Goal: Information Seeking & Learning: Learn about a topic

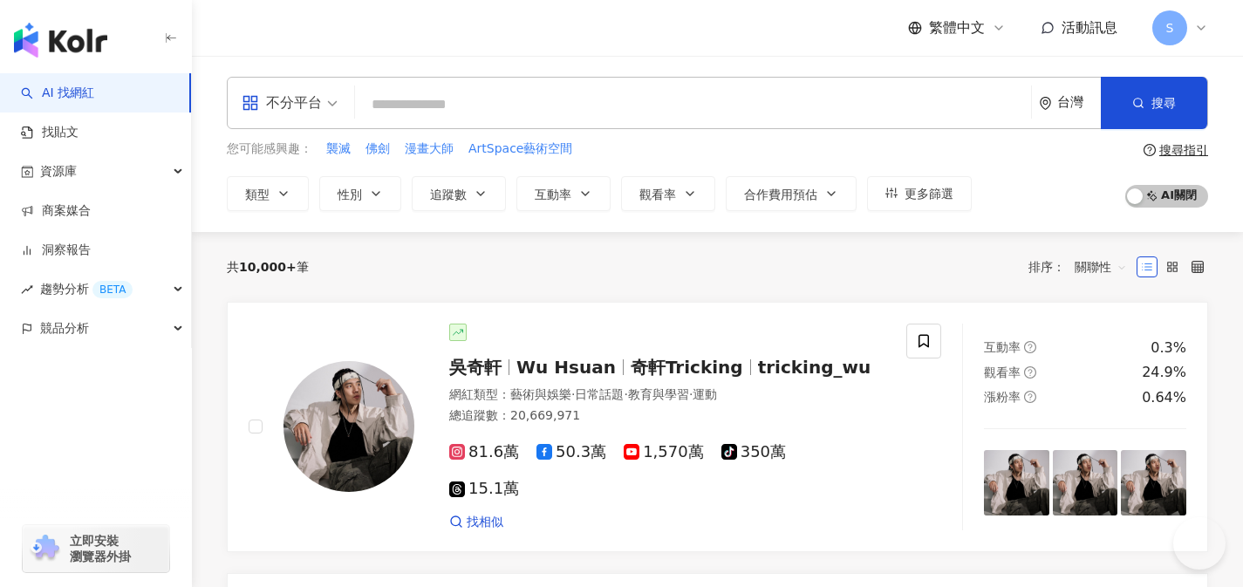
click at [312, 114] on div "不分平台" at bounding box center [282, 103] width 80 height 28
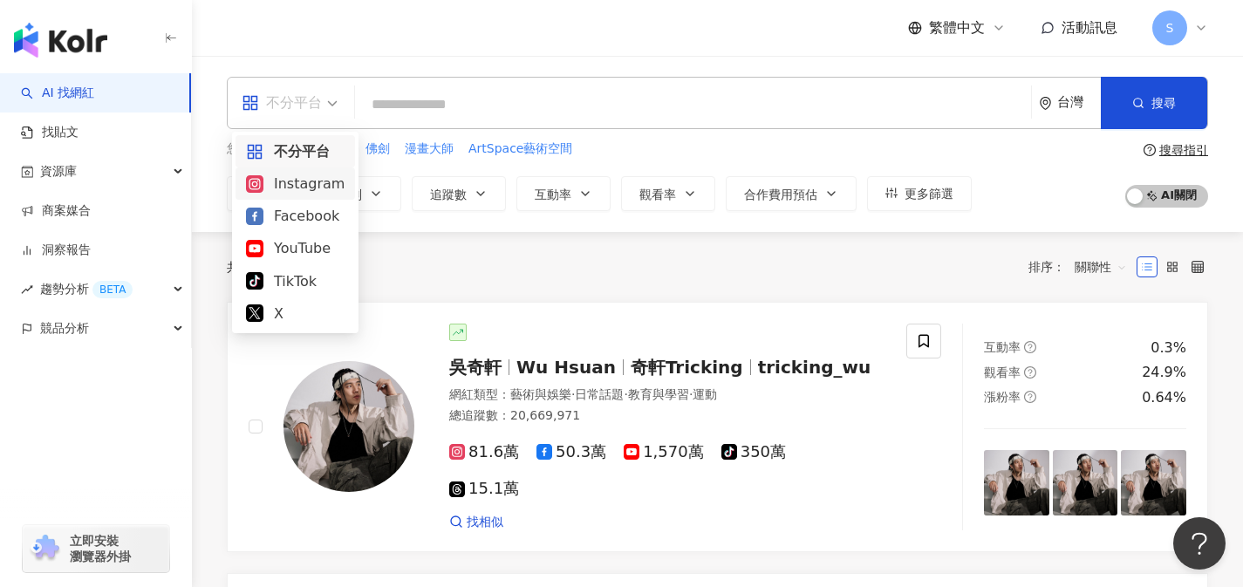
click at [313, 190] on div "Instagram" at bounding box center [295, 184] width 99 height 22
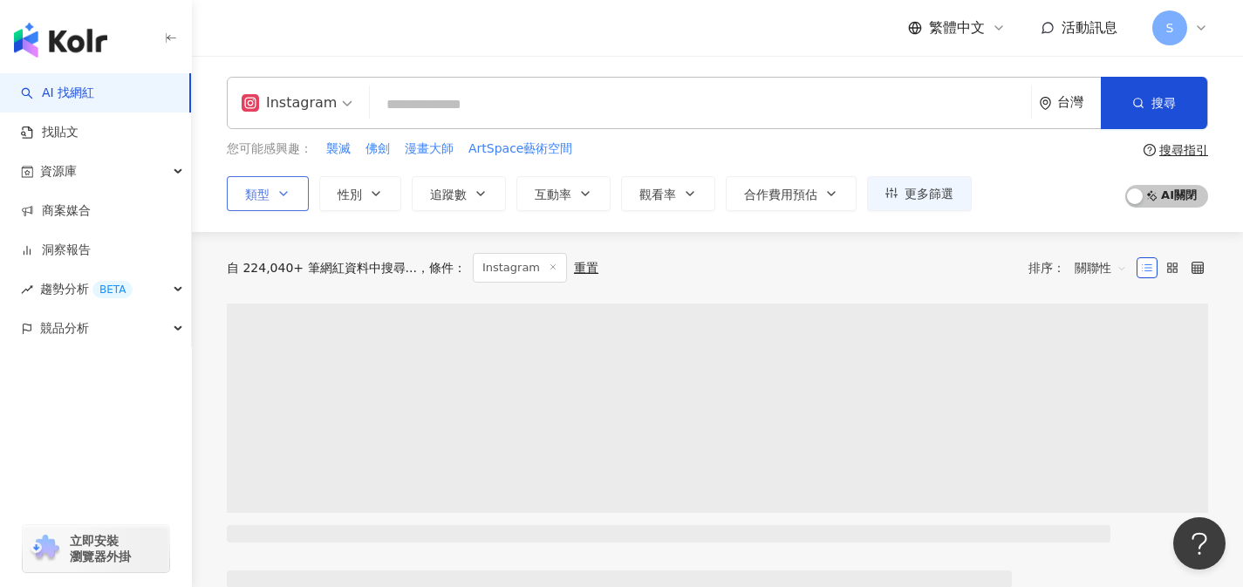
click at [267, 201] on button "類型" at bounding box center [268, 193] width 82 height 35
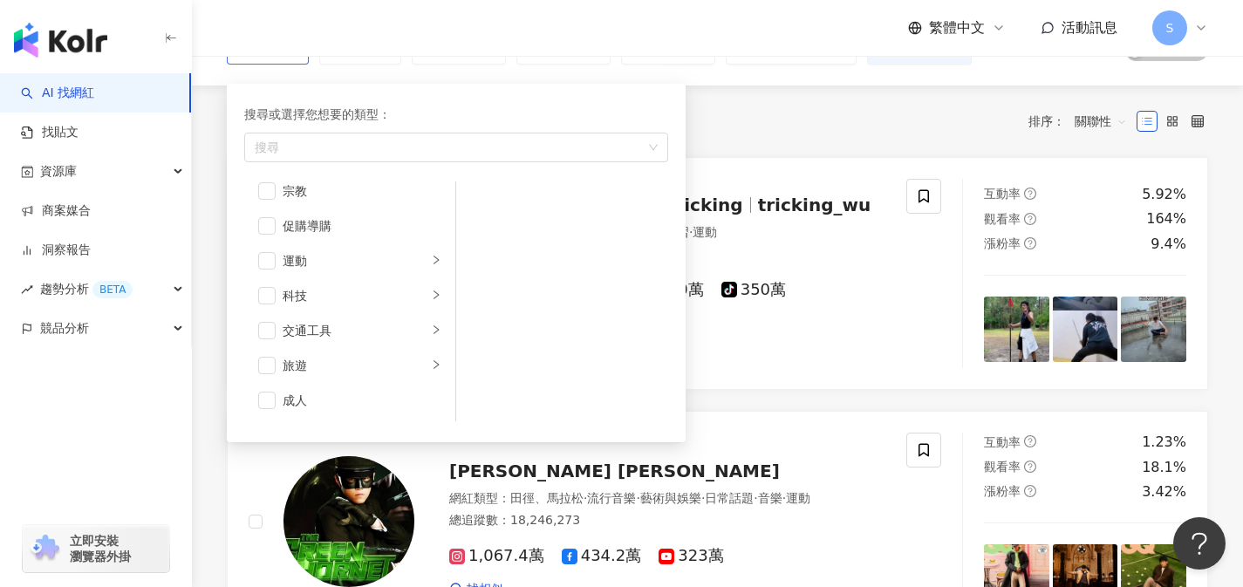
scroll to position [175, 0]
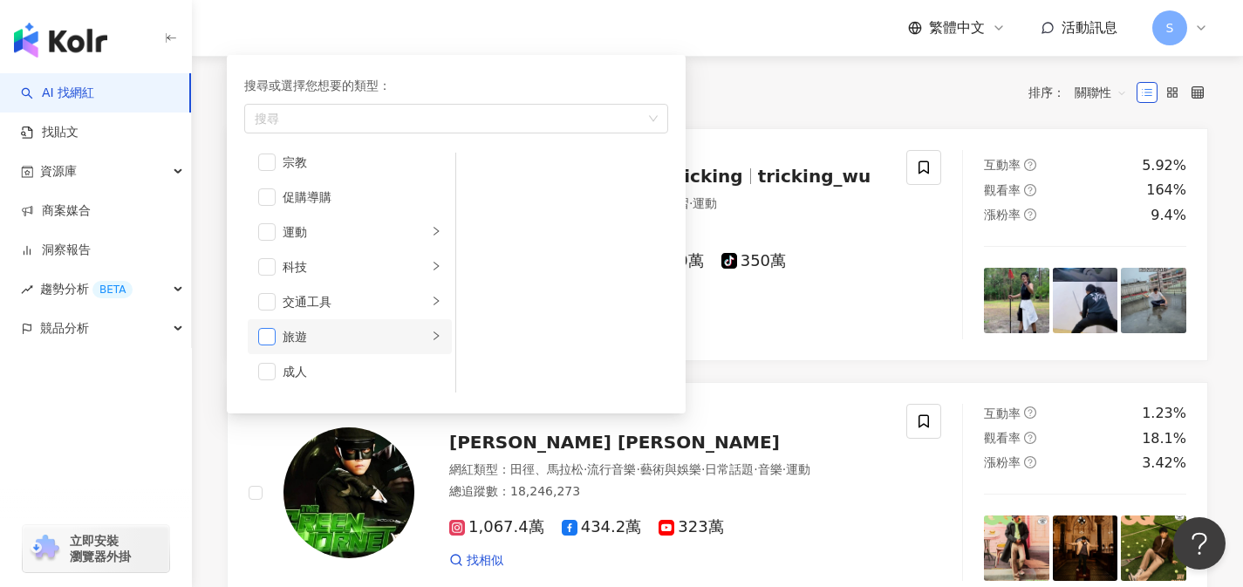
click at [271, 330] on span "button" at bounding box center [266, 336] width 17 height 17
click at [785, 107] on div "共 10,000+ 筆 條件 ： Instagram 重置 排序： 關聯性" at bounding box center [717, 92] width 981 height 71
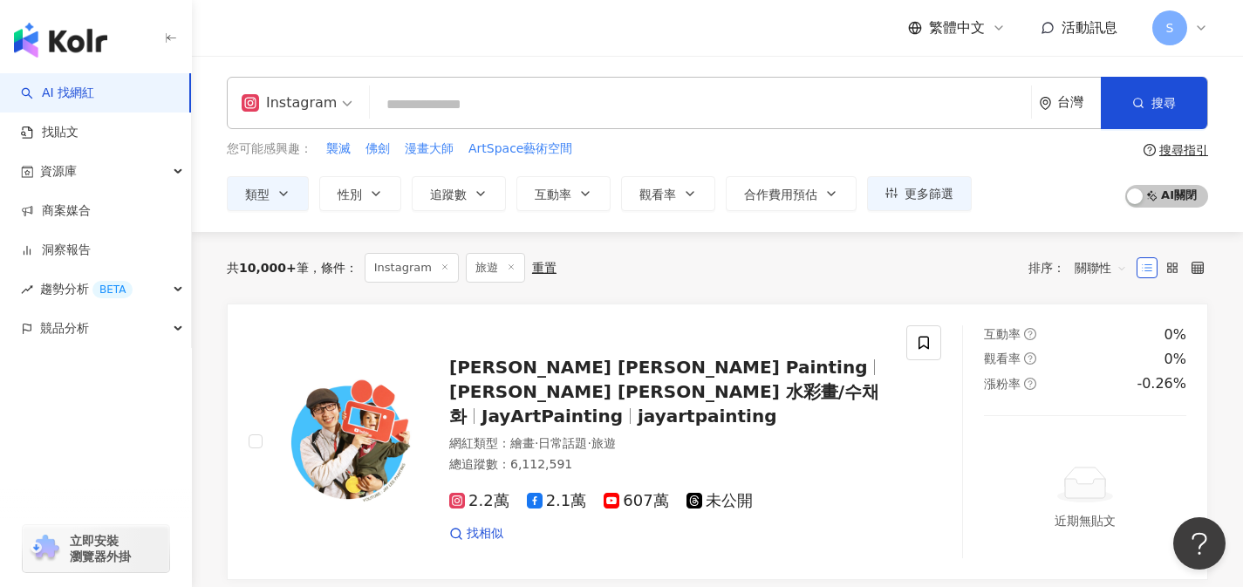
click at [779, 113] on input "search" at bounding box center [700, 104] width 647 height 33
type input "*"
click at [765, 119] on input "search" at bounding box center [700, 104] width 647 height 33
click at [772, 111] on input "search" at bounding box center [700, 104] width 647 height 33
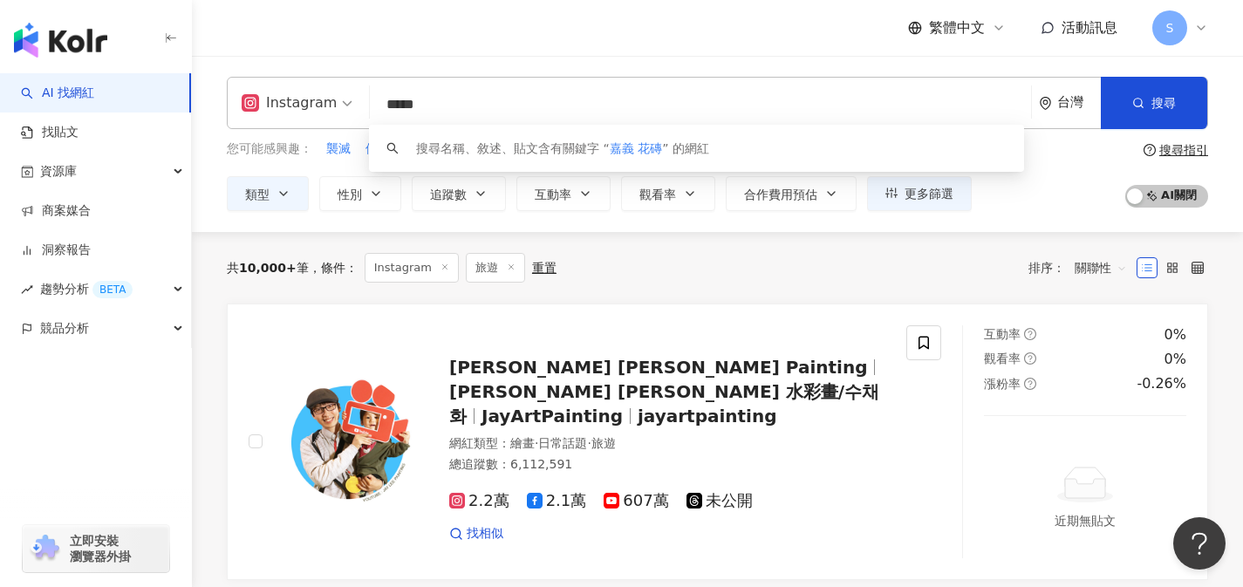
type input "*****"
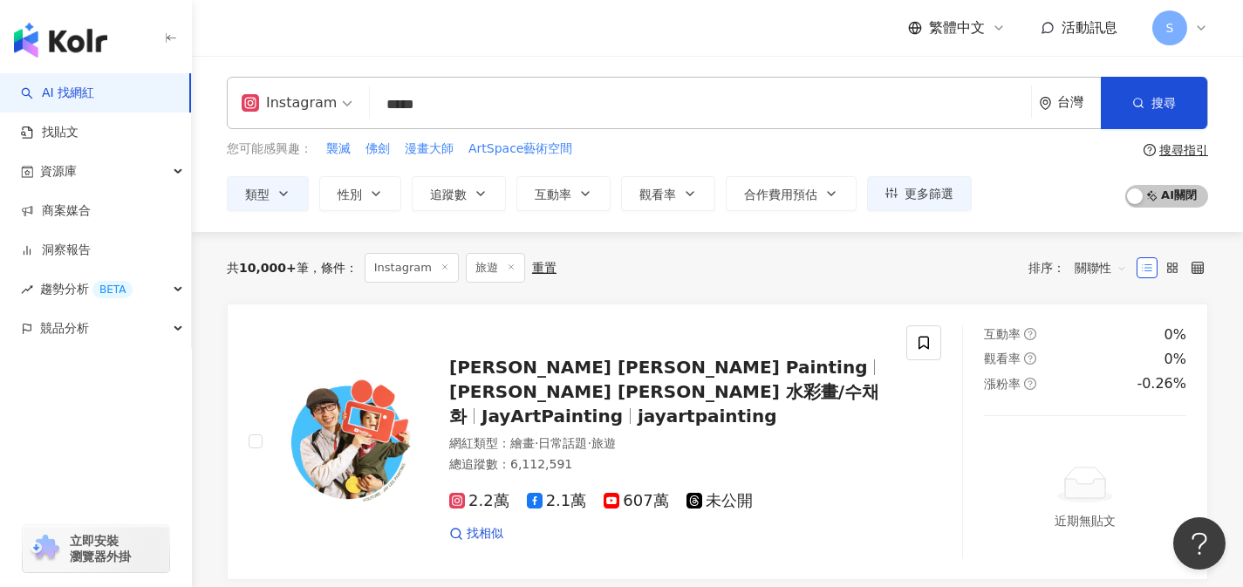
click at [873, 282] on div "共 10,000+ 筆 條件 ： Instagram 旅遊 重置 排序： 關聯性" at bounding box center [717, 267] width 981 height 71
click at [473, 195] on button "追蹤數" at bounding box center [459, 193] width 94 height 35
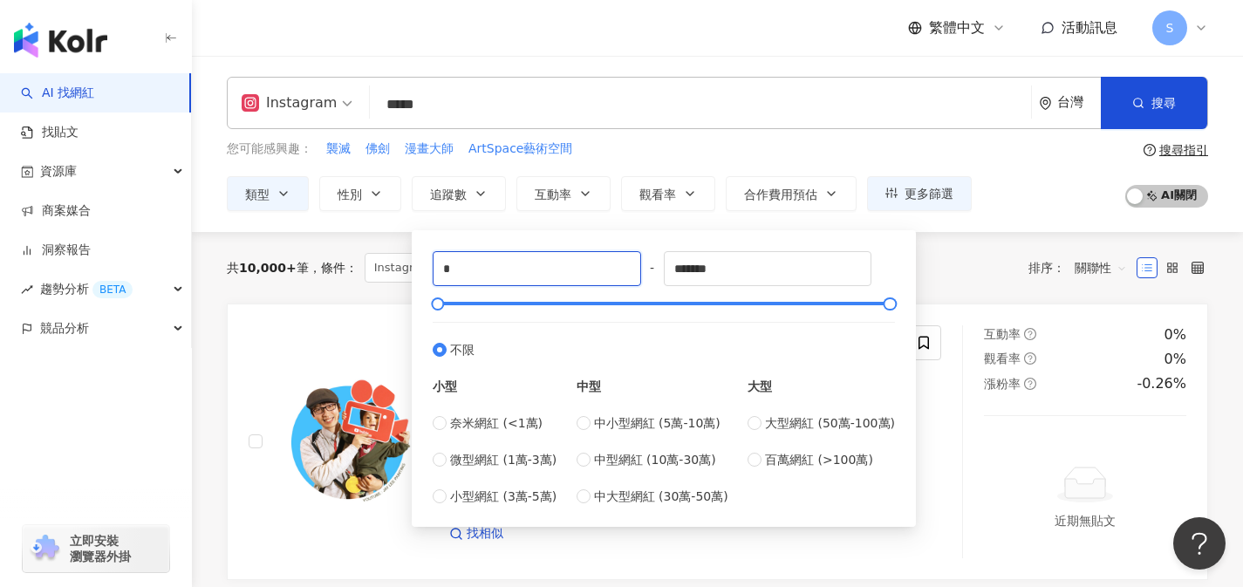
drag, startPoint x: 477, startPoint y: 262, endPoint x: 413, endPoint y: 271, distance: 64.2
click at [413, 271] on div "* - ******* 不限 小型 奈米網紅 (<1萬) 微型網紅 (1萬-3萬) 小型網紅 (3萬-5萬) 中型 中小型網紅 (5萬-10萬) 中型網紅 (…" at bounding box center [664, 378] width 504 height 296
type input "*"
type input "*****"
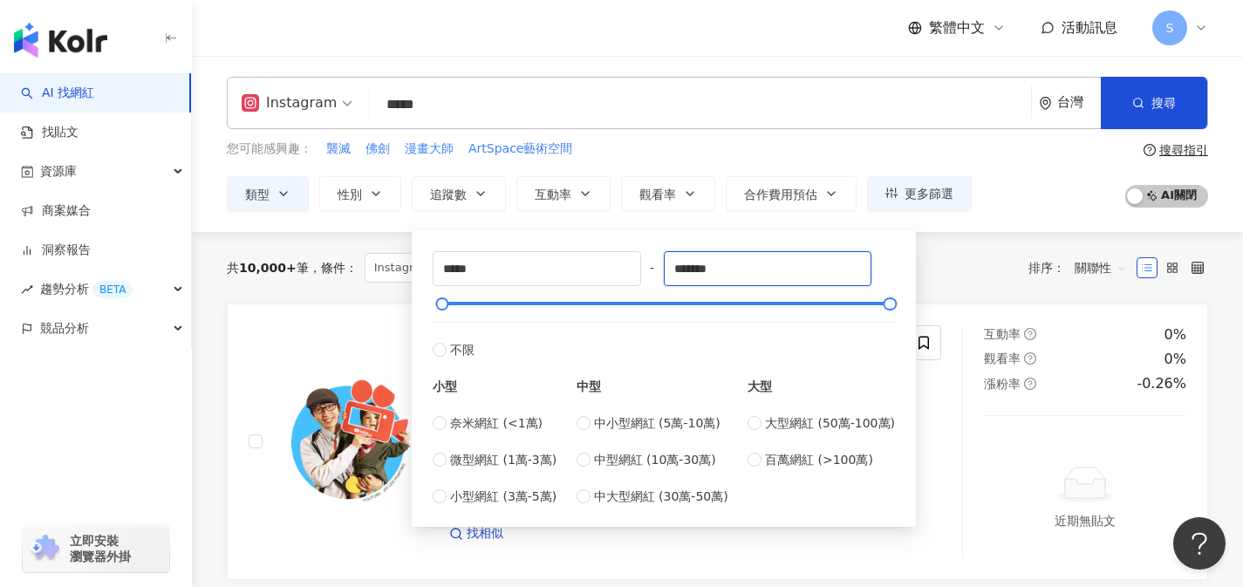
drag, startPoint x: 732, startPoint y: 268, endPoint x: 650, endPoint y: 270, distance: 82.9
click at [650, 270] on div "***** - ******* 不限 小型 奈米網紅 (<1萬) 微型網紅 (1萬-3萬) 小型網紅 (3萬-5萬) 中型 中小型網紅 (5萬-10萬) 中型…" at bounding box center [663, 378] width 462 height 255
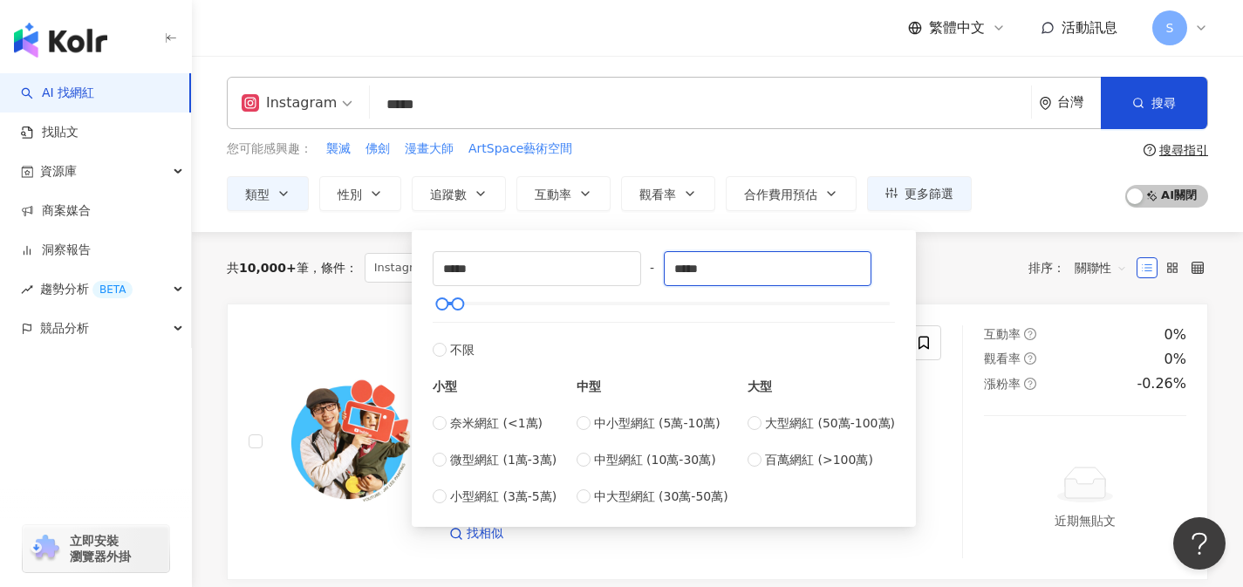
type input "*****"
click at [1081, 192] on div "您可能感興趣： 襲滅 佛劍 漫畫大師 ArtSpace藝術空間 類型 性別 追蹤數 互動率 觀看率 合作費用預估 更多篩選 ***** - ***** 不限 …" at bounding box center [717, 175] width 981 height 71
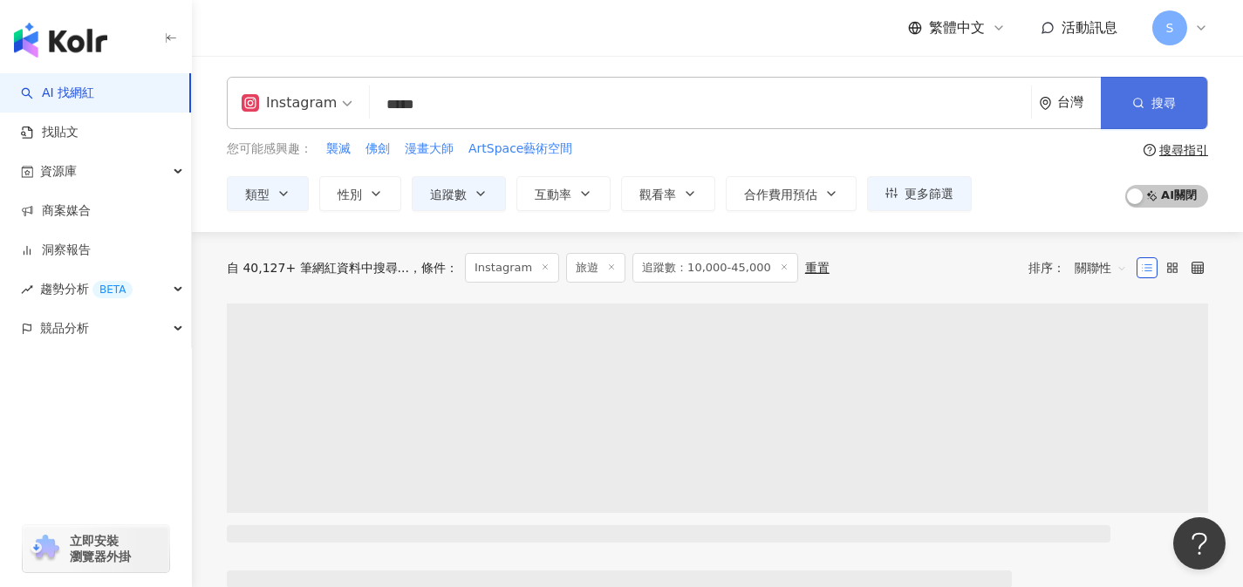
click at [1134, 119] on button "搜尋" at bounding box center [1153, 103] width 106 height 52
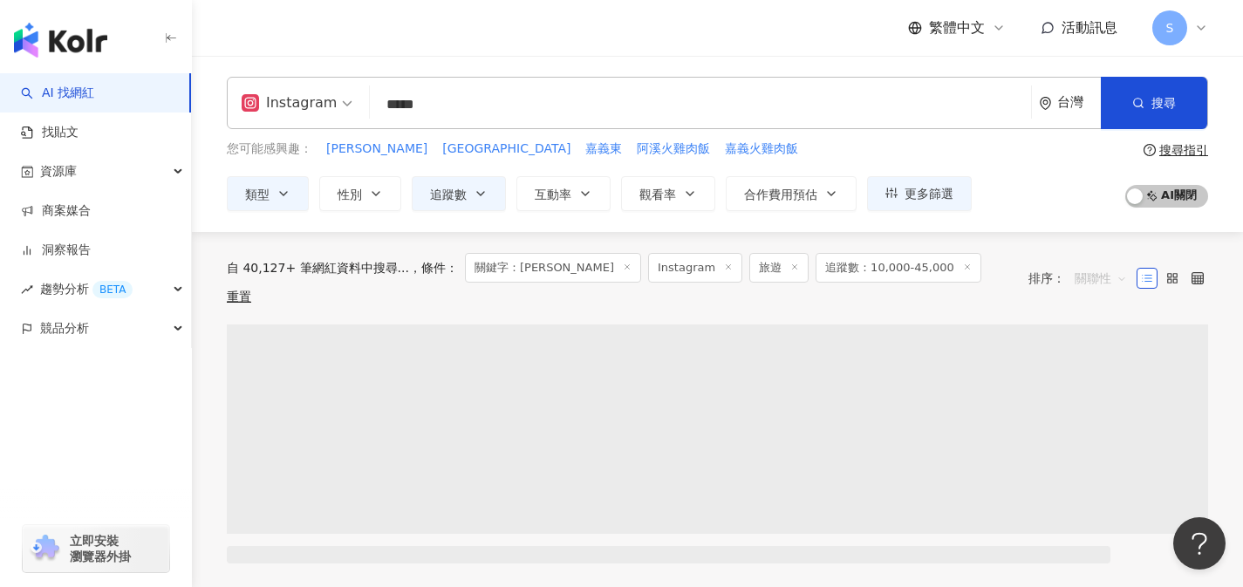
click at [1070, 264] on div "關聯性" at bounding box center [1100, 278] width 71 height 28
click at [1107, 449] on div "關鍵字" at bounding box center [1101, 451] width 44 height 19
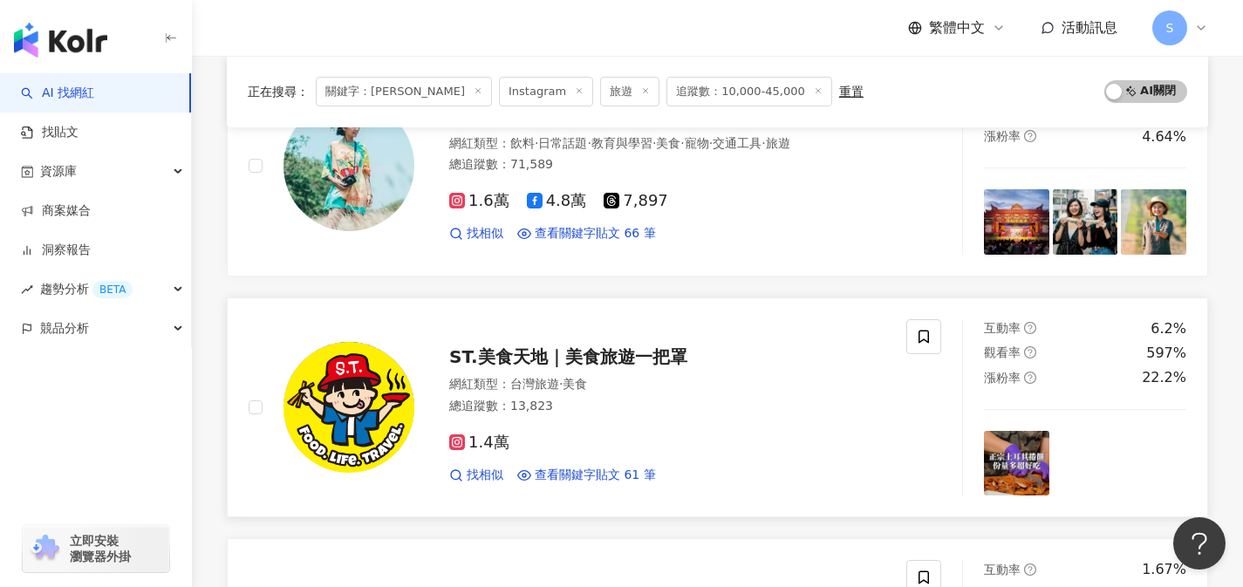
scroll to position [1171, 0]
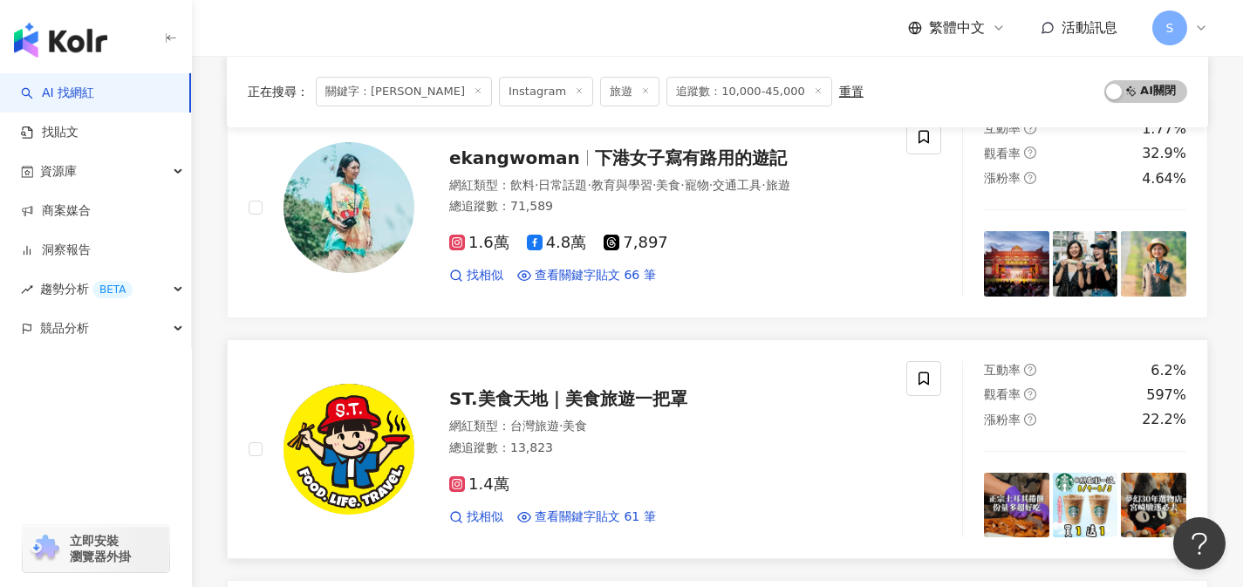
click at [697, 441] on div "總追蹤數 ： 13,823" at bounding box center [667, 447] width 436 height 17
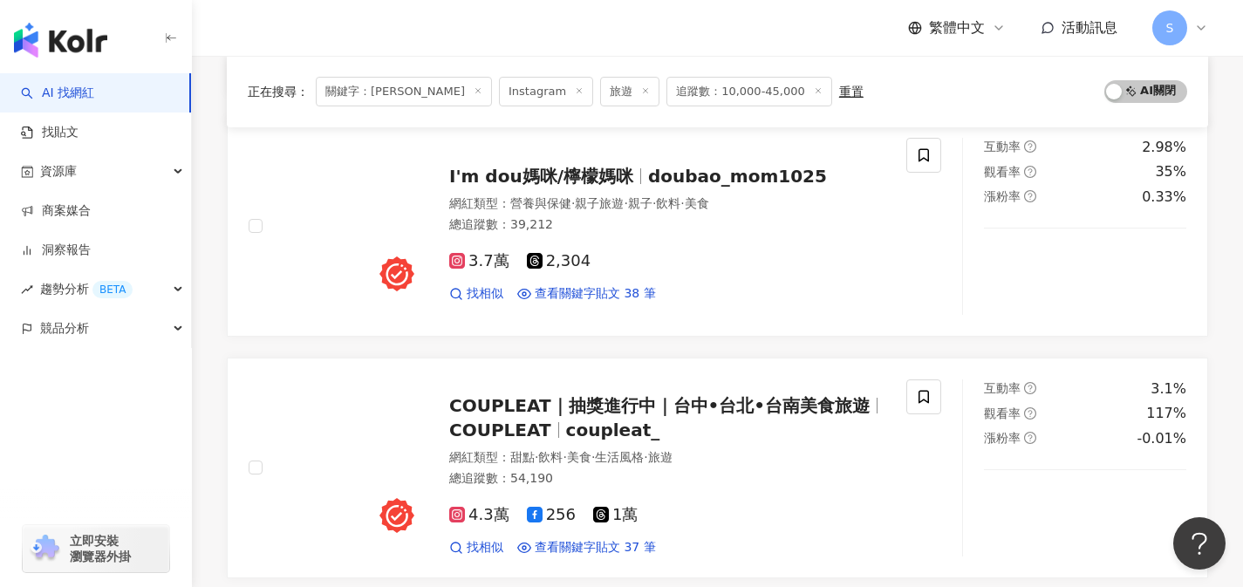
scroll to position [2638, 0]
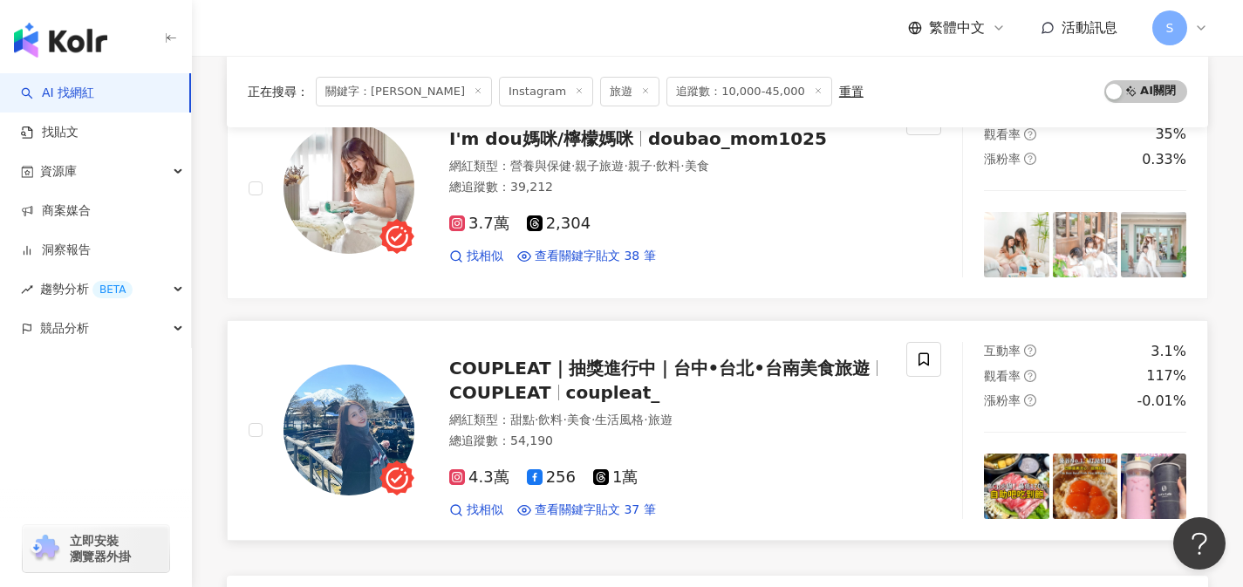
click at [834, 352] on div "COUPLEAT｜抽獎進行中｜台中•台北•台南︎美食旅遊 COUPLEAT coupleat_ 網紅類型 ： 甜點 · 飲料 · 美食 · 生活風格 · 旅遊…" at bounding box center [649, 430] width 471 height 177
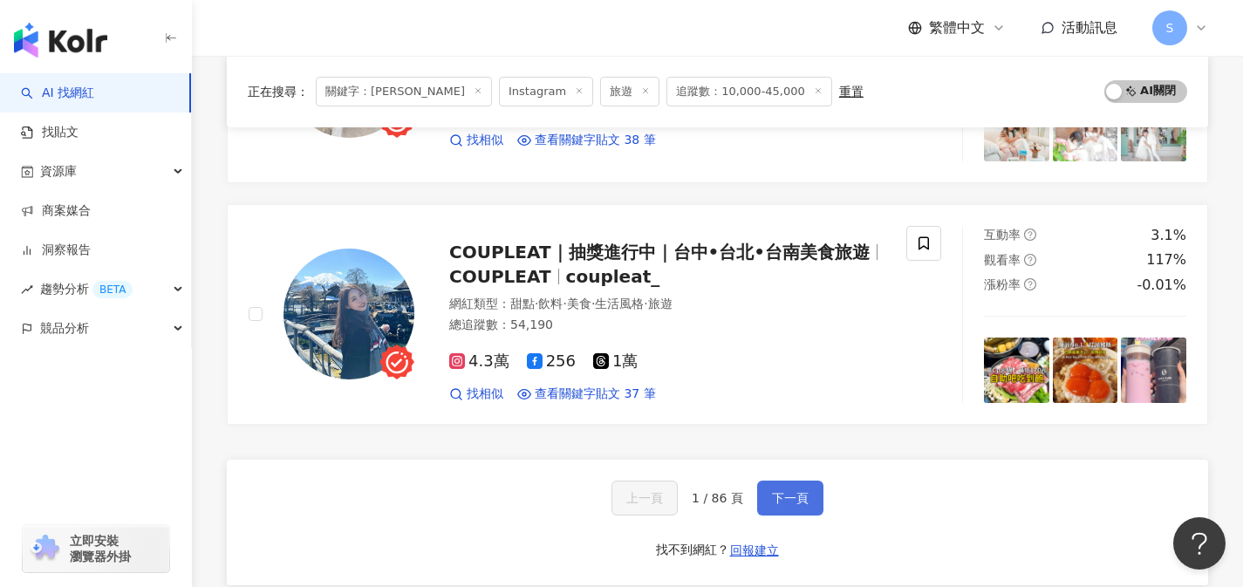
click at [775, 506] on button "下一頁" at bounding box center [790, 497] width 66 height 35
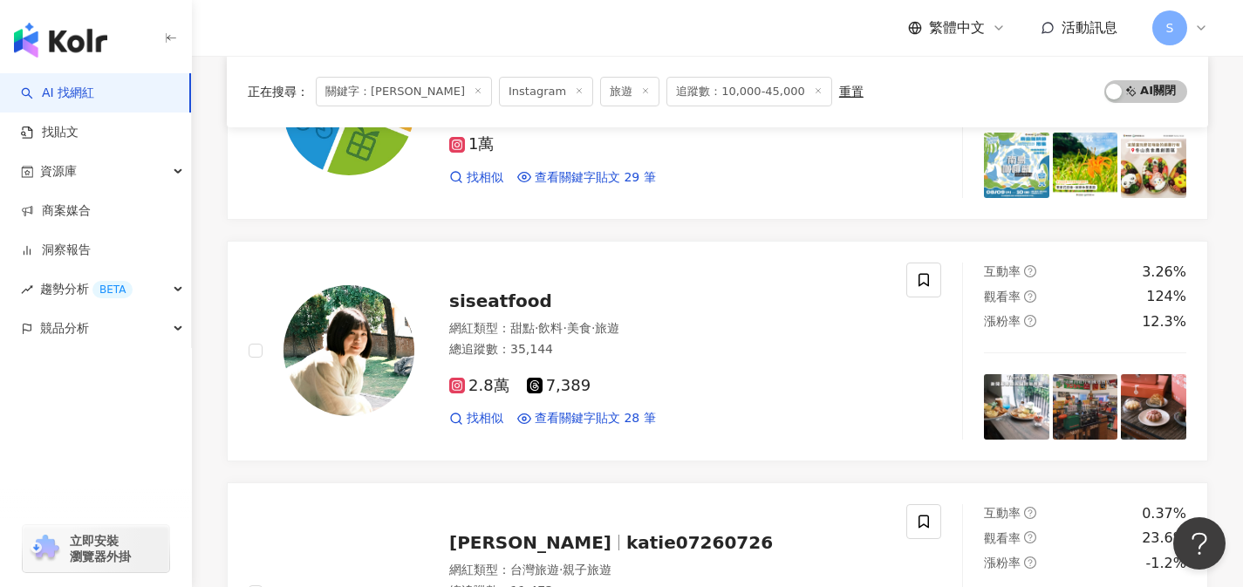
scroll to position [2336, 0]
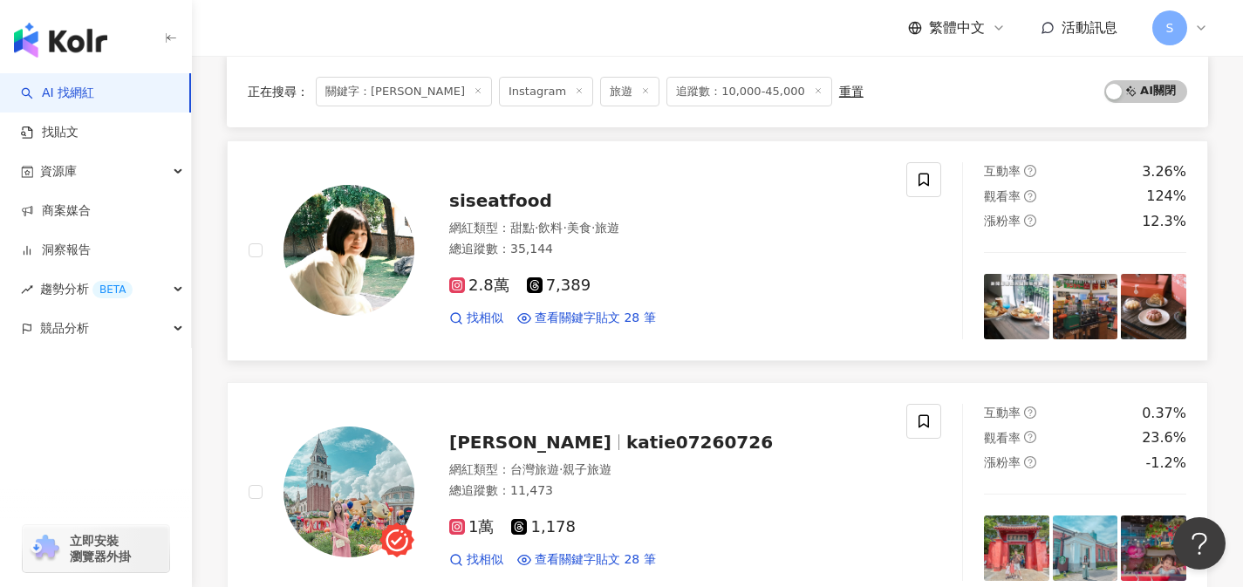
click at [643, 277] on div "2.8萬 7,389" at bounding box center [667, 285] width 436 height 19
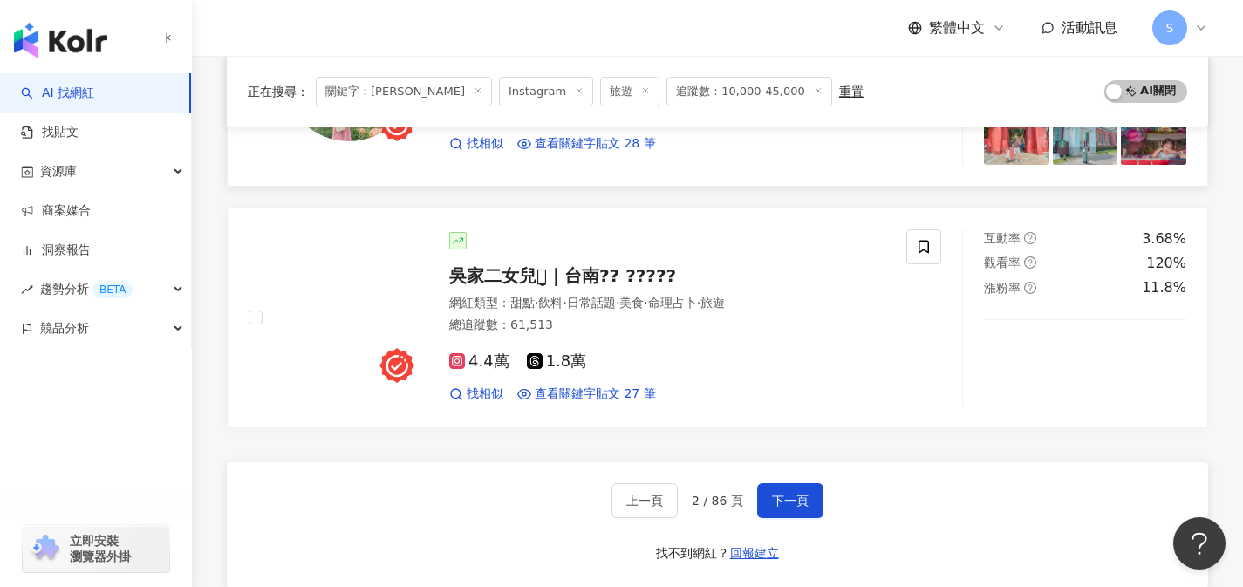
scroll to position [2775, 0]
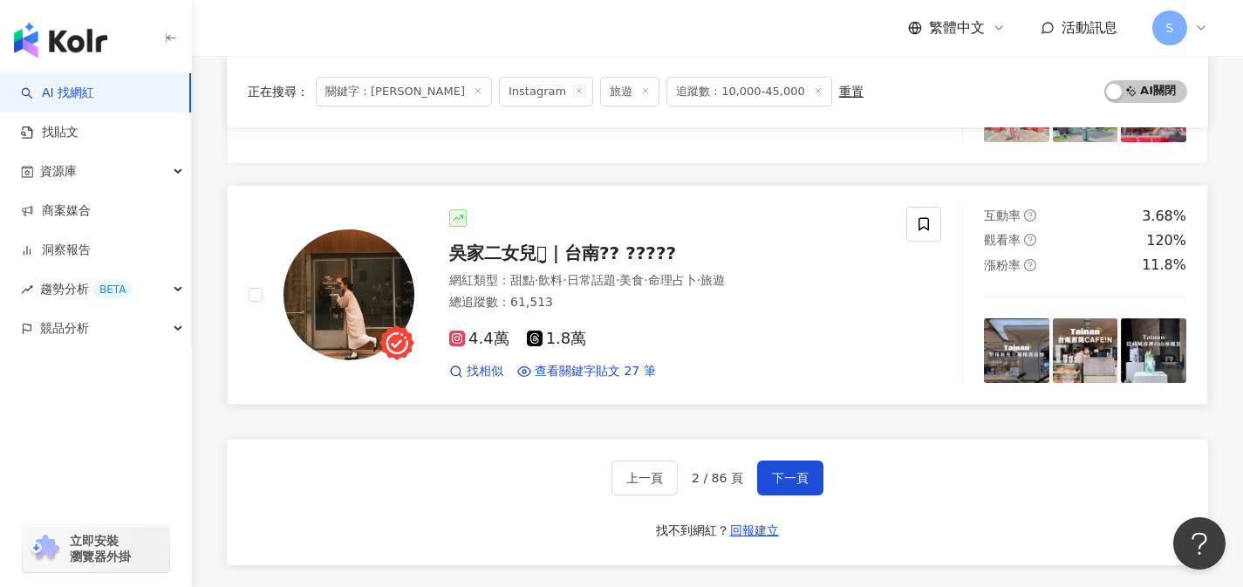
click at [841, 338] on div "4.4萬 1.8萬" at bounding box center [667, 339] width 436 height 19
click at [812, 472] on button "下一頁" at bounding box center [790, 477] width 66 height 35
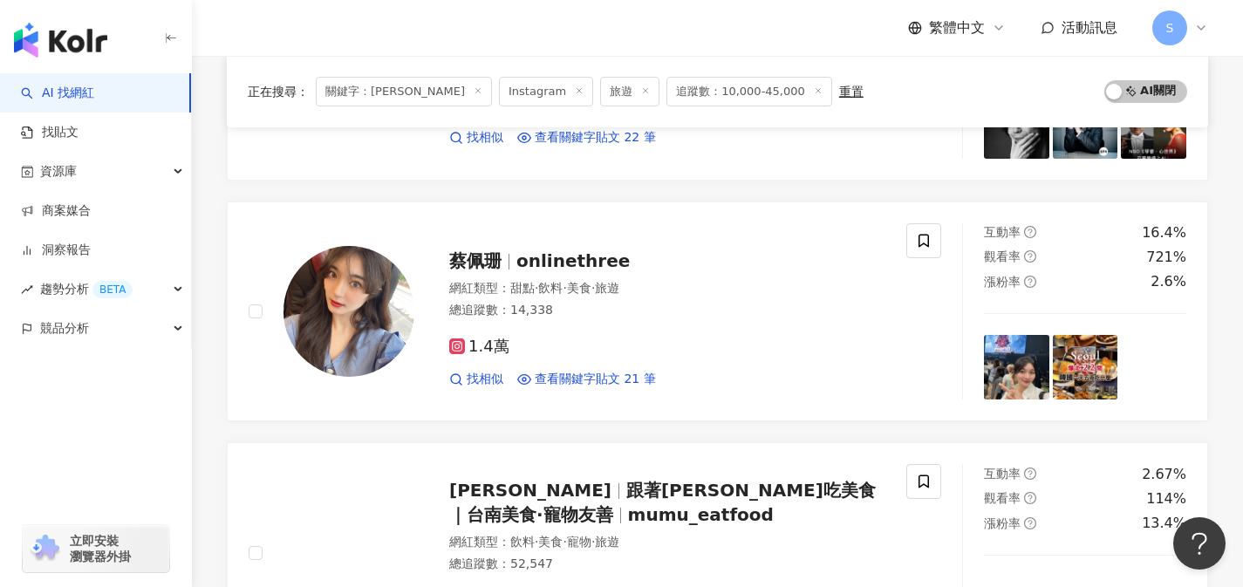
scroll to position [2376, 0]
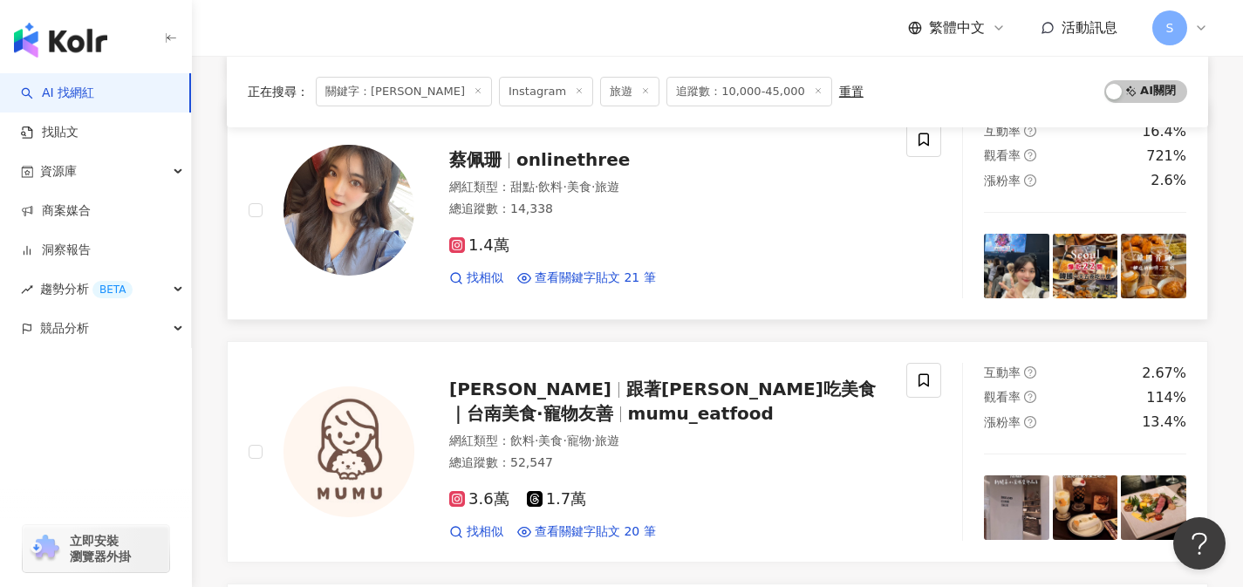
click at [595, 255] on div "1.4萬 找相似 查看關鍵字貼文 21 筆" at bounding box center [667, 254] width 436 height 65
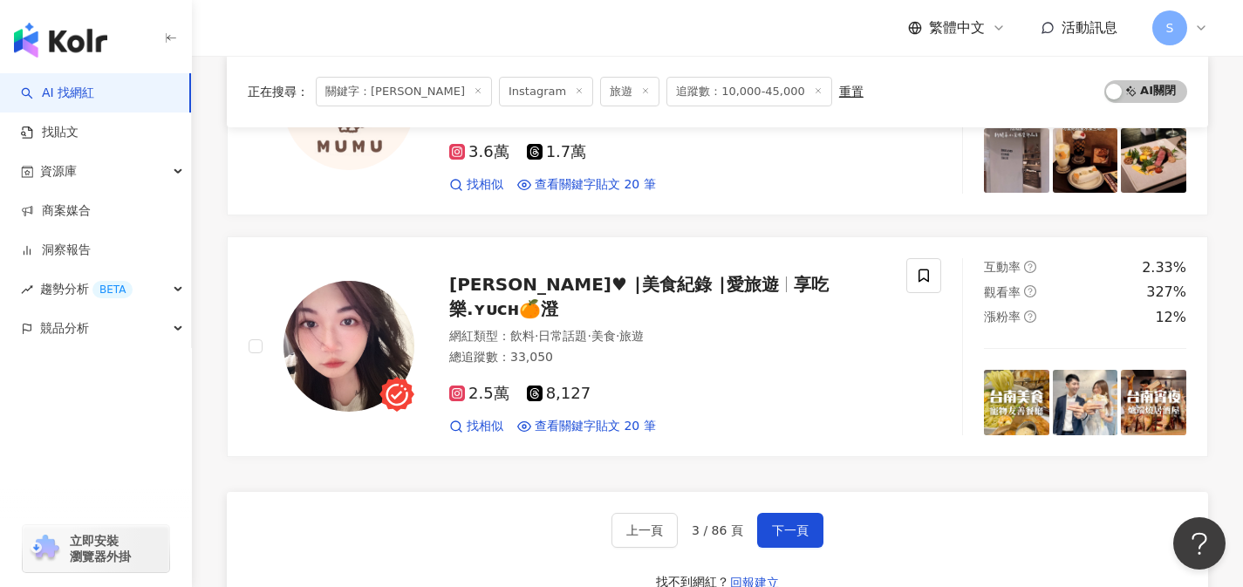
scroll to position [2792, 0]
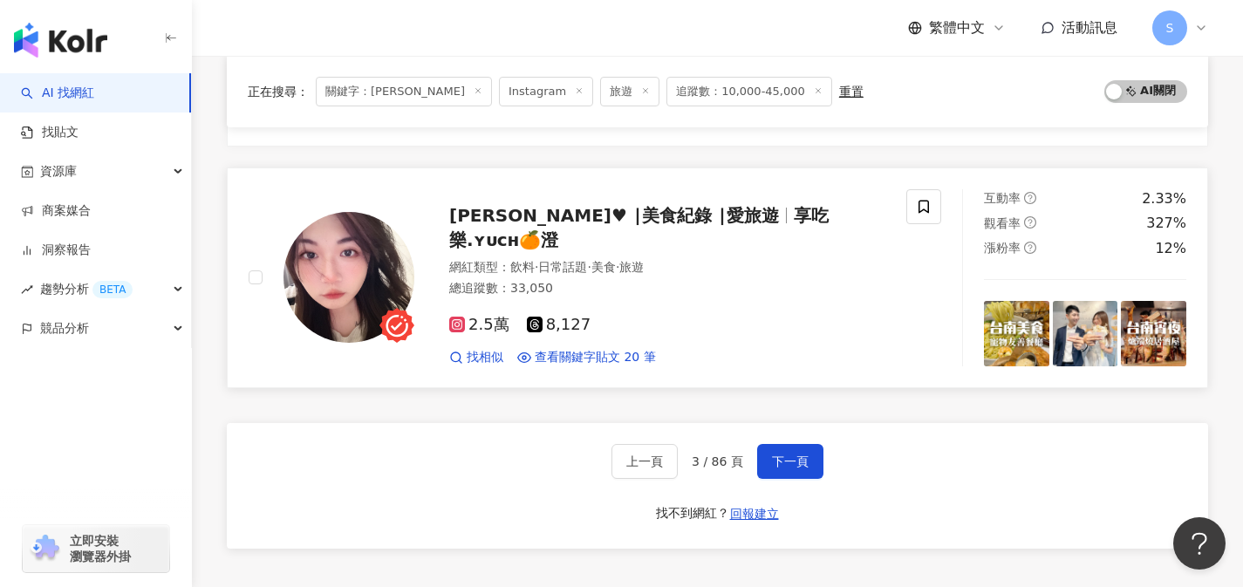
click at [627, 316] on div "2.5萬 8,127" at bounding box center [667, 325] width 436 height 19
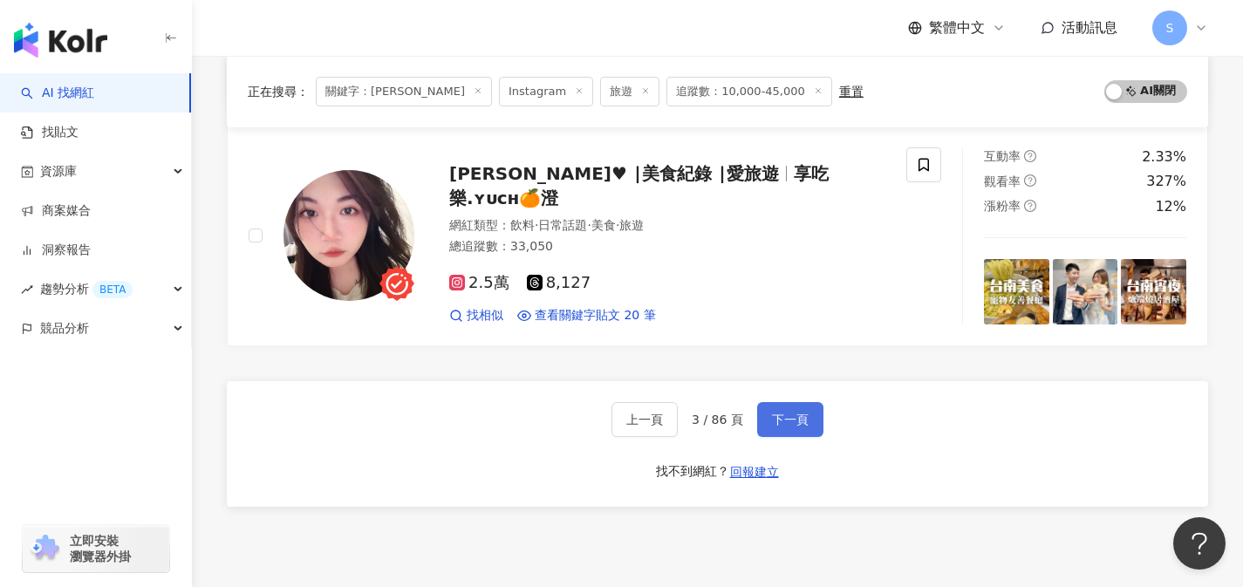
click at [799, 408] on button "下一頁" at bounding box center [790, 419] width 66 height 35
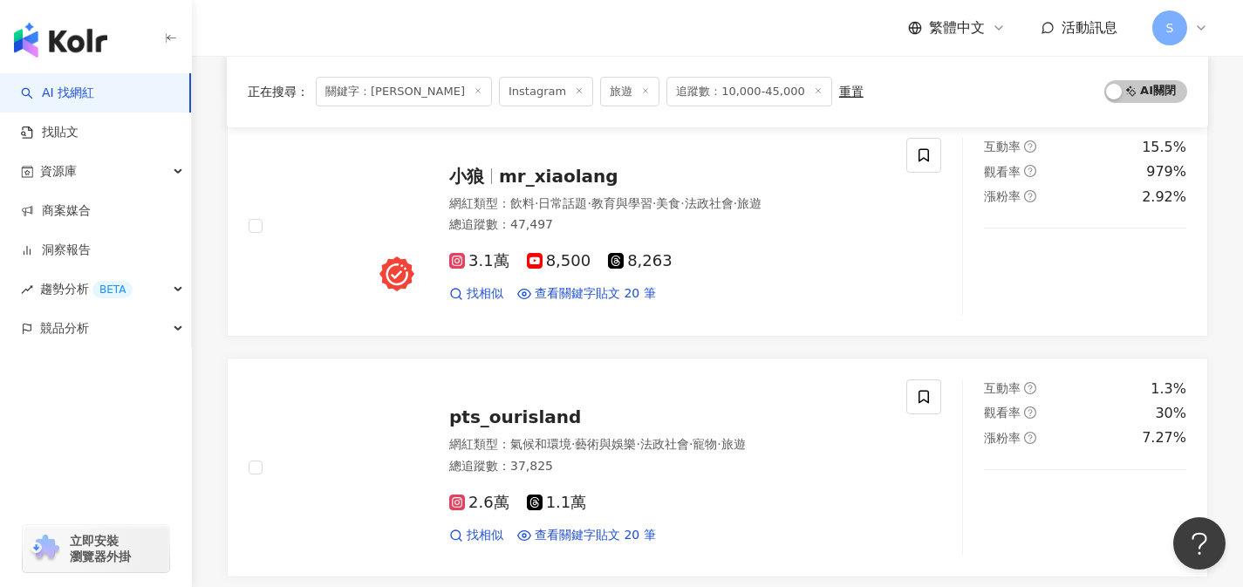
scroll to position [1146, 0]
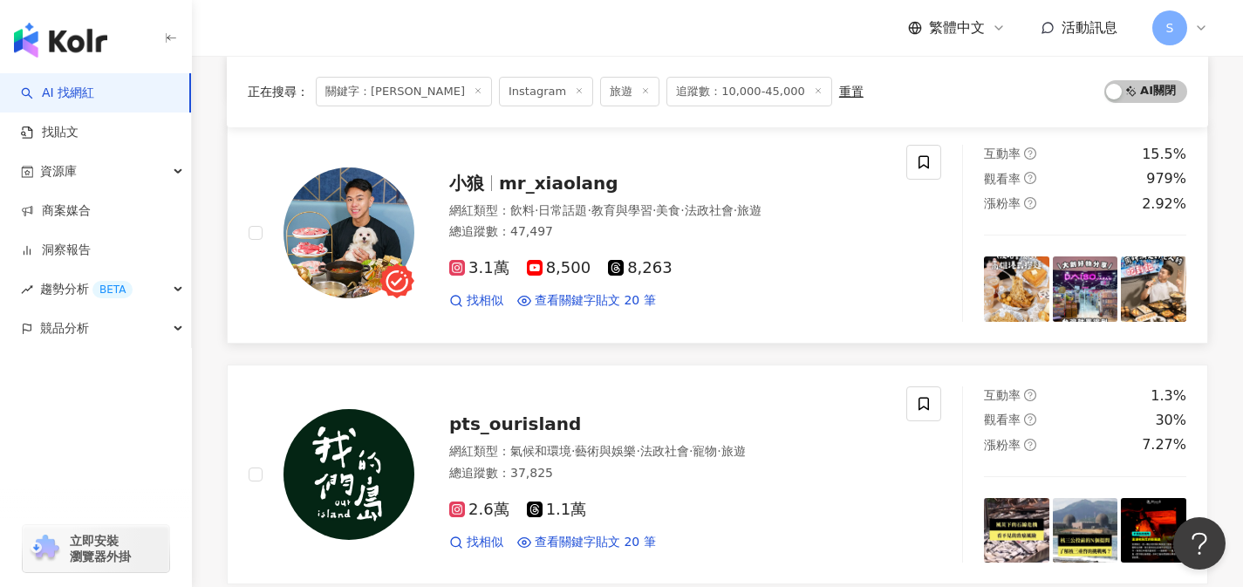
click at [620, 328] on link "小狼 mr_xiaolang 網紅類型 ： 飲料 · 日常話題 · 教育與學習 · 美食 · 法政社會 · 旅遊 總追蹤數 ： 47,497 3.1萬 8,5…" at bounding box center [717, 233] width 981 height 221
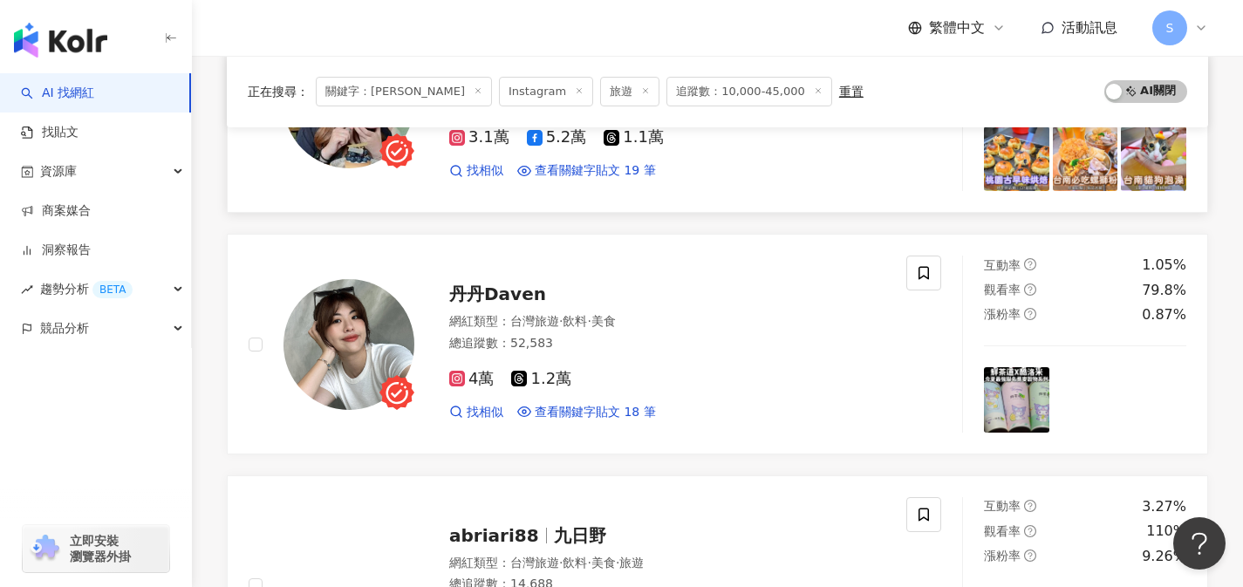
scroll to position [1821, 0]
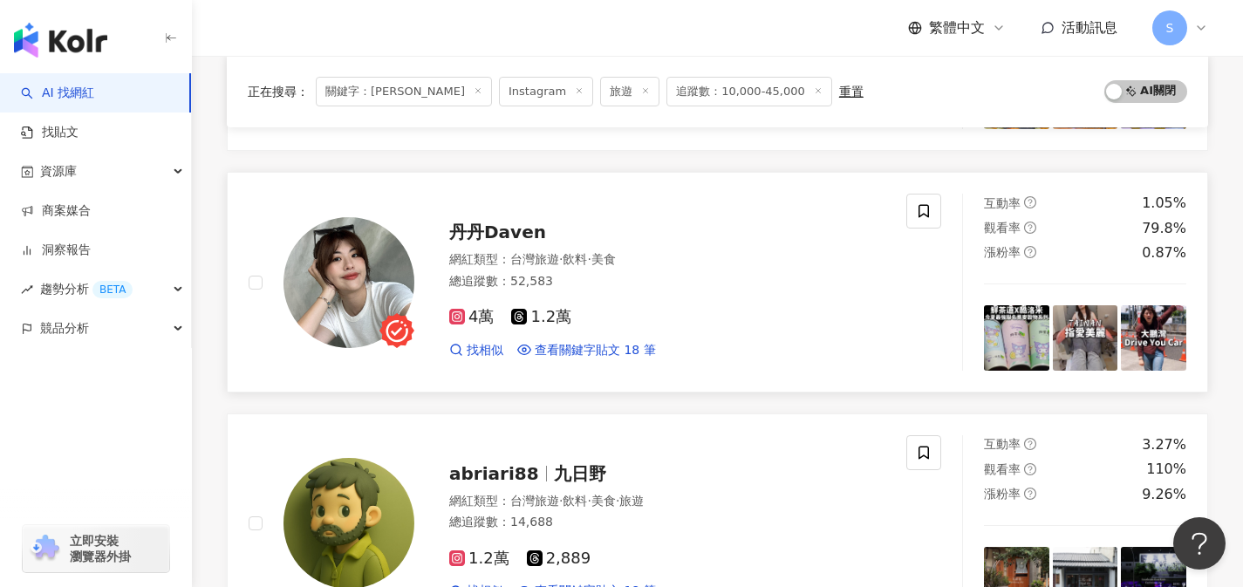
click at [623, 324] on div "4萬 1.2萬" at bounding box center [667, 317] width 436 height 19
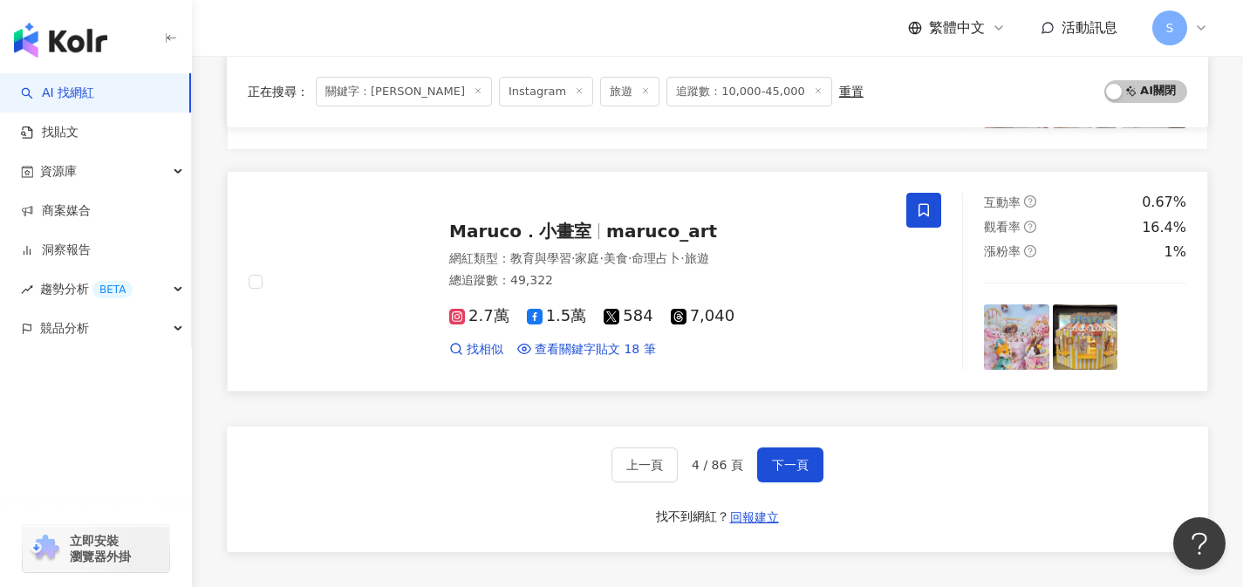
scroll to position [2824, 0]
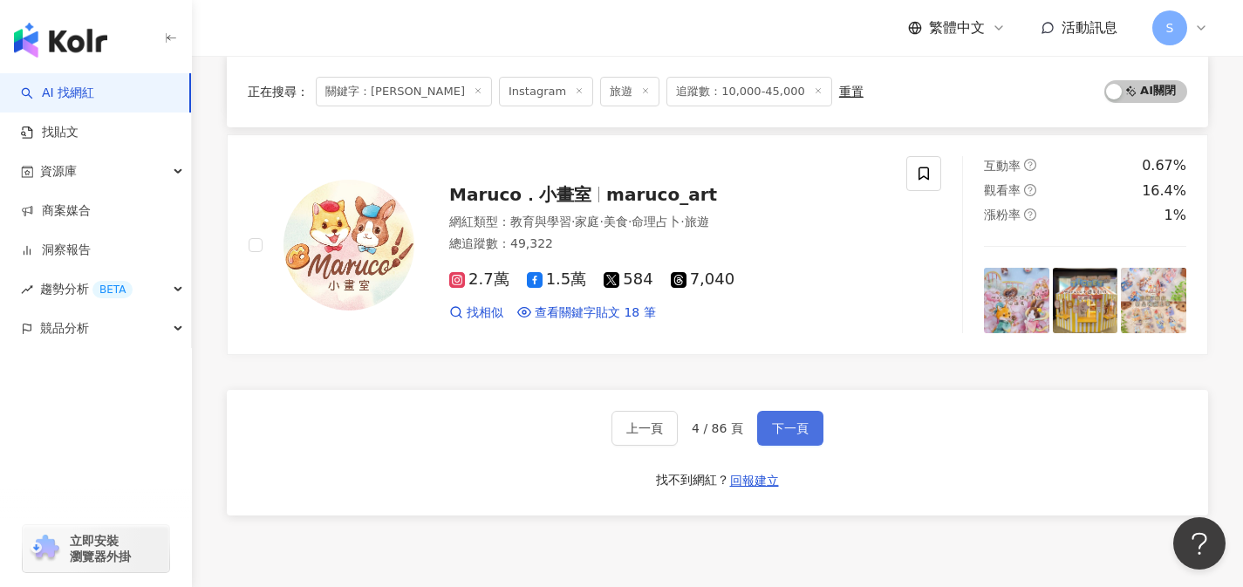
click at [799, 431] on span "下一頁" at bounding box center [790, 428] width 37 height 14
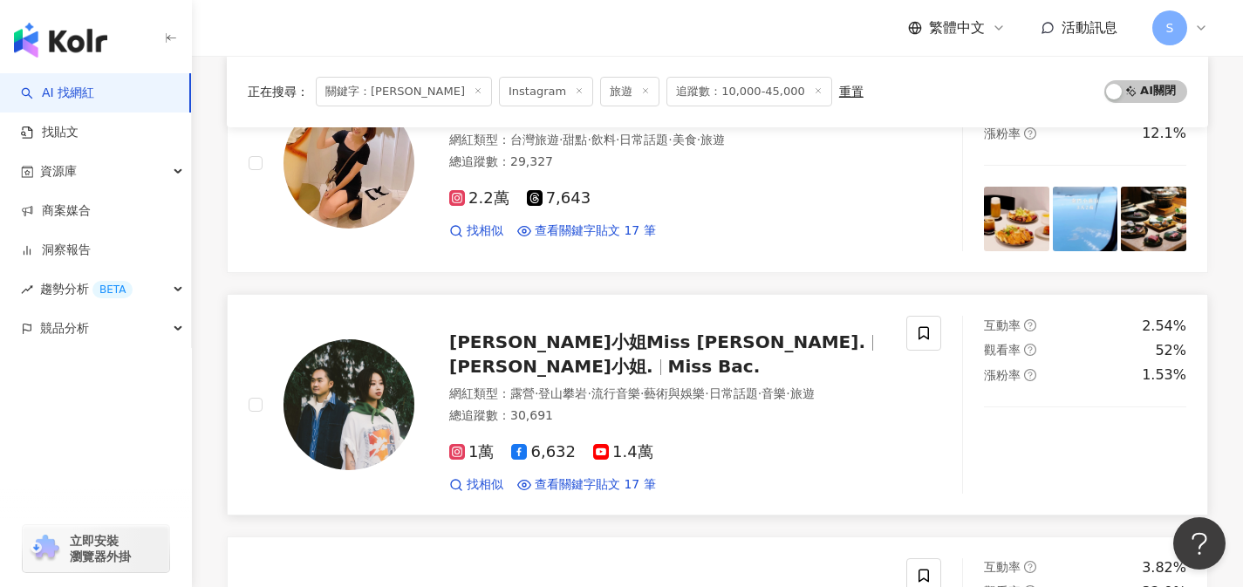
scroll to position [276, 0]
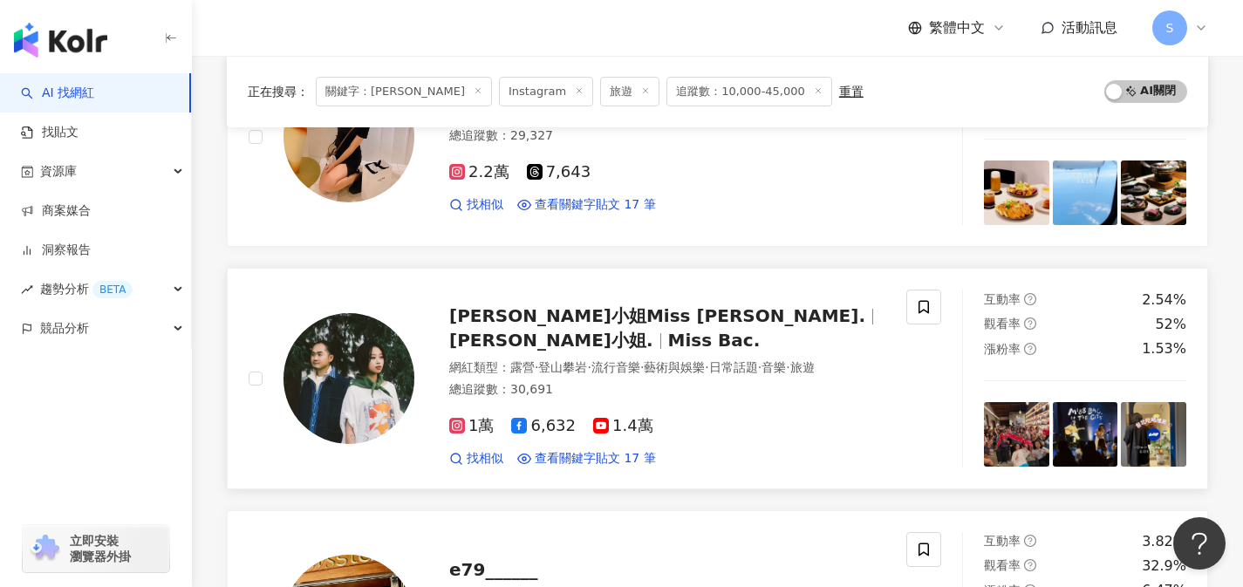
click at [687, 450] on div "找相似 查看關鍵字貼文 17 筆" at bounding box center [667, 458] width 436 height 17
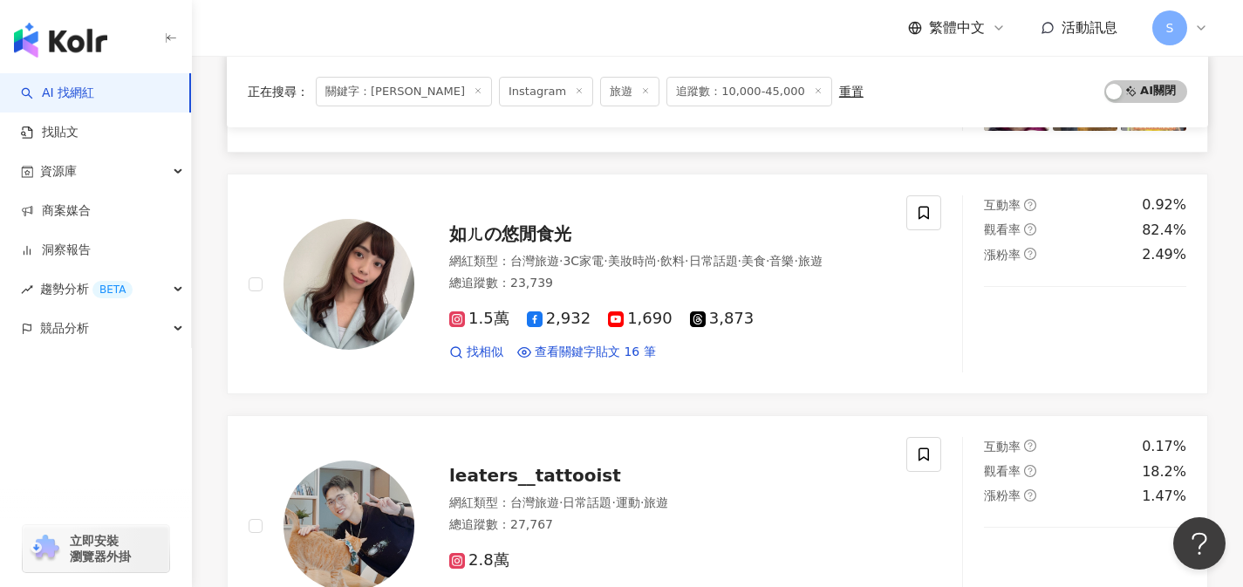
scroll to position [856, 0]
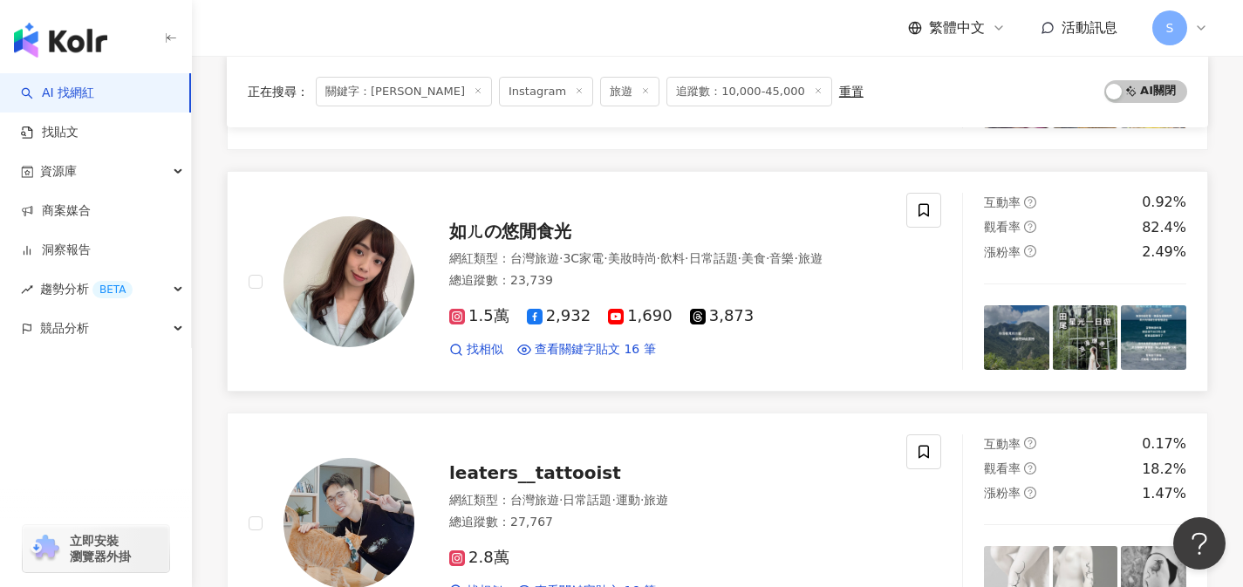
click at [605, 244] on div "如ㄦの悠閒食光 網紅類型 ： 台灣旅遊 · 3C家電 · 美妝時尚 · 飲料 · 日常話題 · 美食 · 音樂 · 旅遊 總追蹤數 ： 23,739 1.5萬…" at bounding box center [649, 281] width 471 height 153
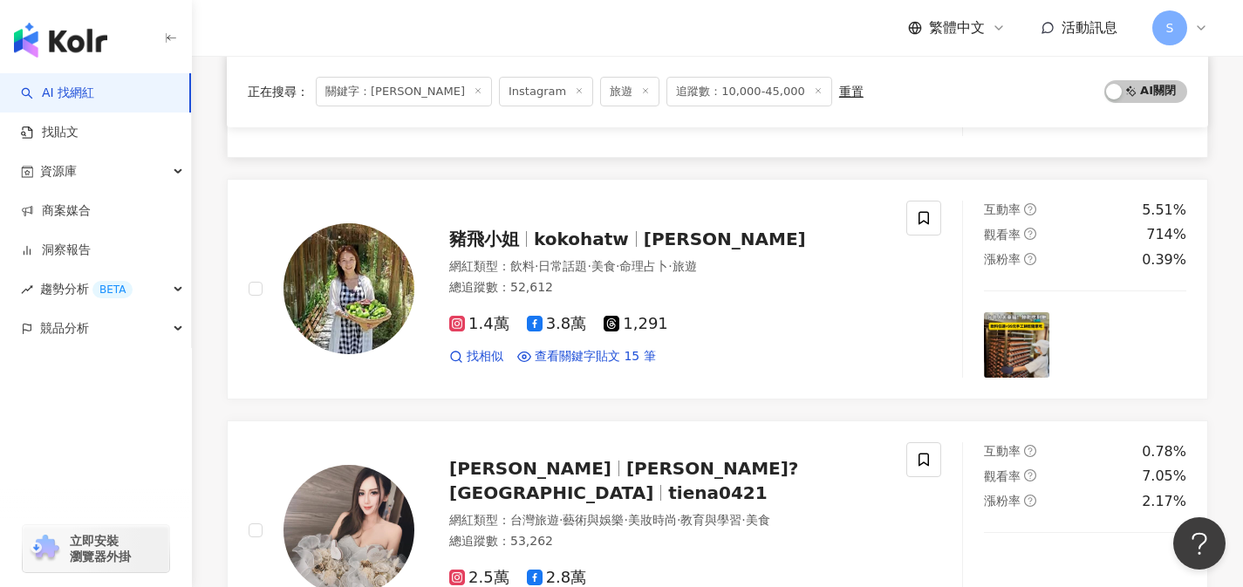
scroll to position [1550, 0]
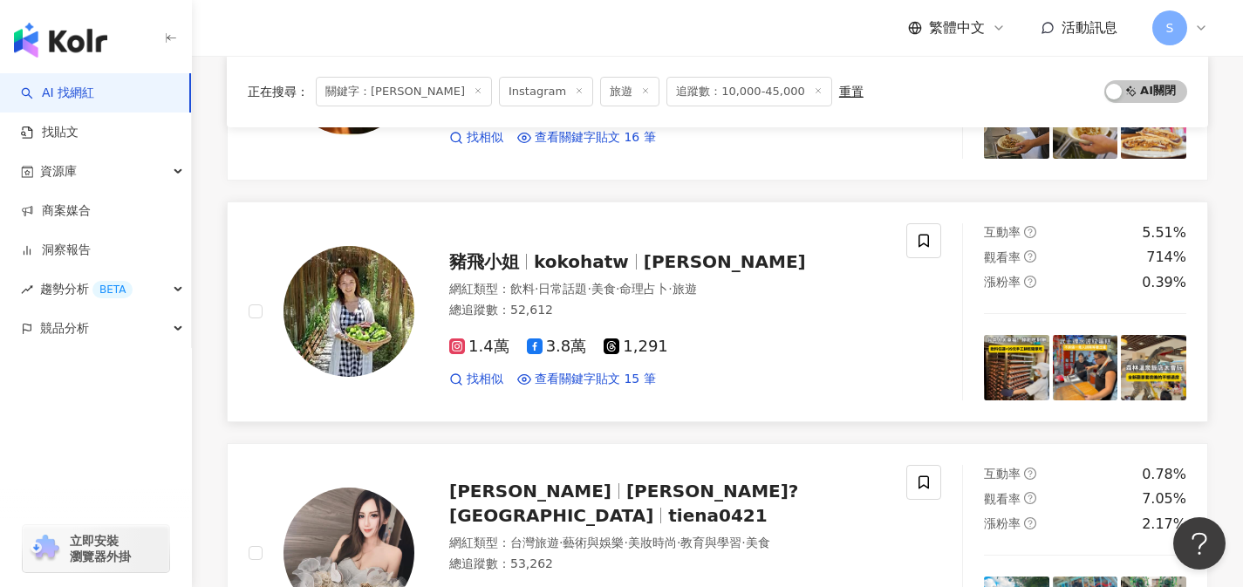
click at [741, 348] on div "1.4萬 3.8萬 1,291" at bounding box center [667, 346] width 436 height 19
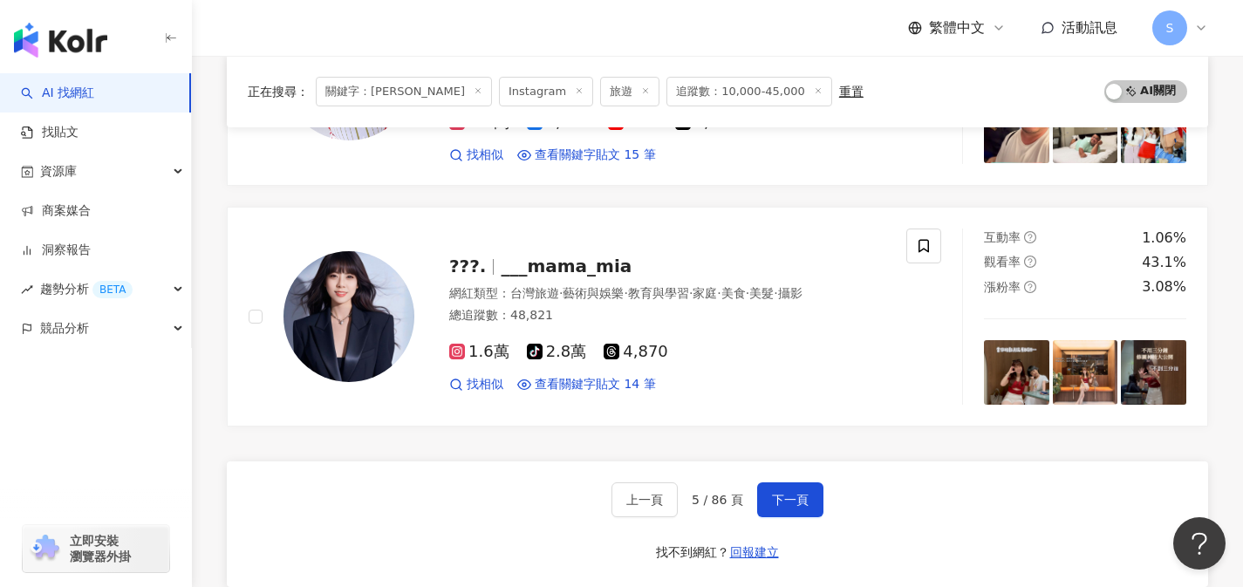
scroll to position [2836, 0]
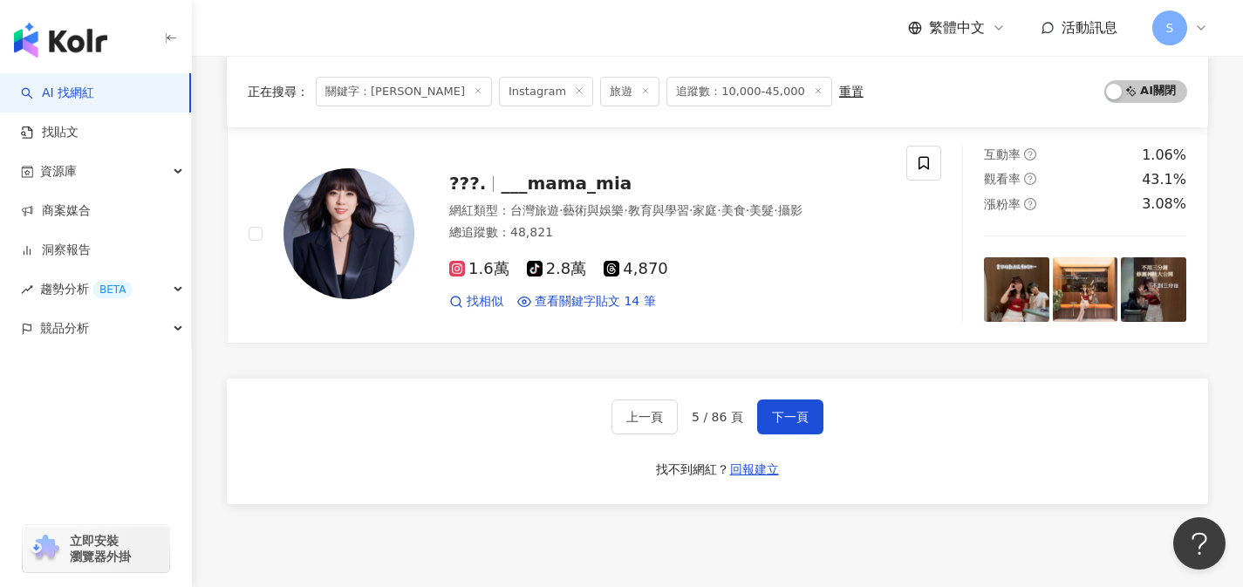
click at [795, 391] on div "上一頁 5 / 86 頁 下一頁 找不到網紅？ 回報建立" at bounding box center [717, 441] width 981 height 126
click at [793, 395] on div "上一頁 5 / 86 頁 下一頁 找不到網紅？ 回報建立" at bounding box center [717, 441] width 981 height 126
click at [787, 401] on button "下一頁" at bounding box center [790, 416] width 66 height 35
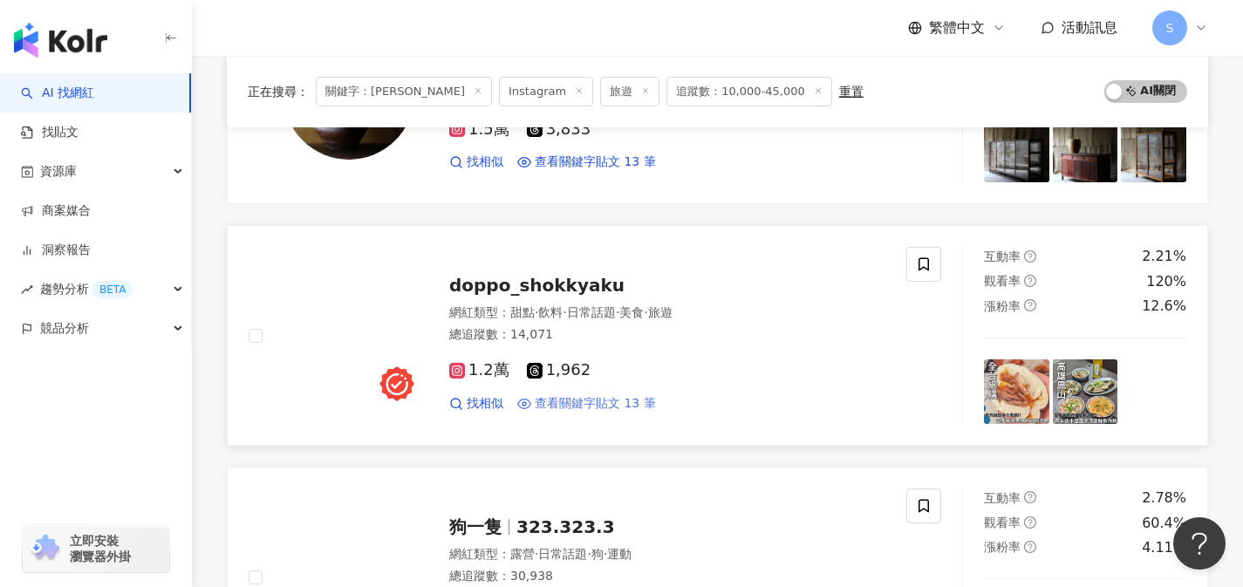
scroll to position [2490, 0]
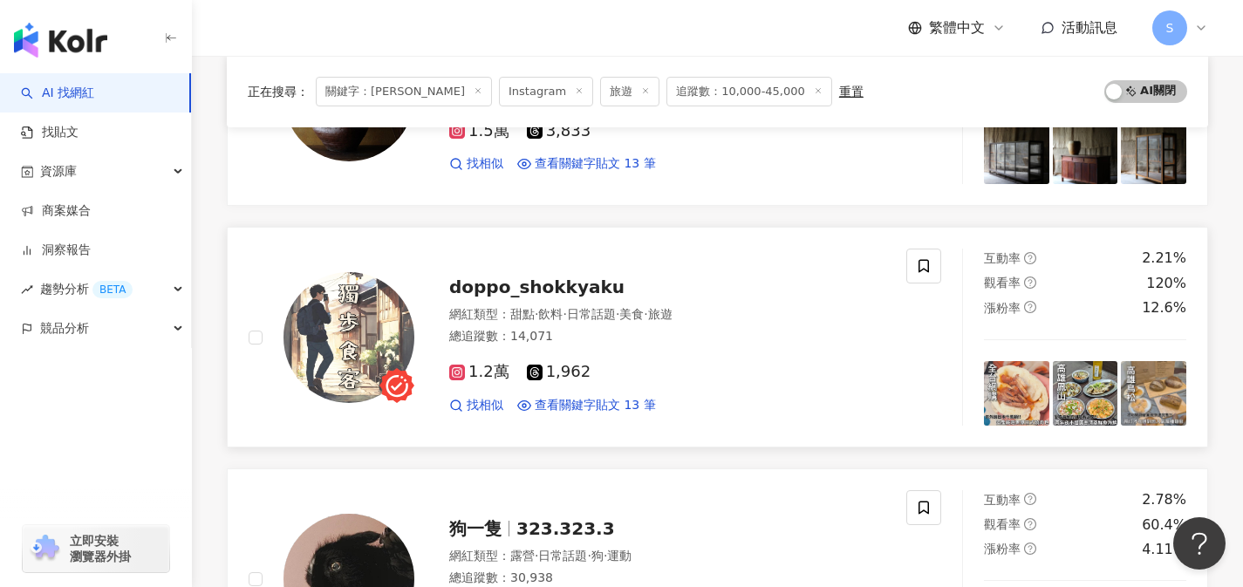
click at [646, 349] on div "1.2萬 1,962 找相似 查看關鍵字貼文 13 筆" at bounding box center [667, 381] width 436 height 65
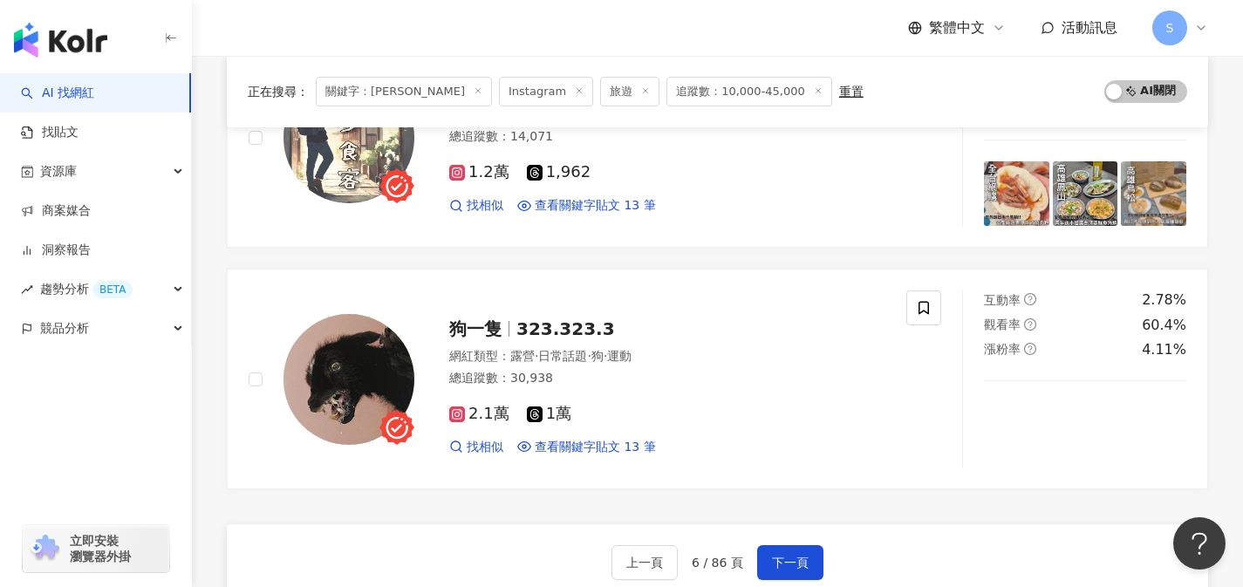
scroll to position [2710, 0]
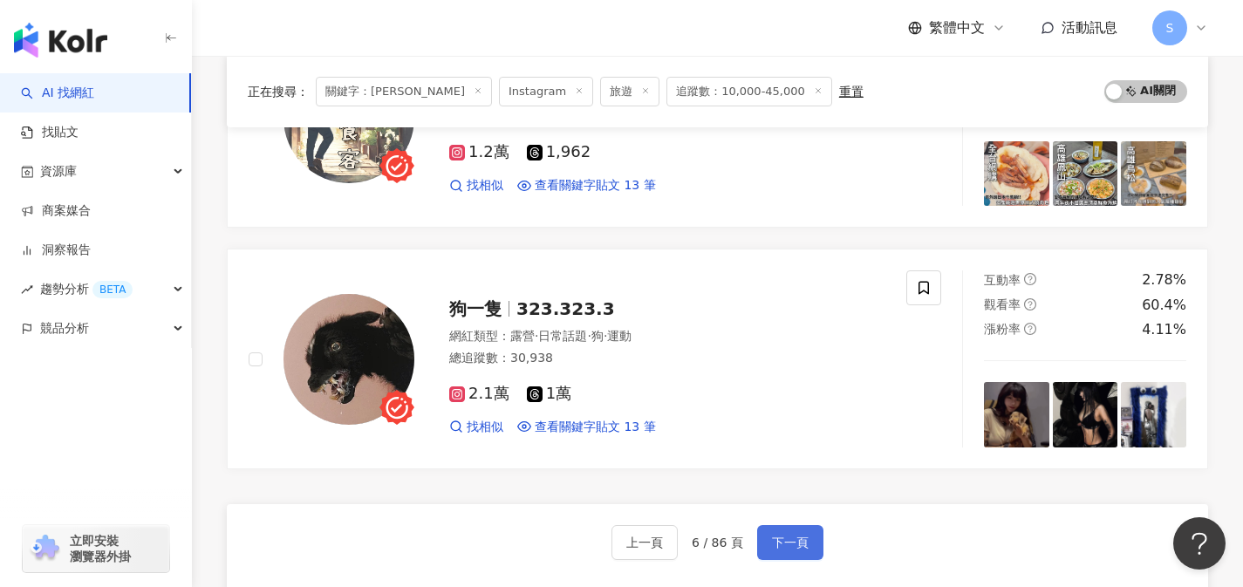
click at [780, 538] on span "下一頁" at bounding box center [790, 542] width 37 height 14
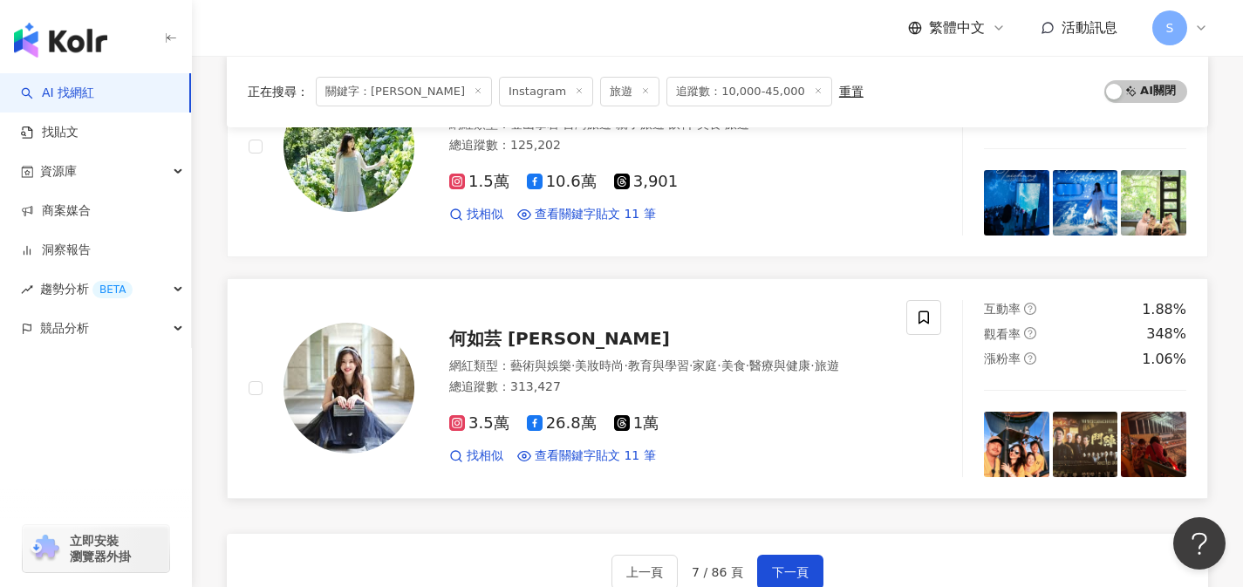
scroll to position [2697, 0]
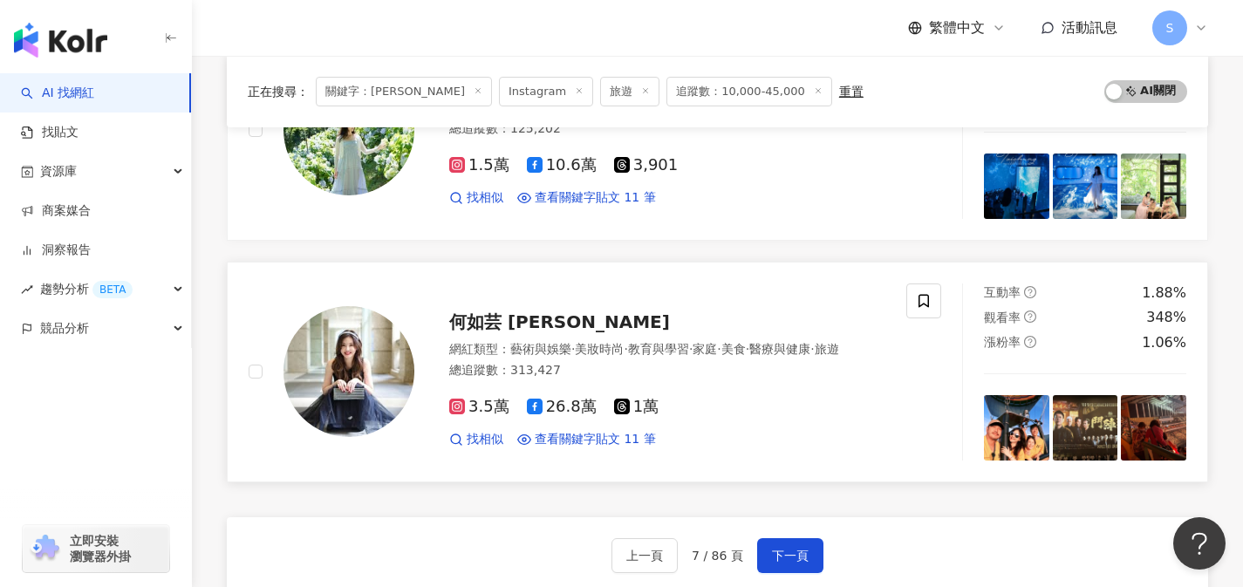
click at [624, 380] on div "網紅類型 ： 藝術與娛樂 · 美妝時尚 · 教育與學習 · 家庭 · 美食 · 醫療與健康 · 旅遊 總追蹤數 ： 313,427" at bounding box center [667, 362] width 436 height 43
click at [788, 538] on button "下一頁" at bounding box center [790, 555] width 66 height 35
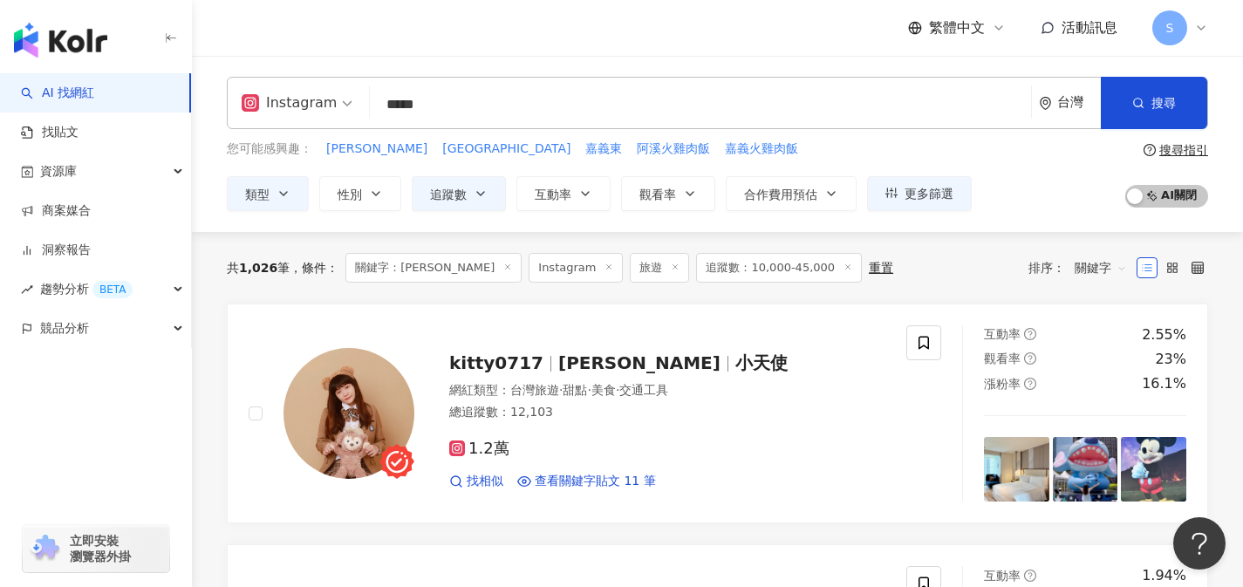
scroll to position [120, 0]
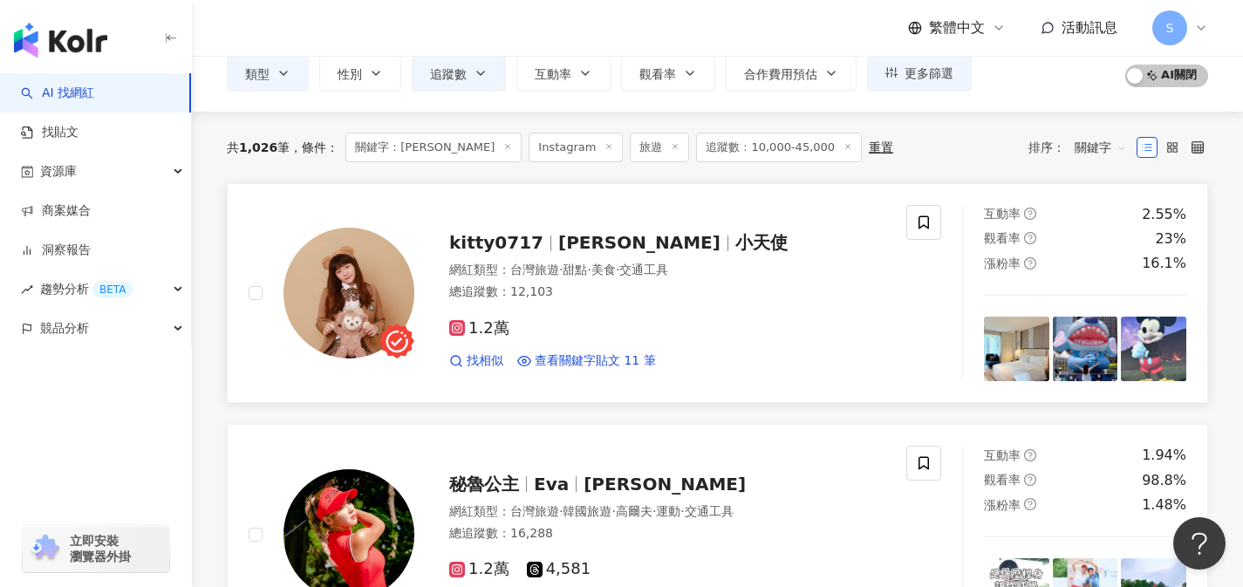
click at [647, 325] on div "1.2萬" at bounding box center [667, 328] width 436 height 19
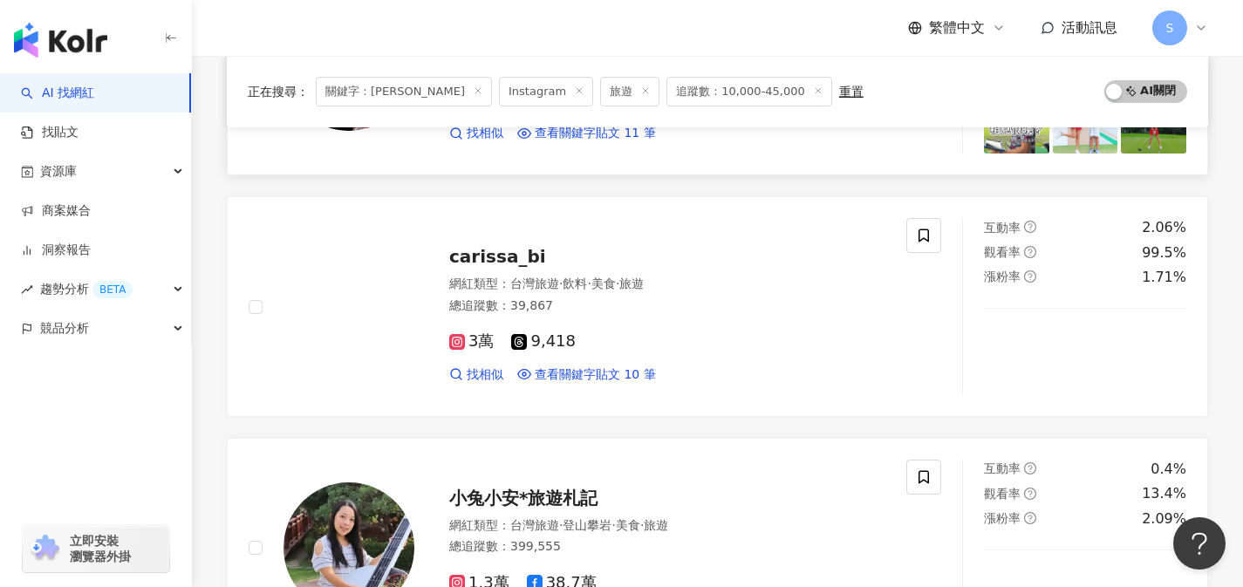
scroll to position [677, 0]
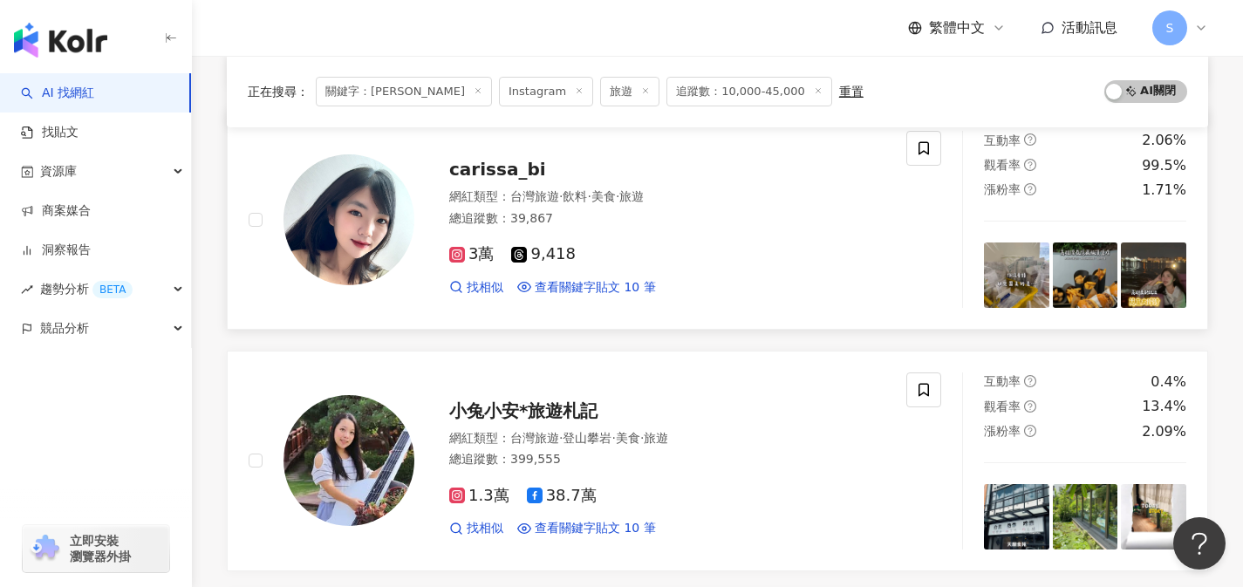
click at [659, 249] on div "3萬 9,418" at bounding box center [667, 254] width 436 height 19
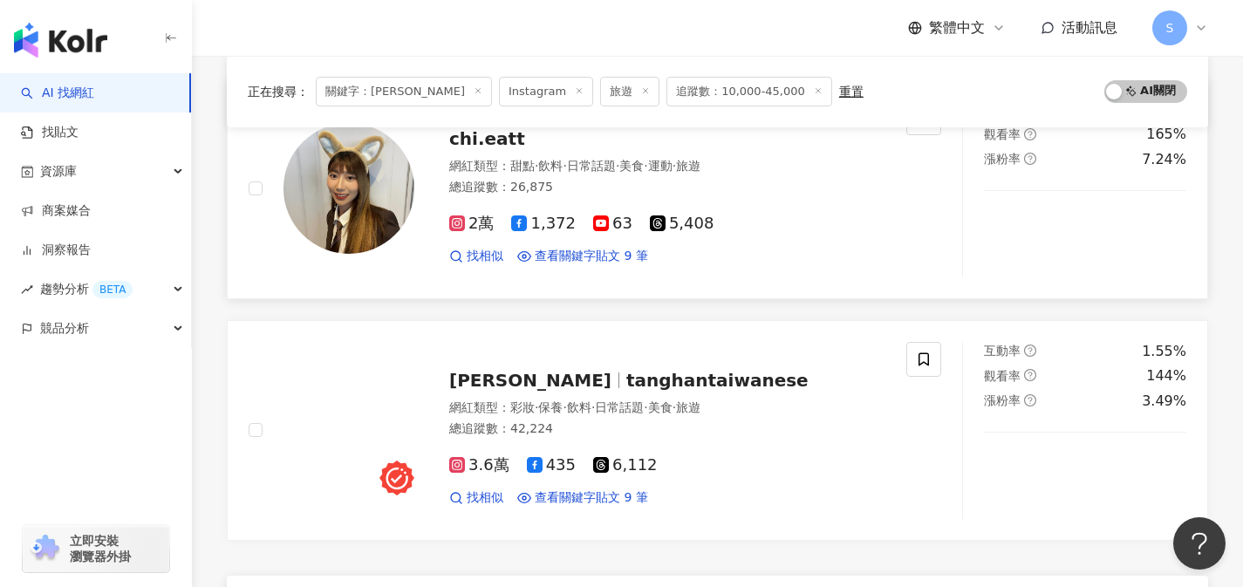
scroll to position [2805, 0]
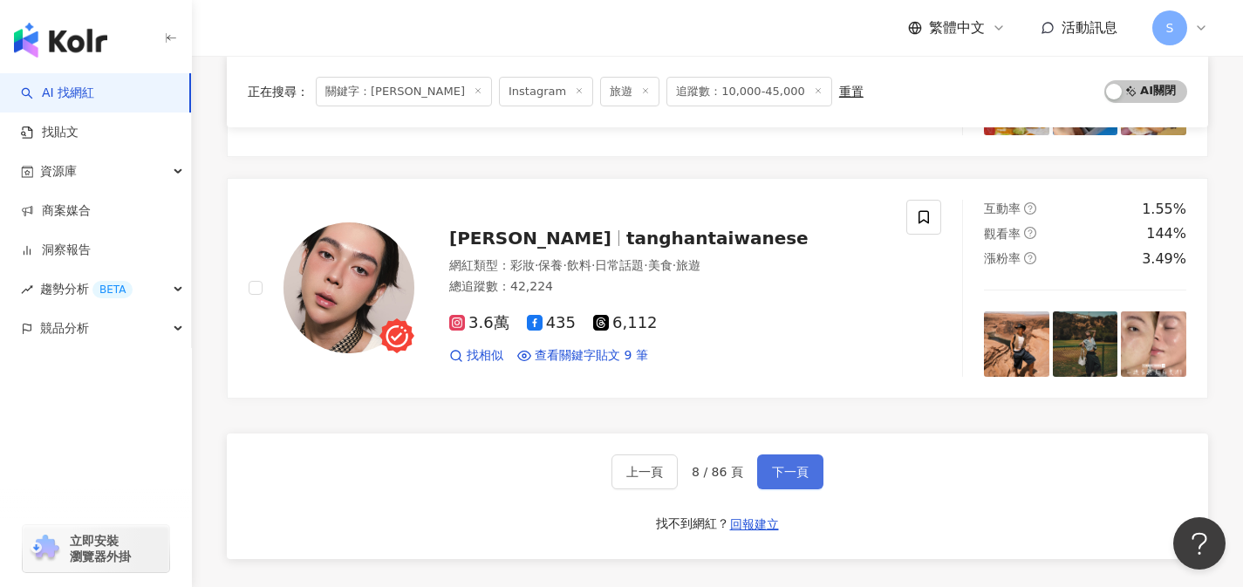
click at [802, 465] on span "下一頁" at bounding box center [790, 472] width 37 height 14
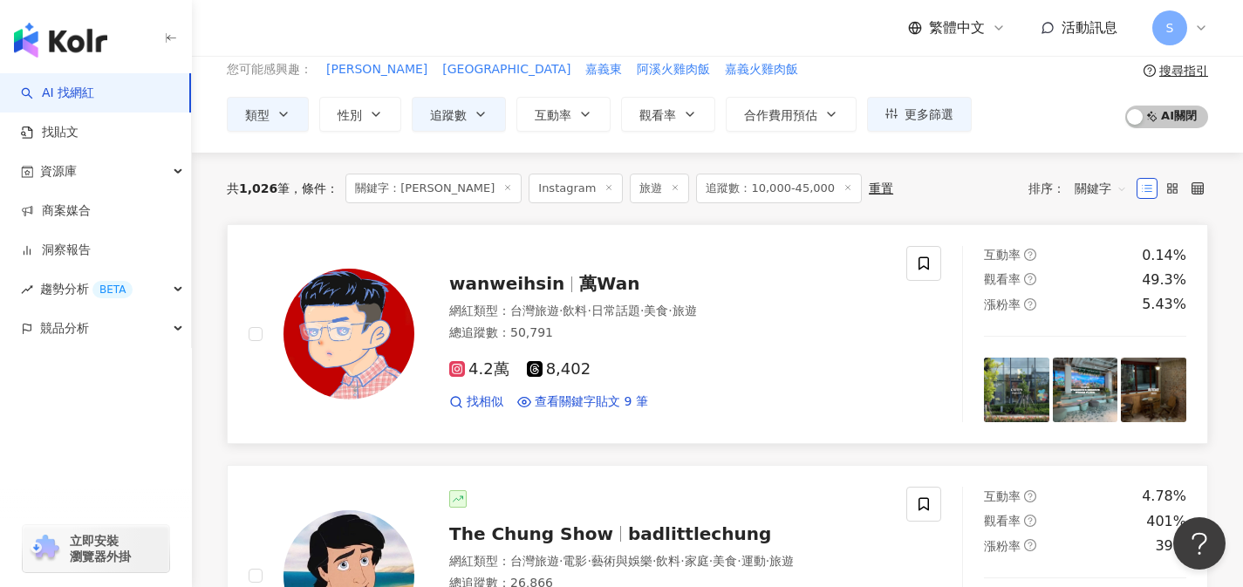
scroll to position [83, 0]
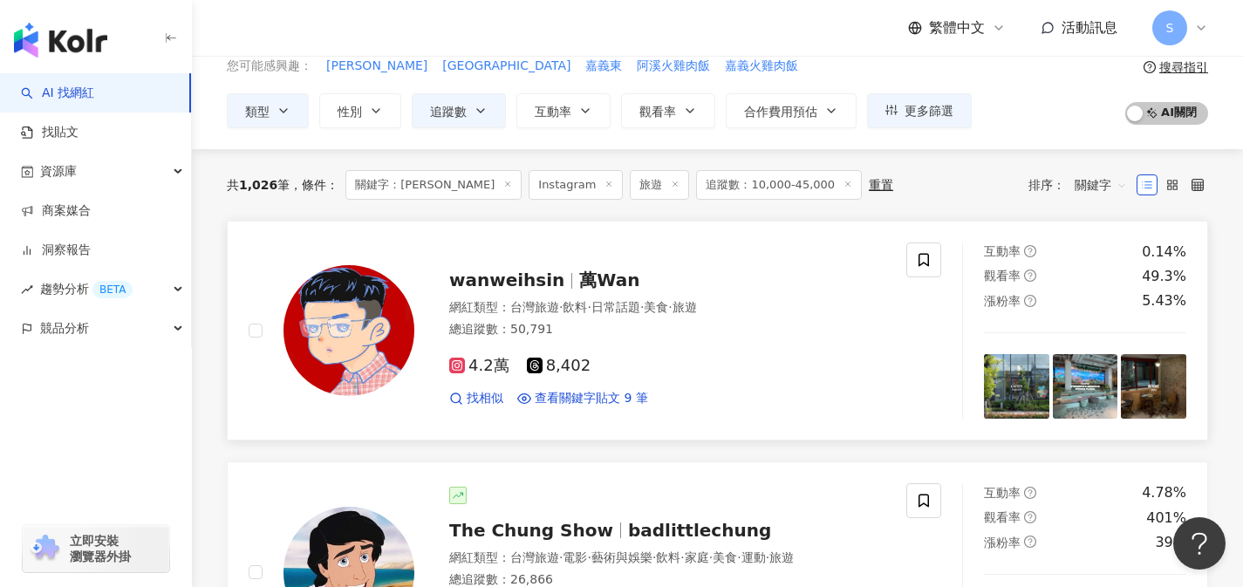
click at [641, 375] on div "4.2萬 8,402" at bounding box center [667, 366] width 436 height 19
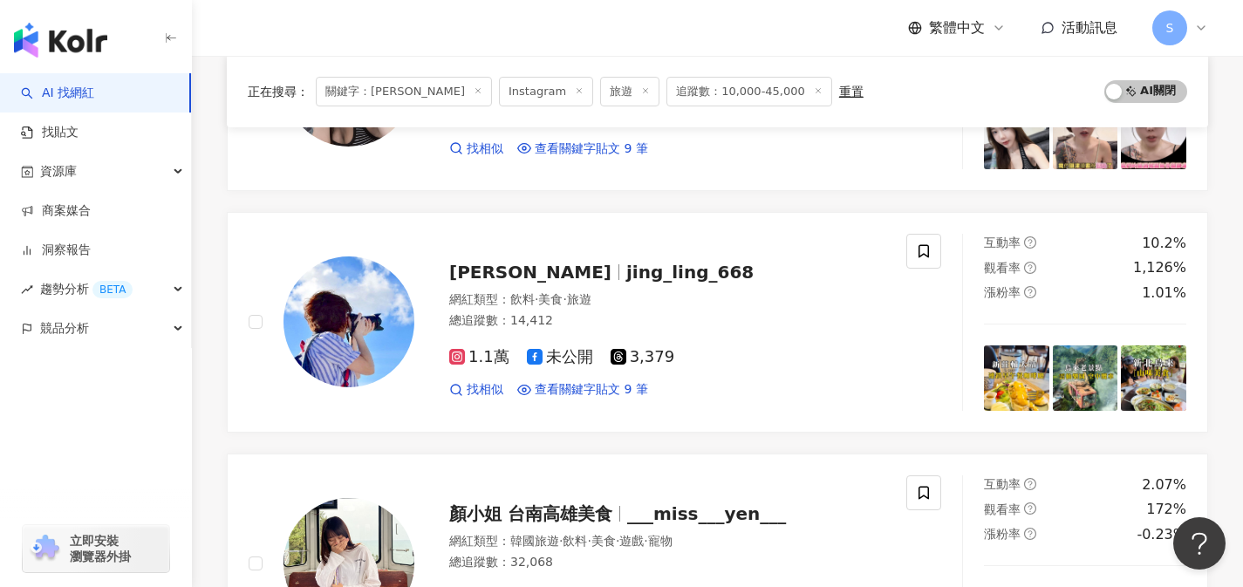
scroll to position [2080, 0]
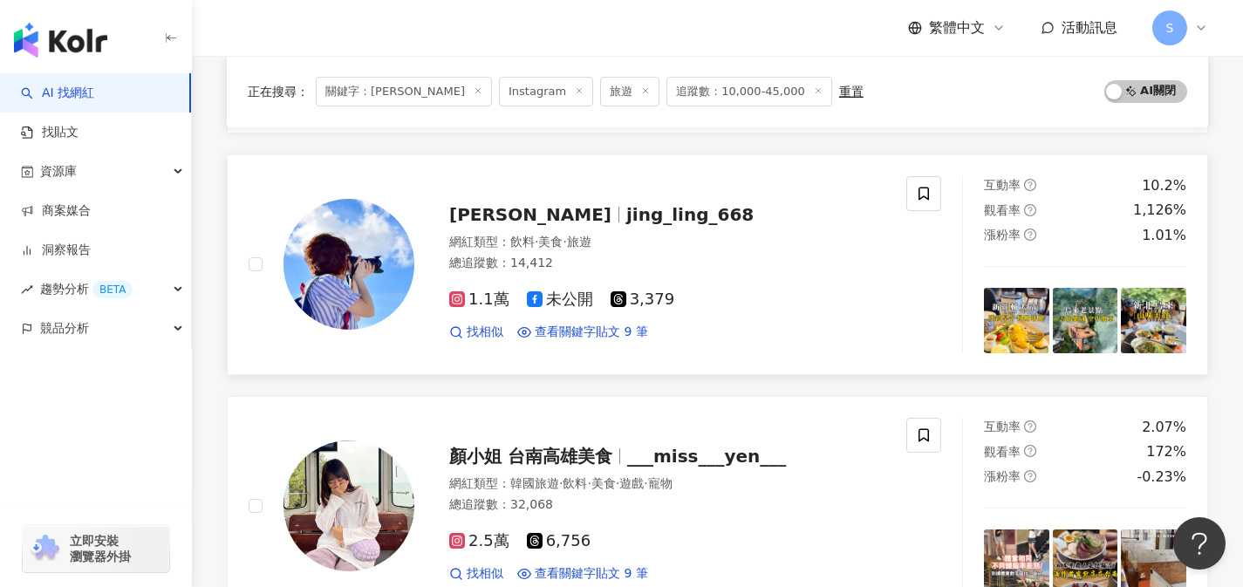
click at [587, 344] on div "境 玲 jing_ling_668 網紅類型 ： 飲料 · 美食 · 旅遊 總追蹤數 ： 14,412 1.1萬 未公開 3,379 找相似 查看關鍵字貼文 …" at bounding box center [577, 264] width 657 height 177
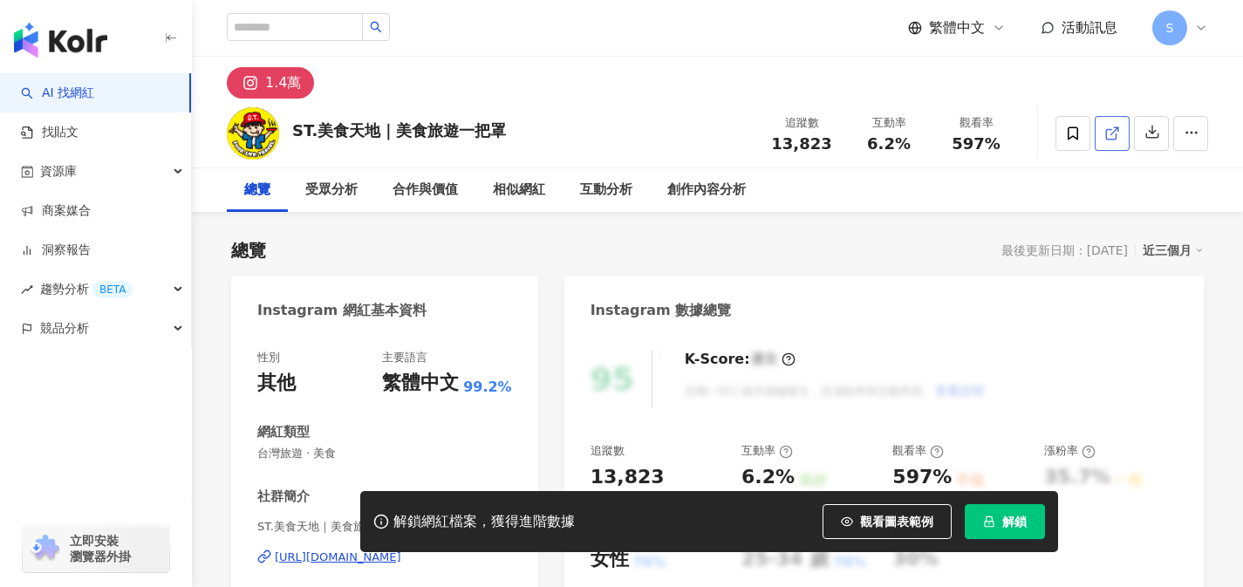
click at [1105, 143] on link at bounding box center [1111, 133] width 35 height 35
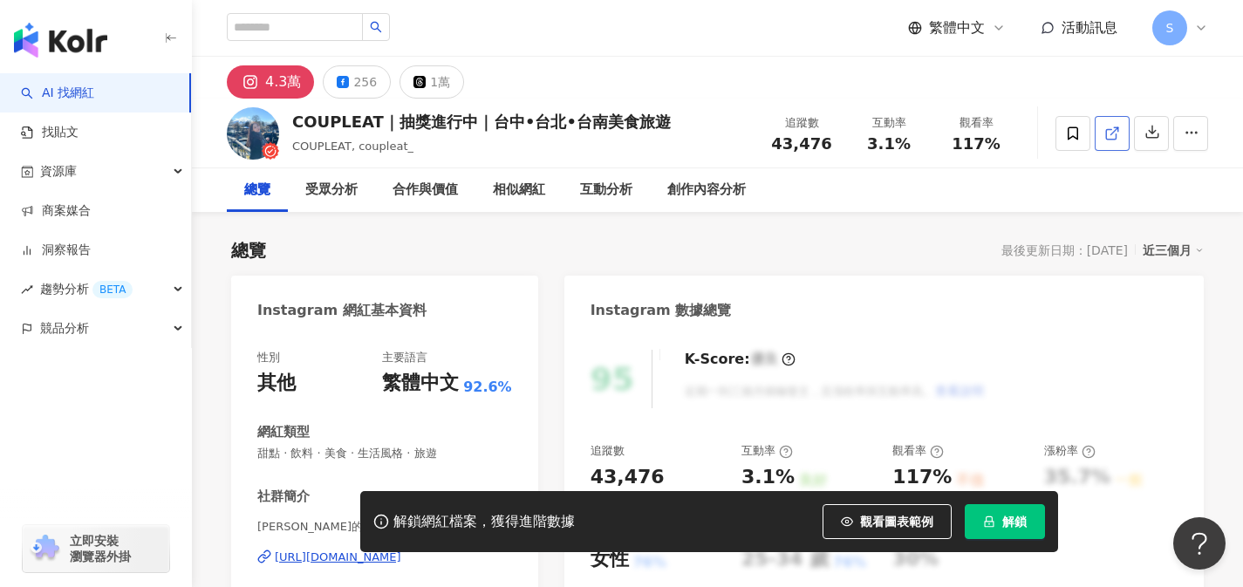
click at [1109, 135] on icon at bounding box center [1112, 134] width 16 height 16
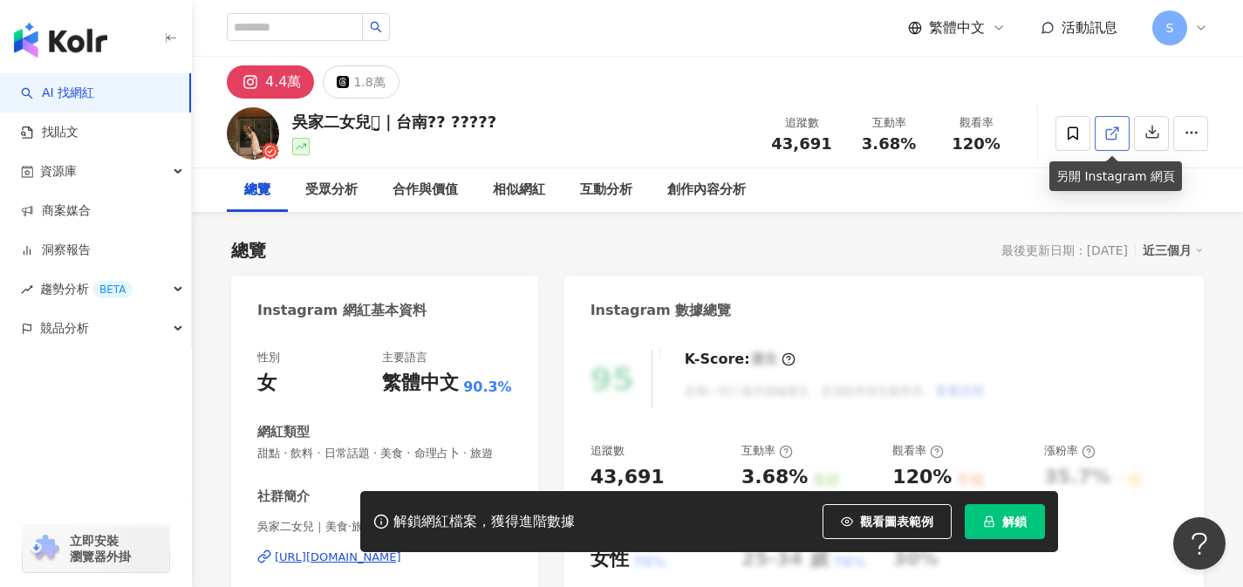
click at [1109, 142] on link at bounding box center [1111, 133] width 35 height 35
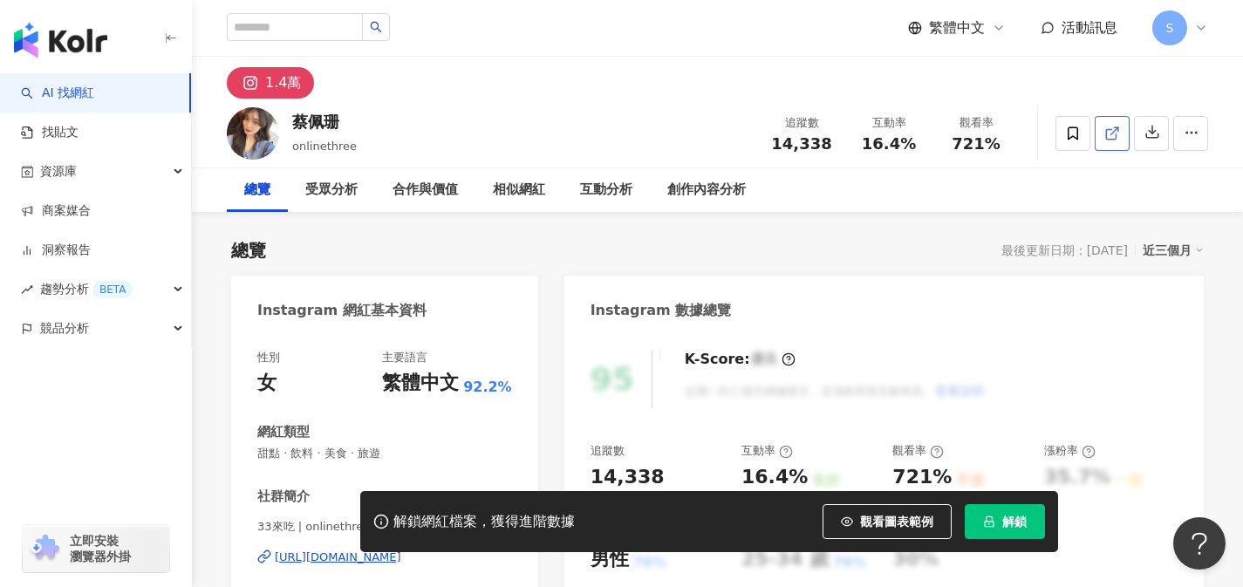
click at [1103, 133] on link at bounding box center [1111, 133] width 35 height 35
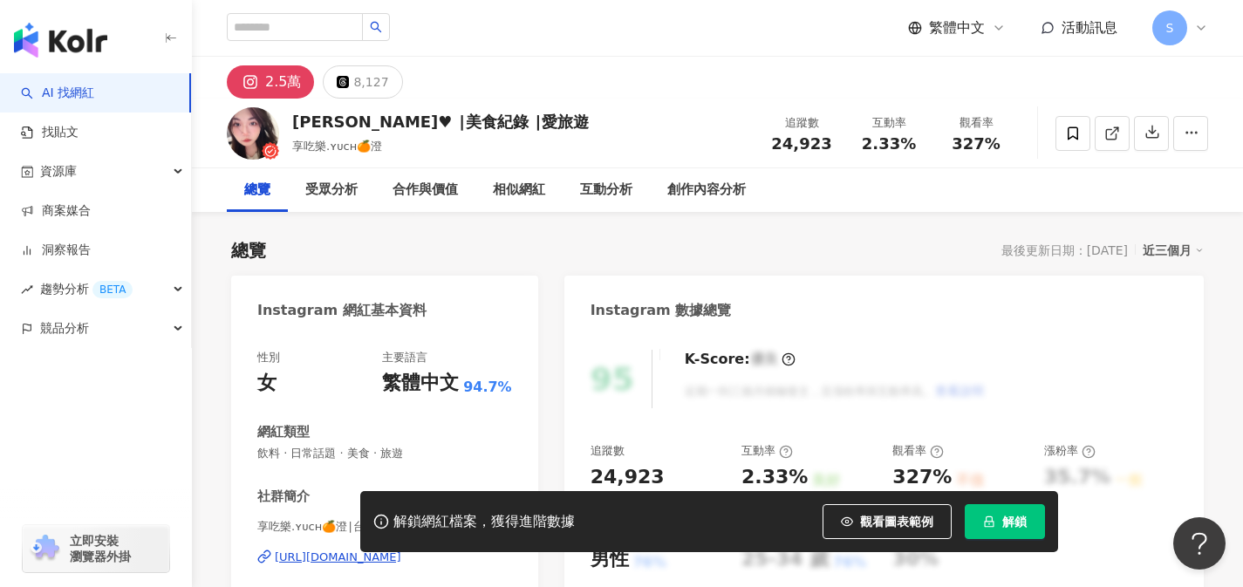
click at [1113, 136] on icon at bounding box center [1112, 134] width 16 height 16
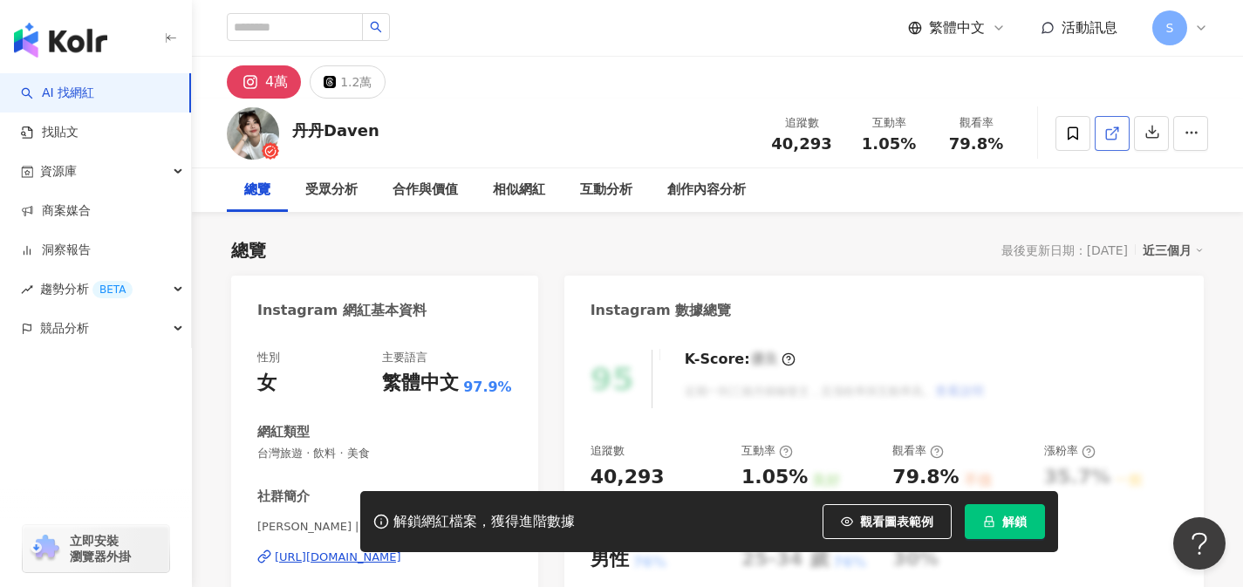
click at [1102, 138] on link at bounding box center [1111, 133] width 35 height 35
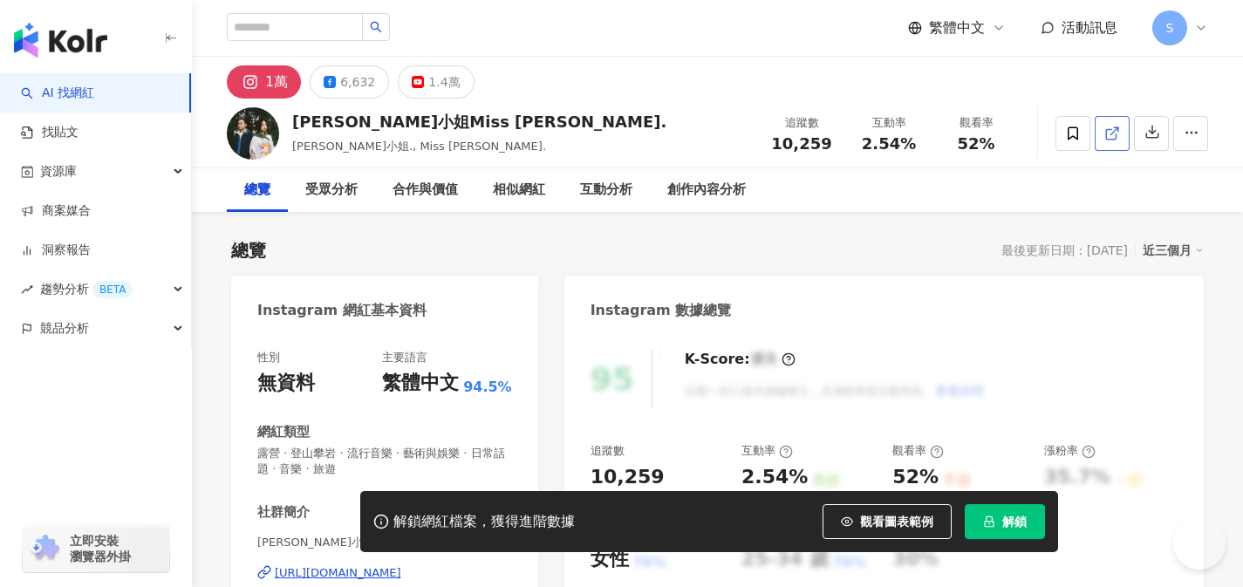
click at [1106, 137] on icon at bounding box center [1112, 134] width 16 height 16
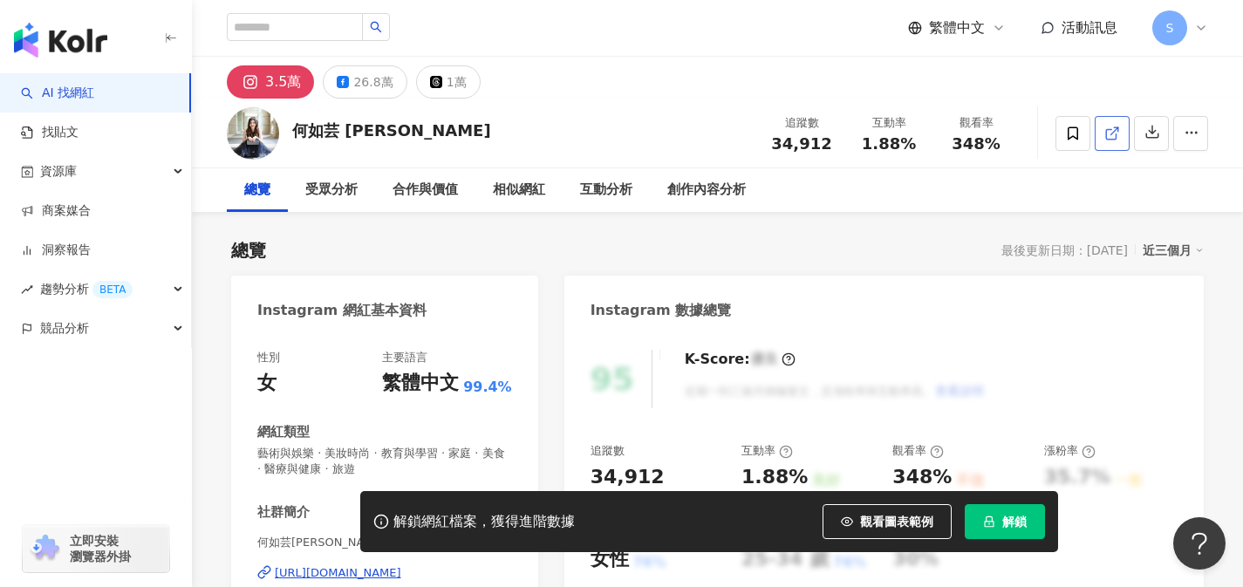
click at [1102, 148] on link at bounding box center [1111, 133] width 35 height 35
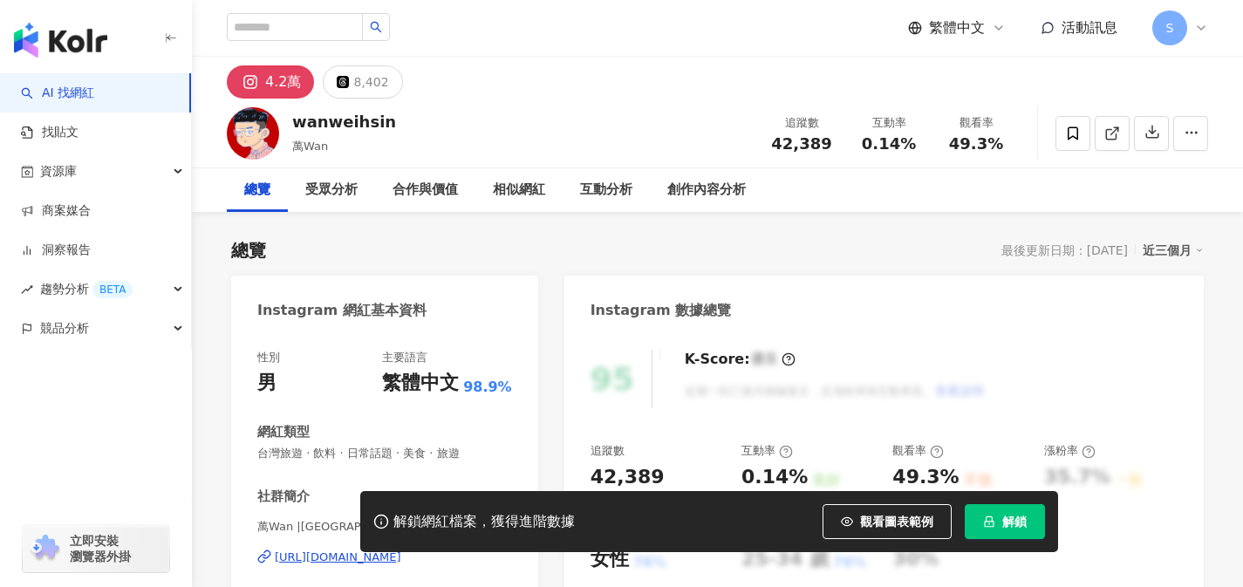
click at [1116, 138] on icon at bounding box center [1112, 134] width 16 height 16
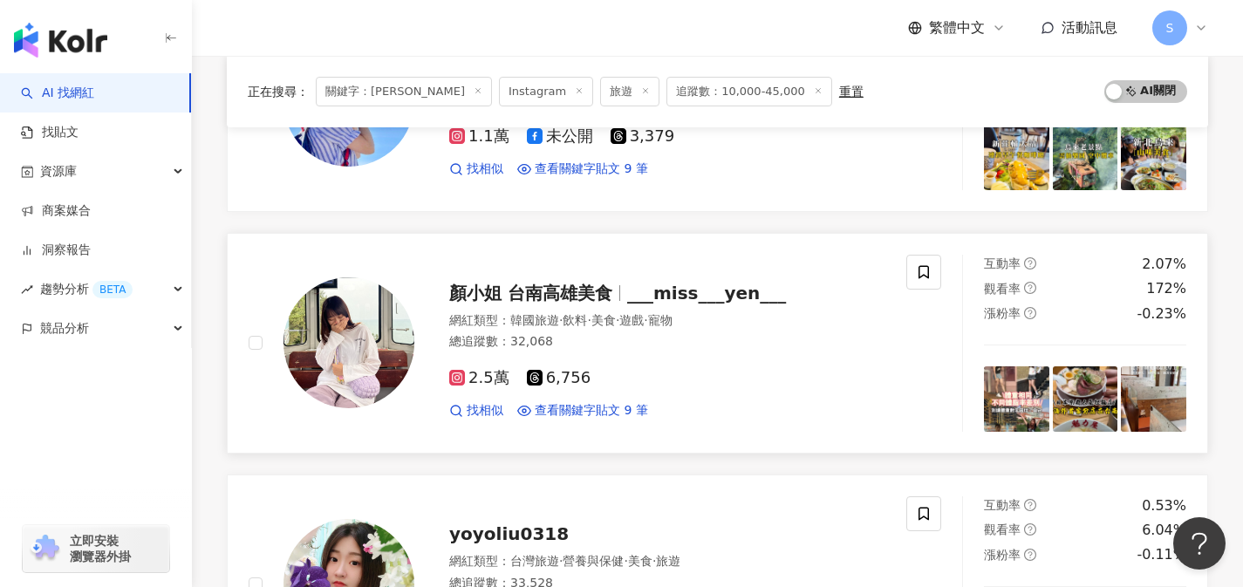
click at [631, 376] on div "2.5萬 6,756" at bounding box center [667, 378] width 436 height 19
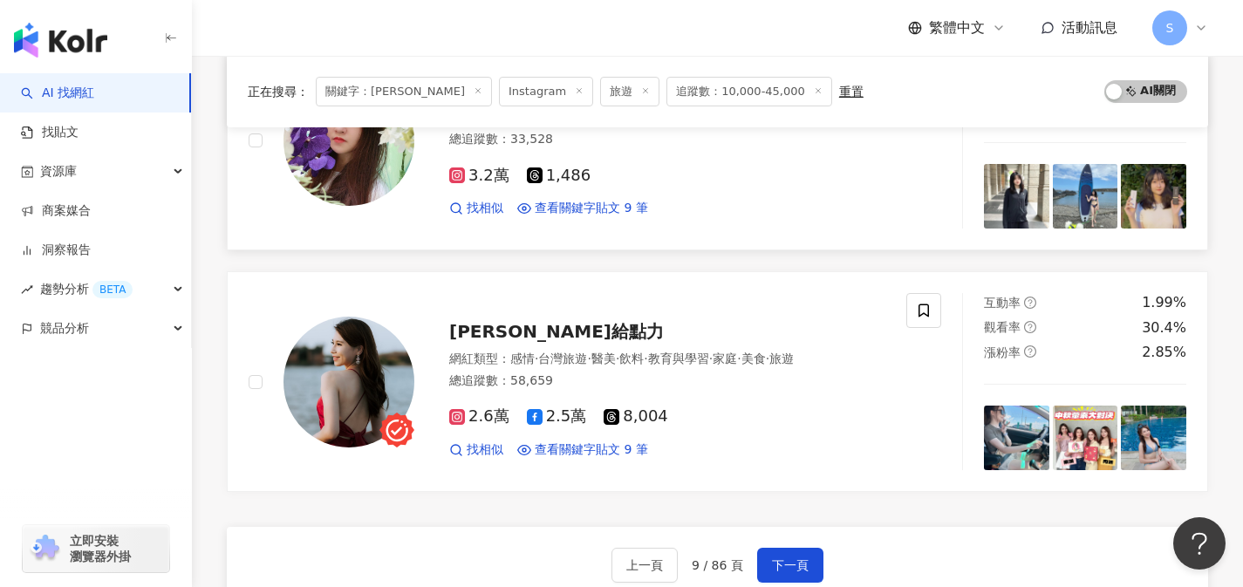
scroll to position [2916, 0]
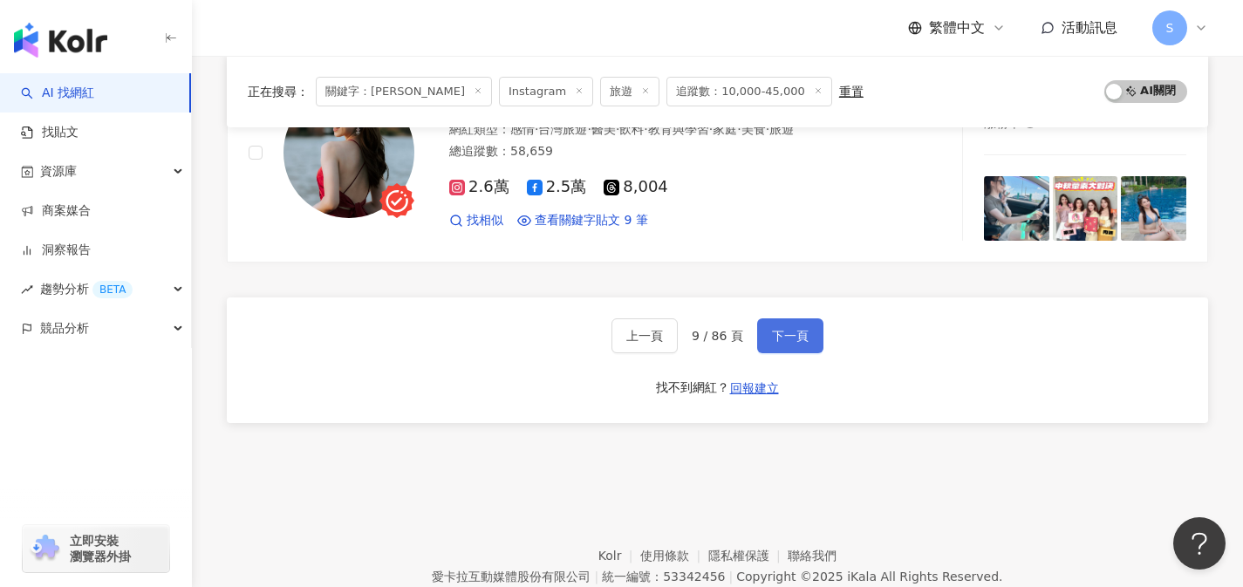
click at [814, 333] on button "下一頁" at bounding box center [790, 335] width 66 height 35
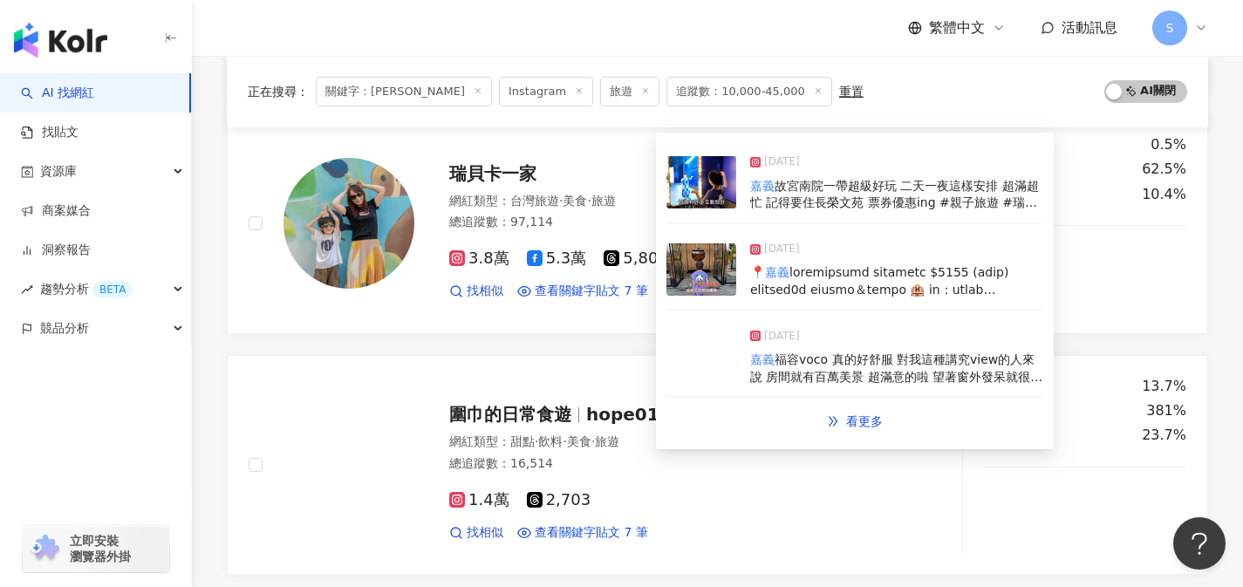
scroll to position [1660, 0]
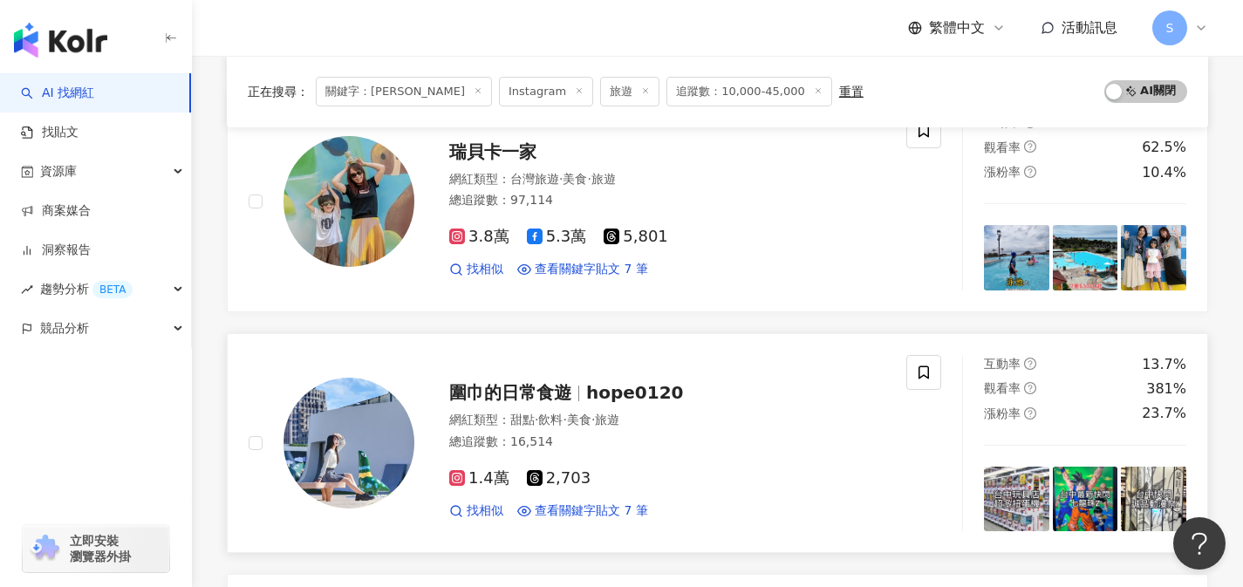
click at [628, 481] on div "1.4萬 2,703" at bounding box center [667, 478] width 436 height 19
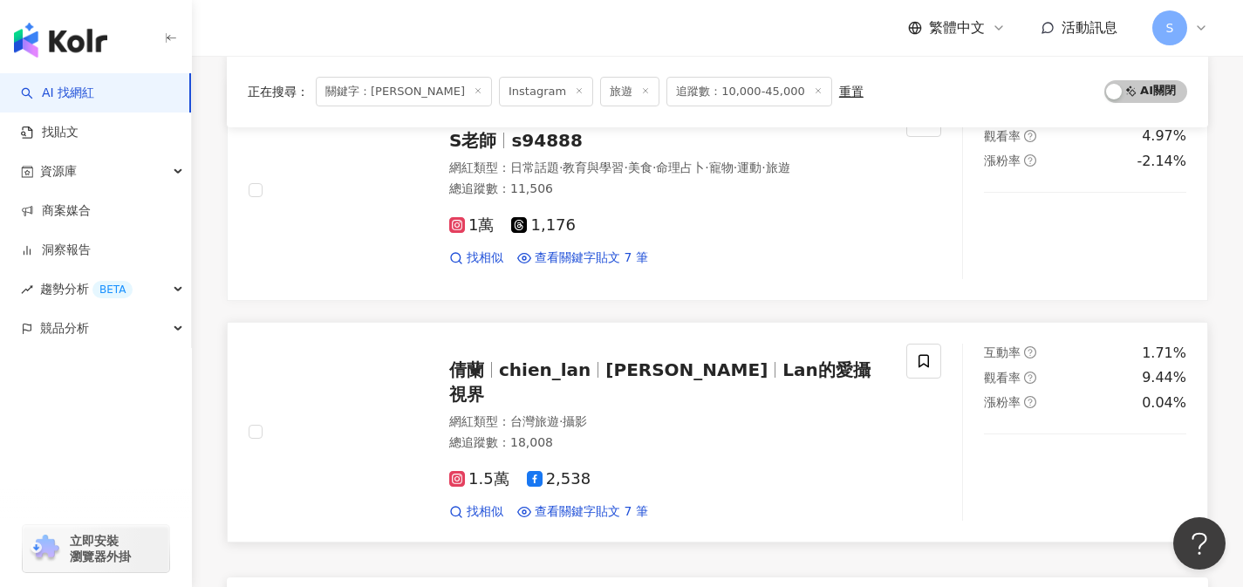
scroll to position [2781, 0]
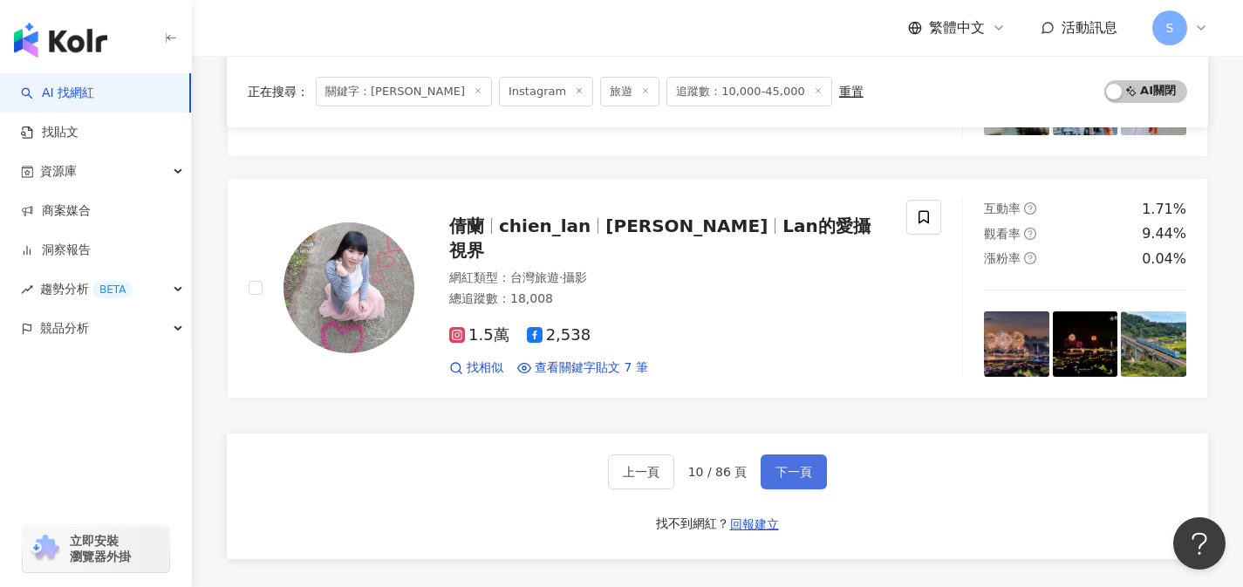
click at [807, 469] on span "下一頁" at bounding box center [793, 472] width 37 height 14
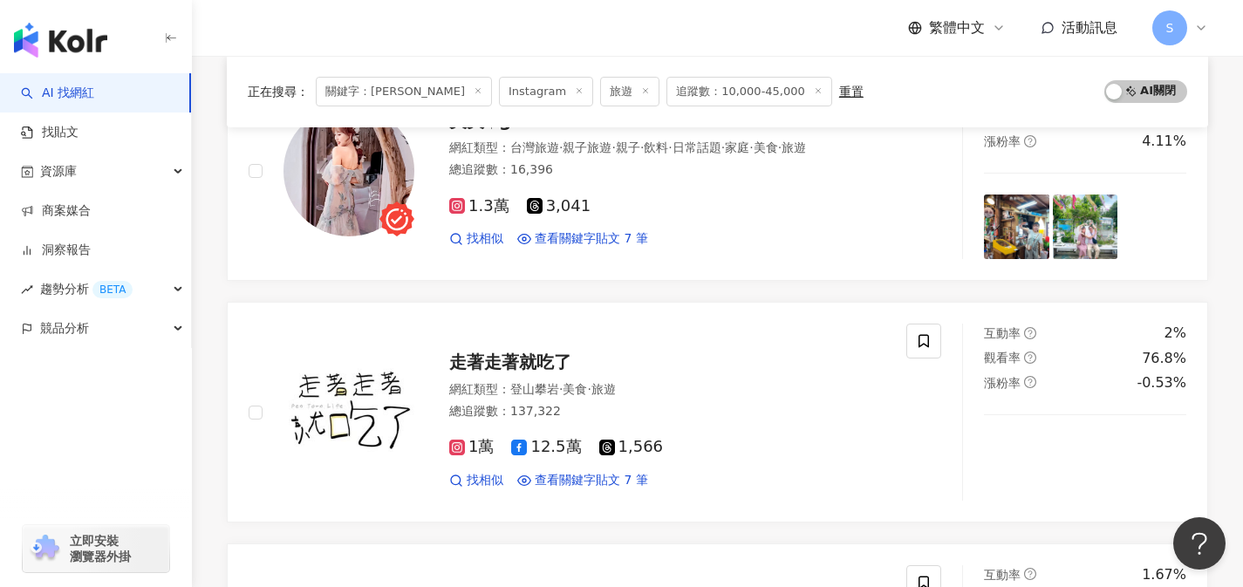
scroll to position [261, 0]
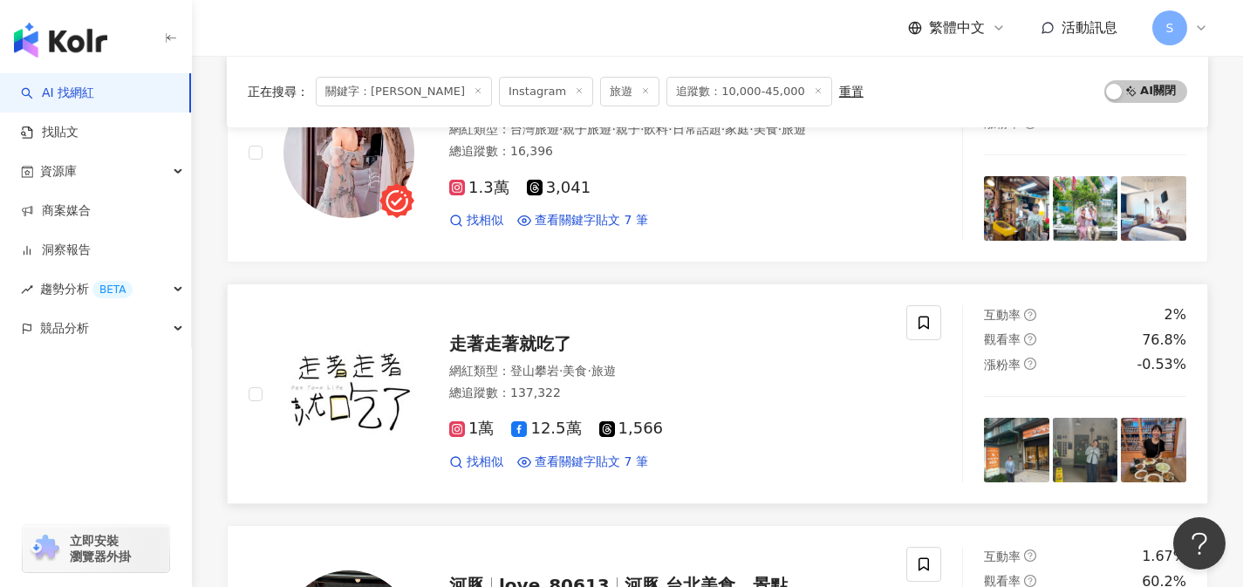
click at [701, 433] on div "1萬 12.5萬 1,566" at bounding box center [667, 428] width 436 height 19
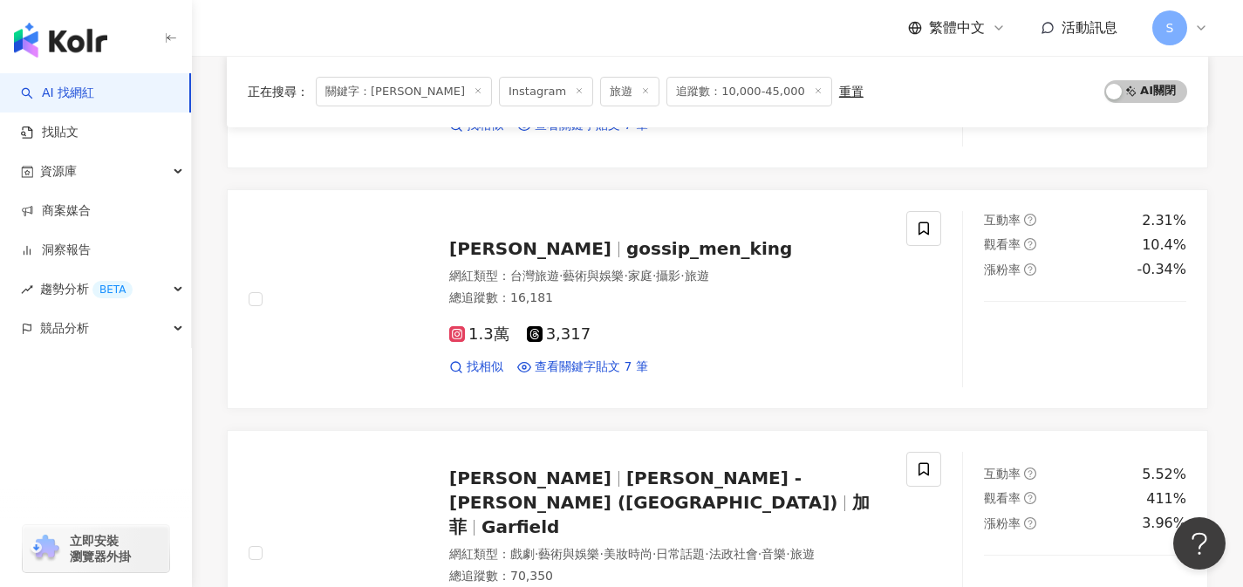
scroll to position [2740, 0]
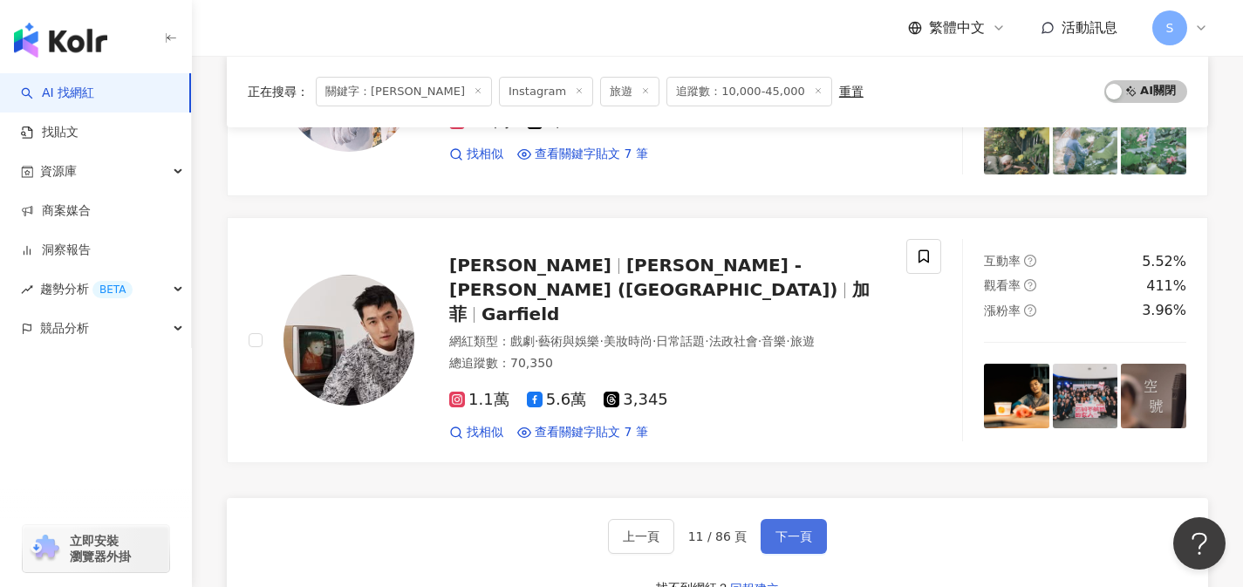
click at [813, 519] on button "下一頁" at bounding box center [793, 536] width 66 height 35
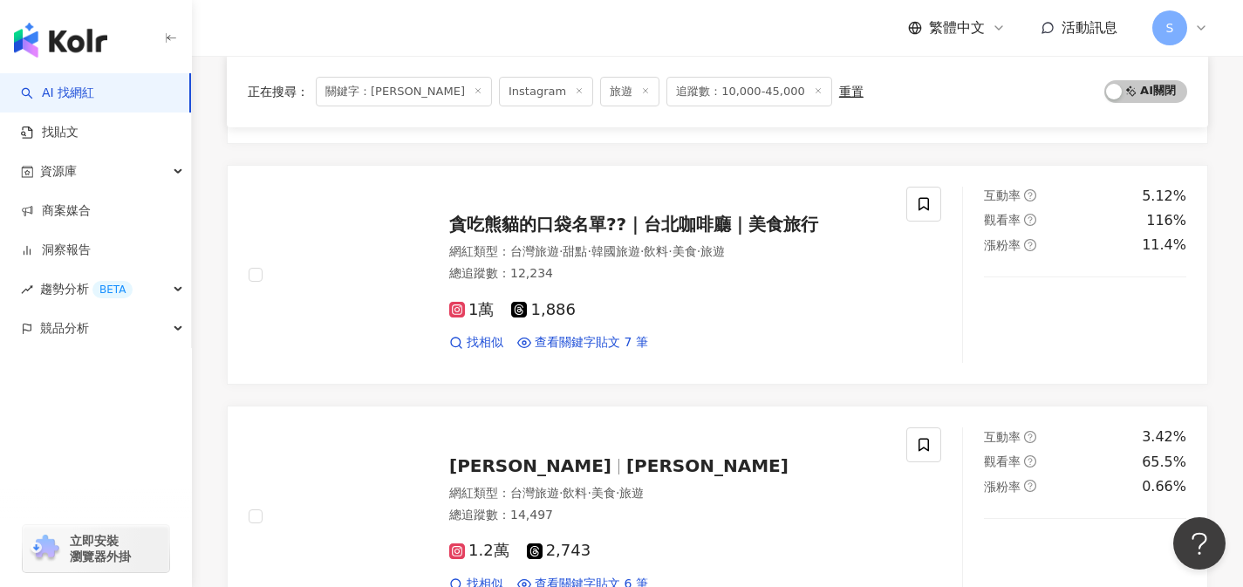
scroll to position [1211, 0]
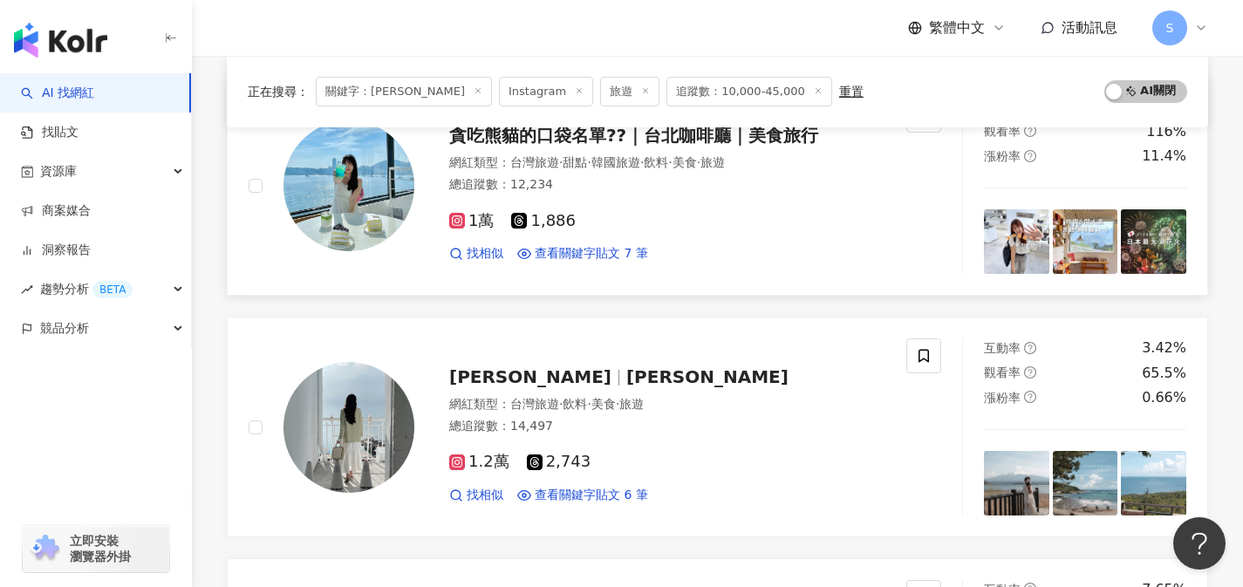
click at [636, 231] on div "1萬 1,886 找相似 查看關鍵字貼文 7 筆" at bounding box center [667, 230] width 436 height 65
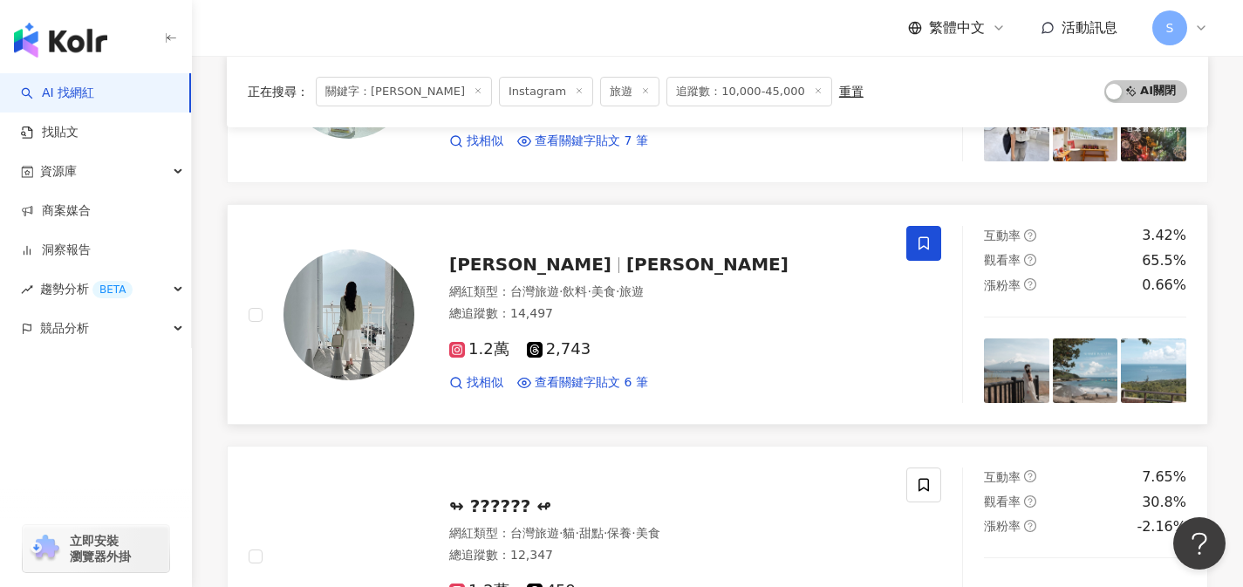
scroll to position [1325, 0]
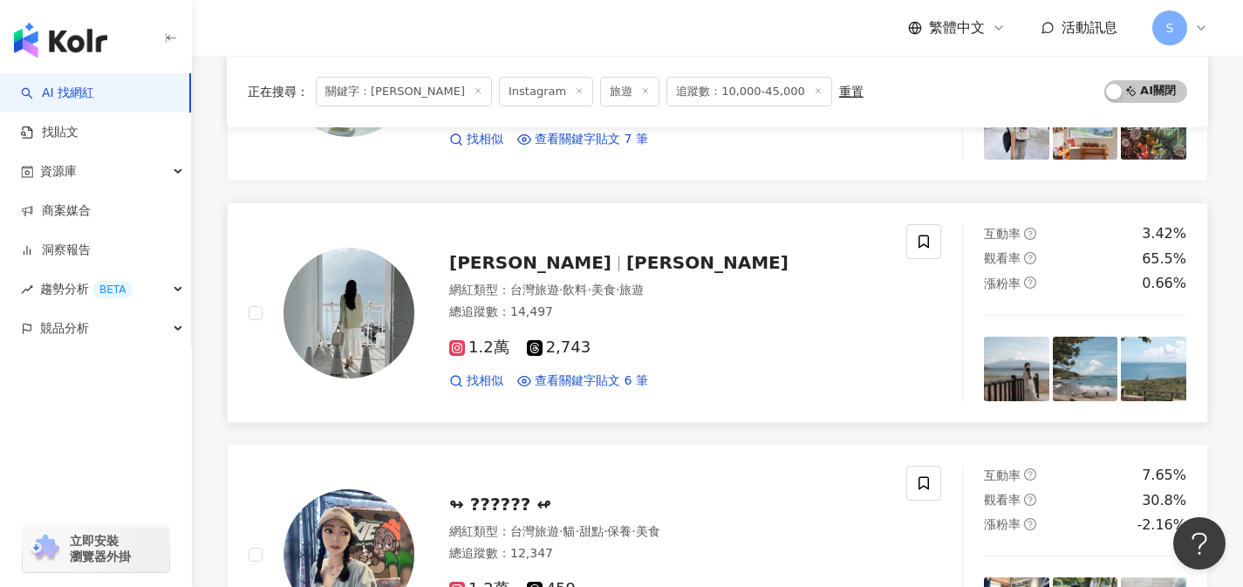
click at [588, 347] on div "1.2萬 2,743" at bounding box center [667, 347] width 436 height 19
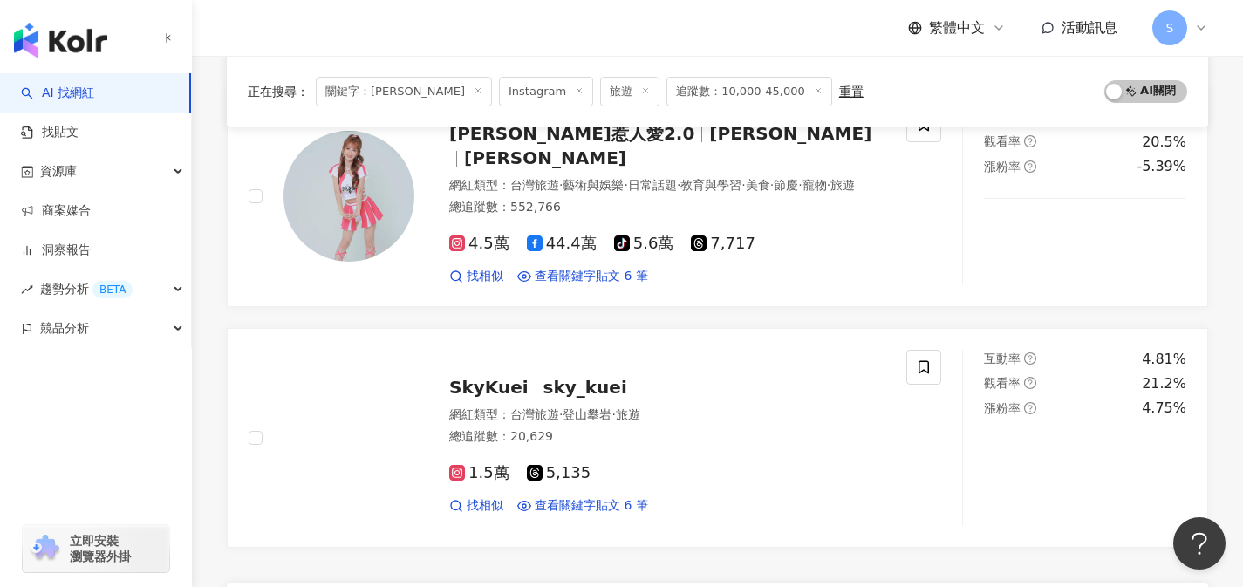
scroll to position [2941, 0]
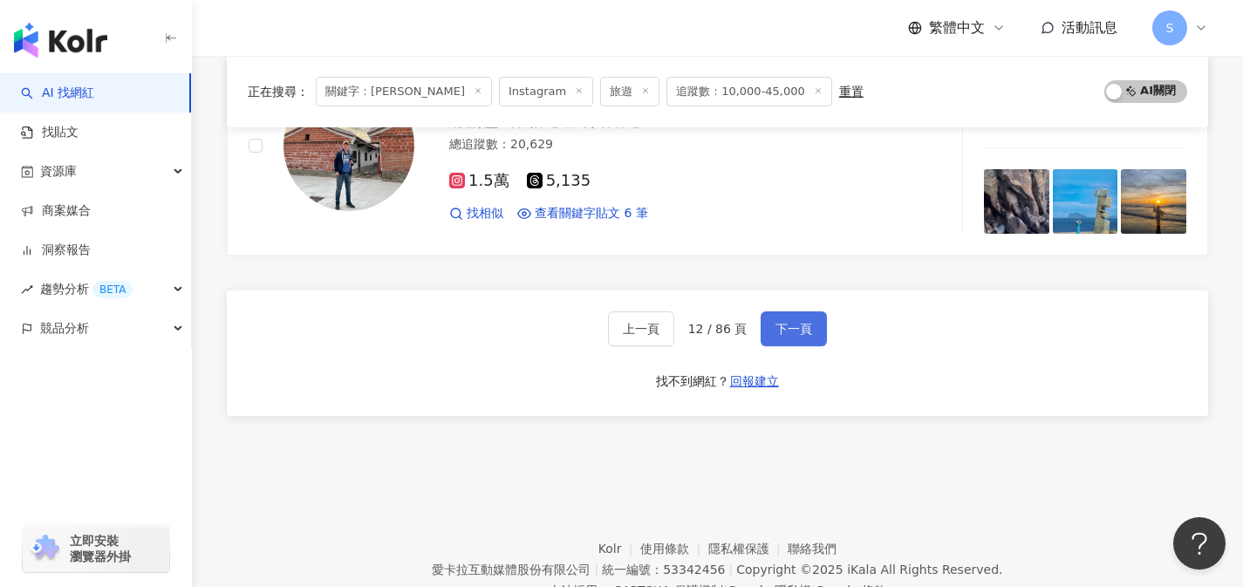
click at [793, 326] on span "下一頁" at bounding box center [793, 329] width 37 height 14
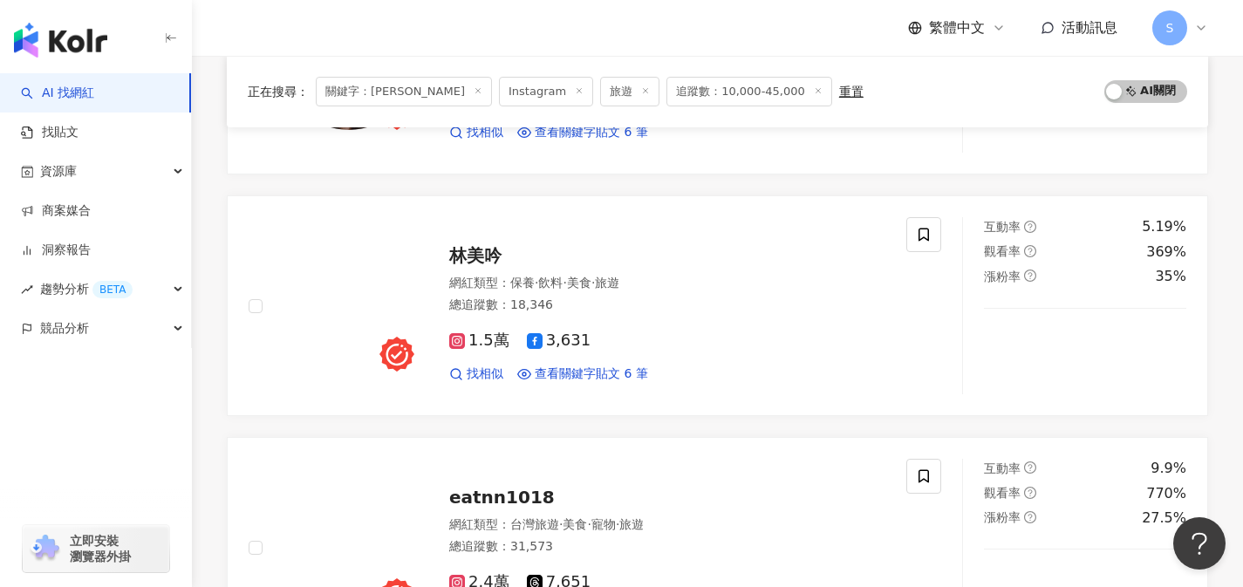
scroll to position [2526, 0]
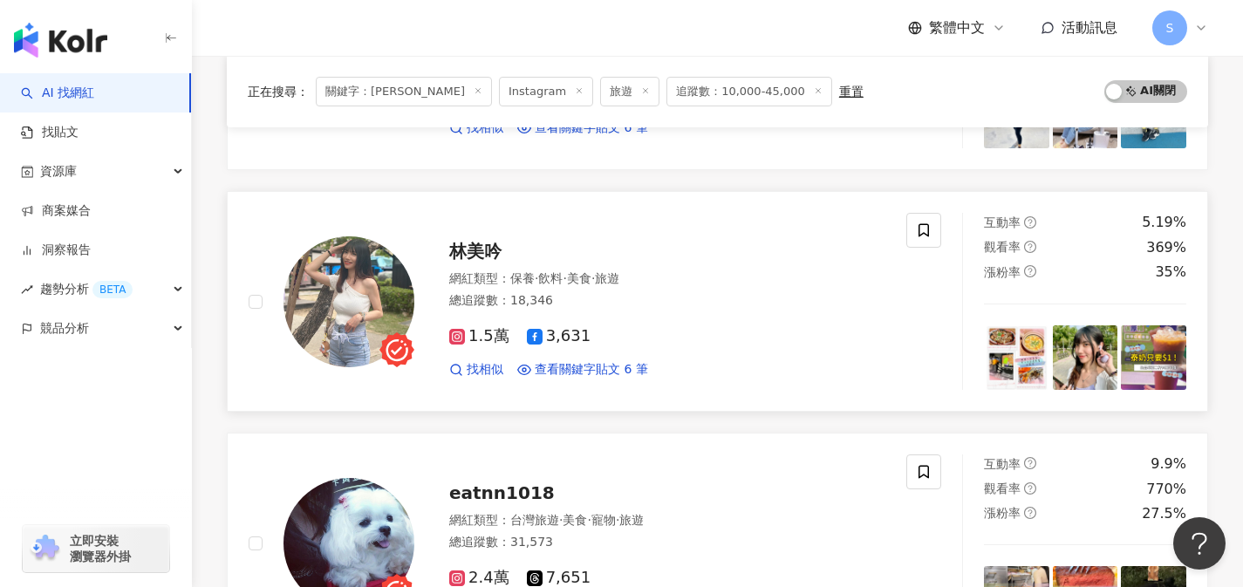
click at [645, 340] on div "1.5萬 3,631" at bounding box center [667, 336] width 436 height 19
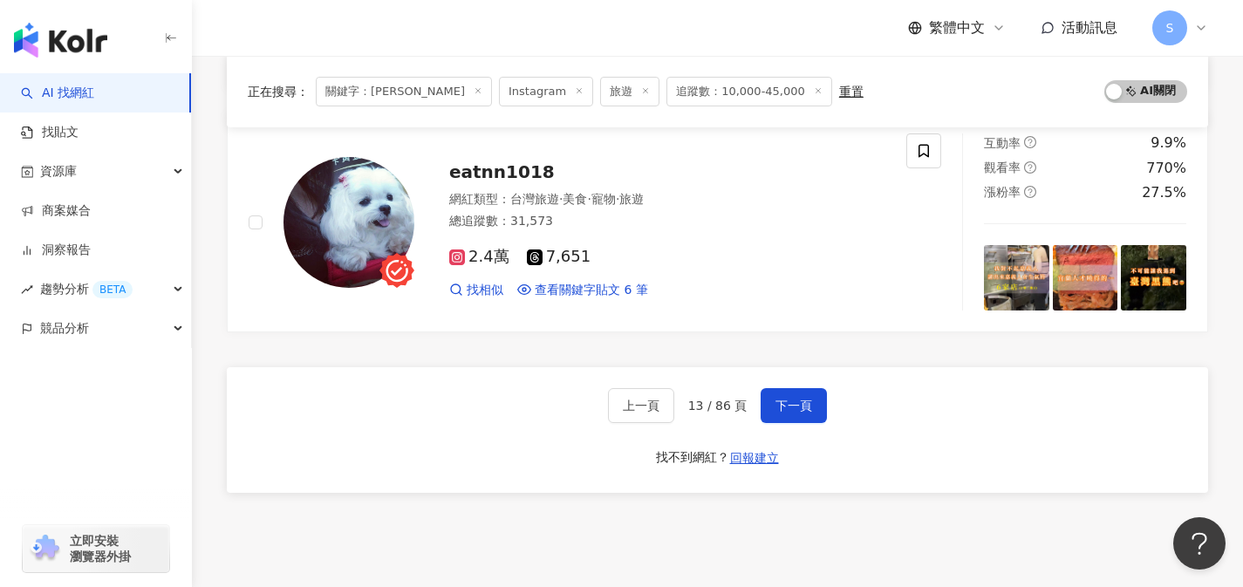
scroll to position [2849, 0]
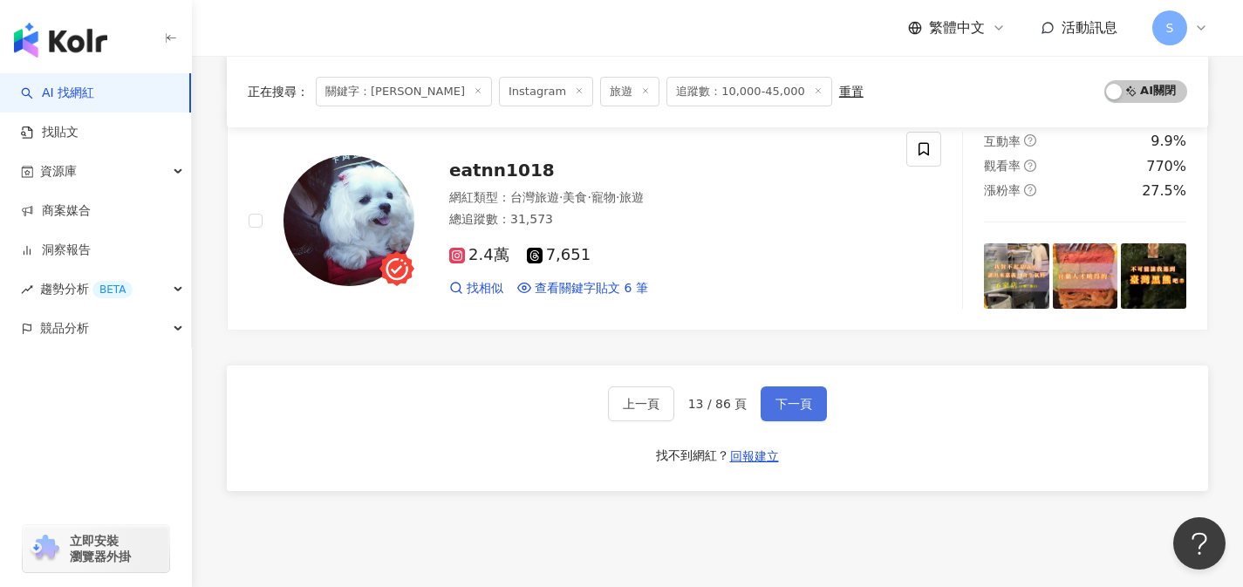
click at [810, 406] on button "下一頁" at bounding box center [793, 403] width 66 height 35
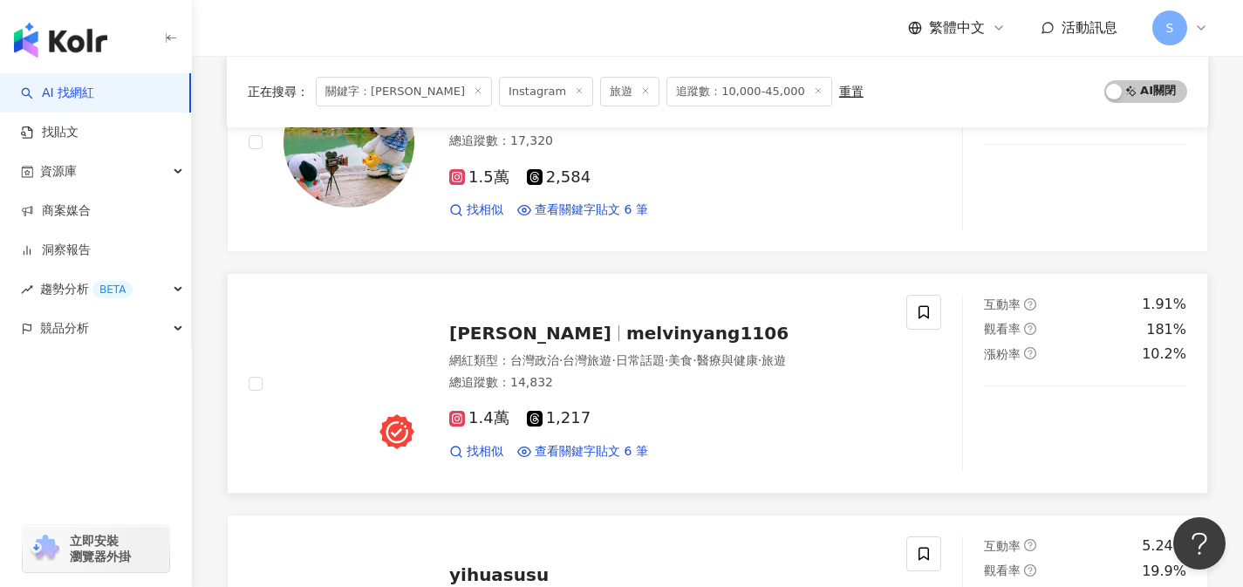
scroll to position [285, 0]
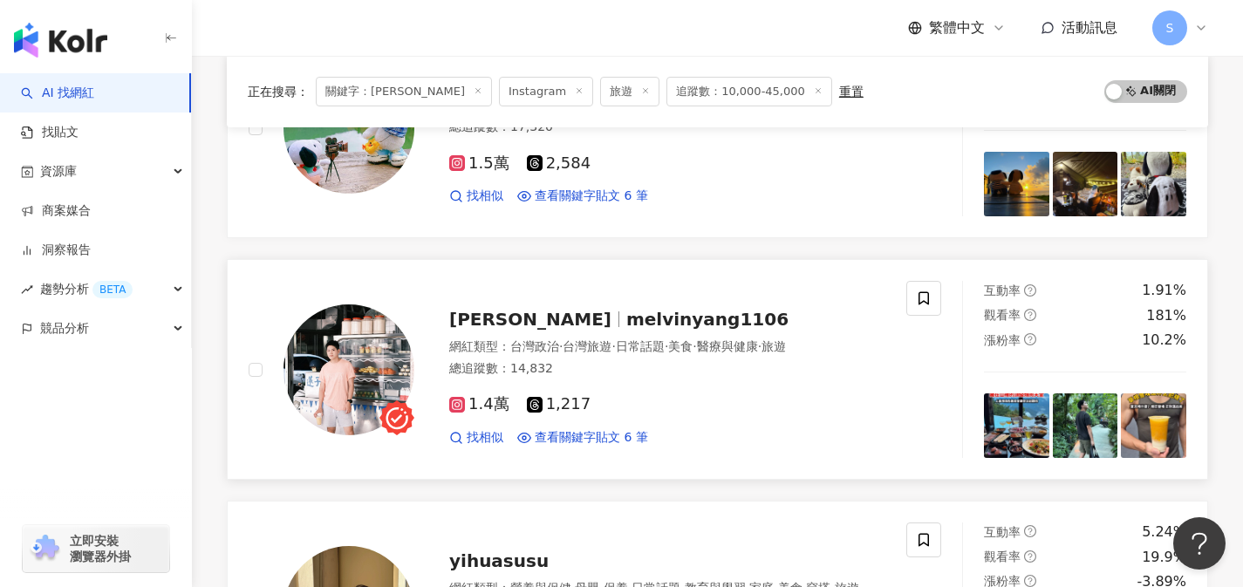
click at [651, 398] on div "1.4萬 1,217" at bounding box center [667, 404] width 436 height 19
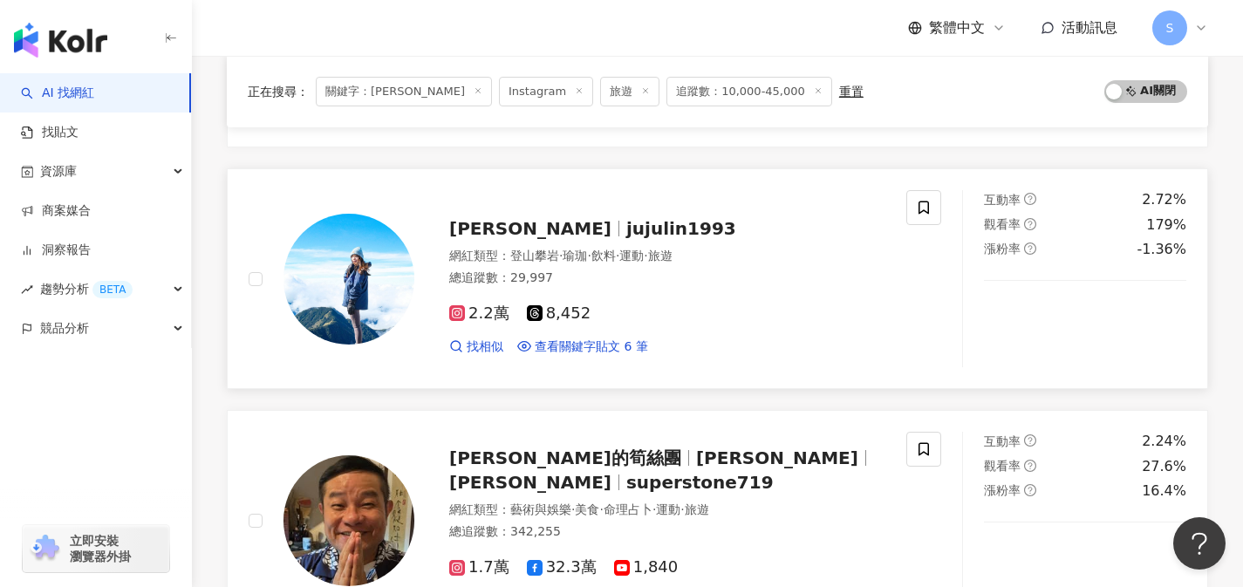
scroll to position [1812, 0]
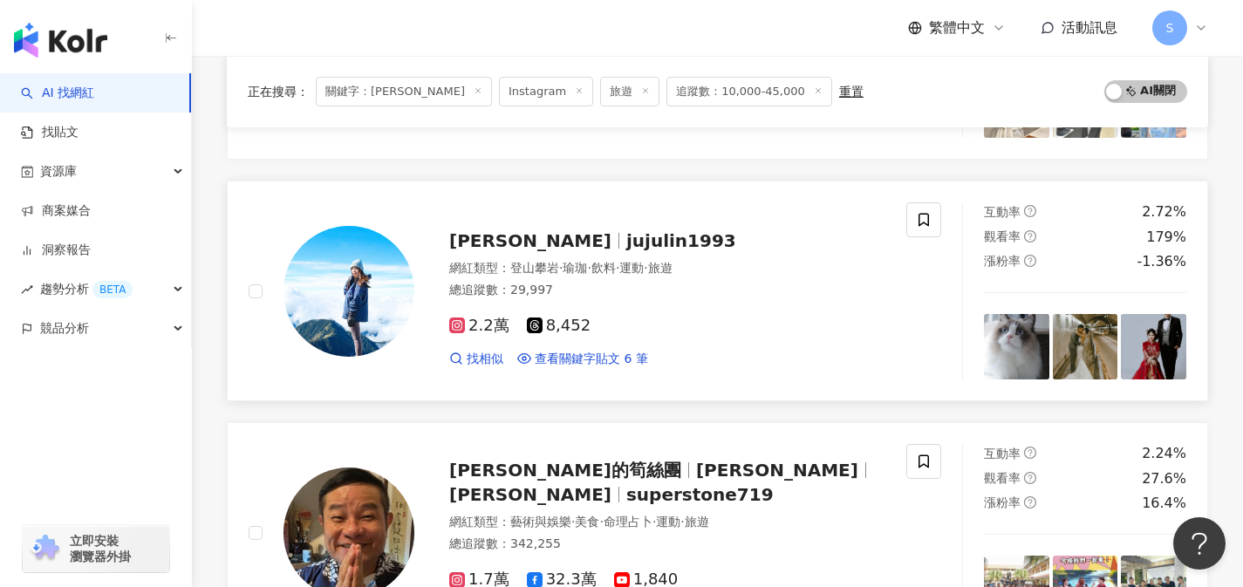
click at [626, 244] on span "jujulin1993" at bounding box center [681, 240] width 110 height 21
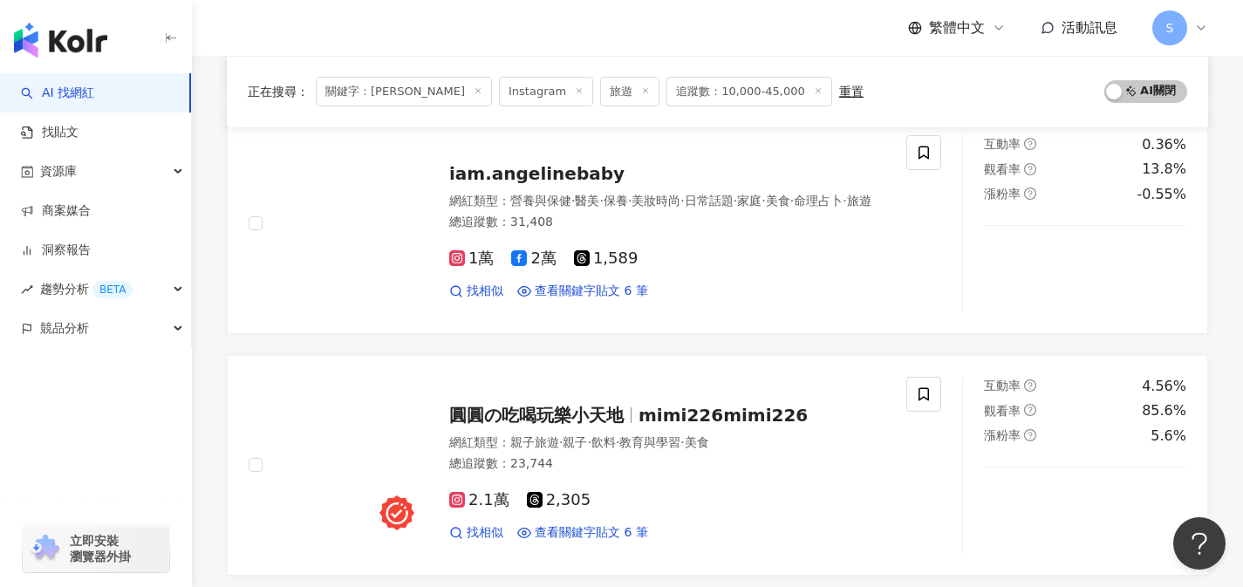
scroll to position [2856, 0]
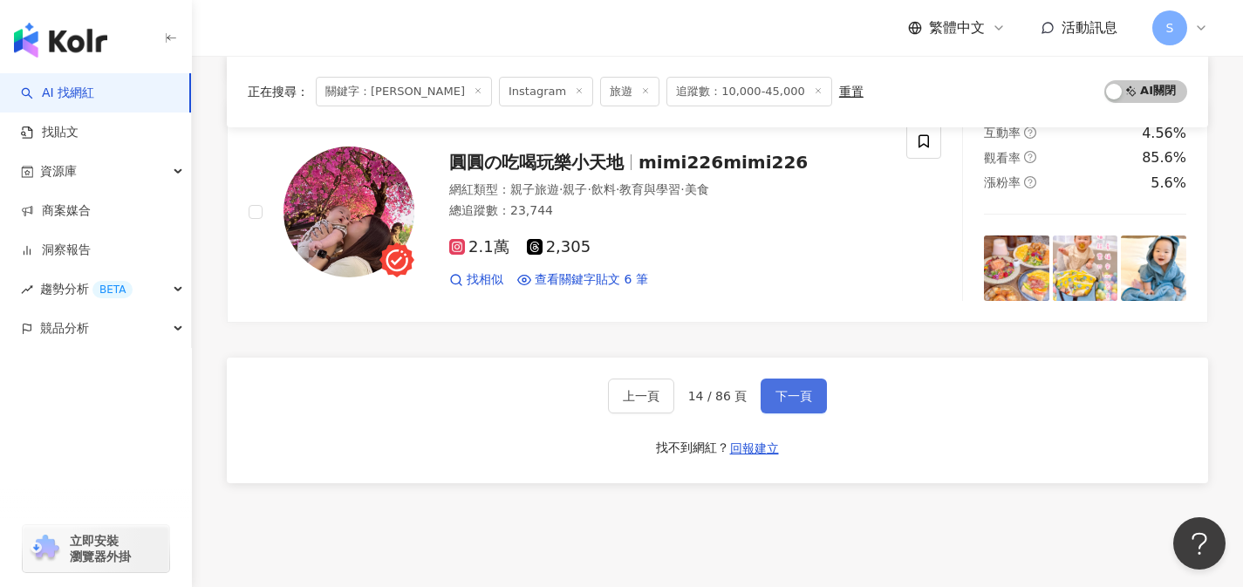
click at [767, 397] on button "下一頁" at bounding box center [793, 395] width 66 height 35
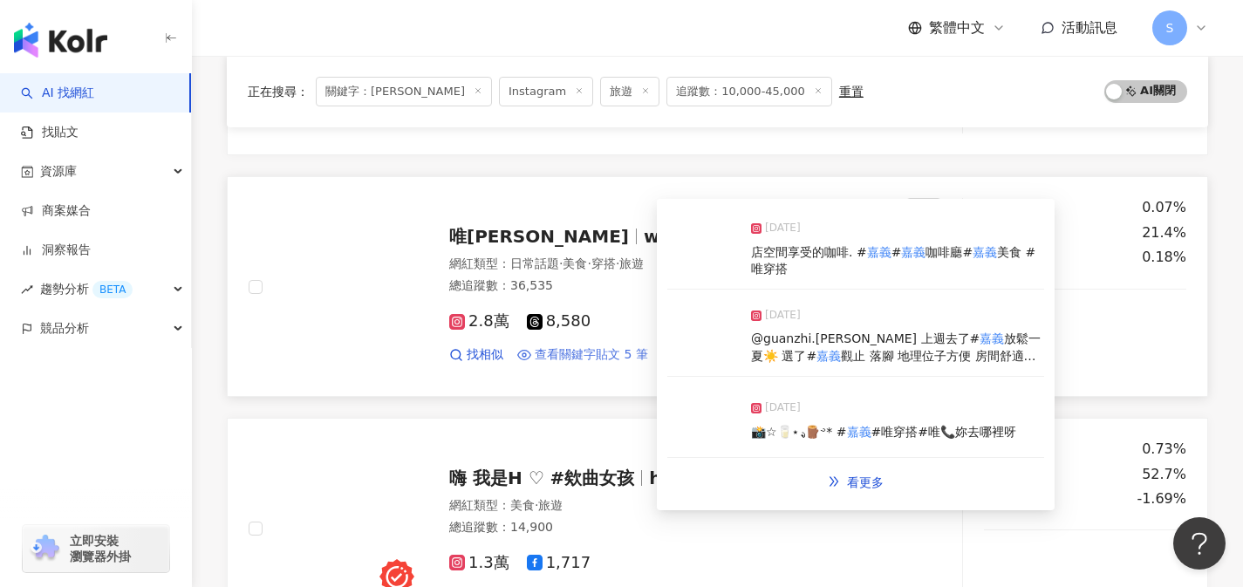
scroll to position [1849, 0]
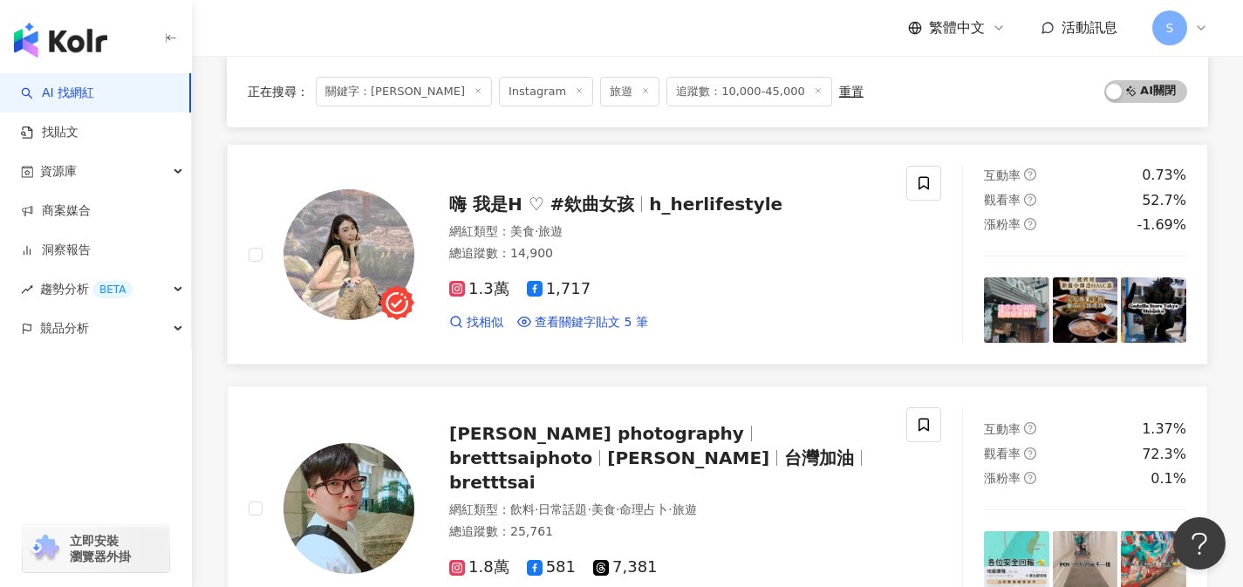
click at [643, 296] on div "1.3萬 1,717" at bounding box center [667, 289] width 436 height 19
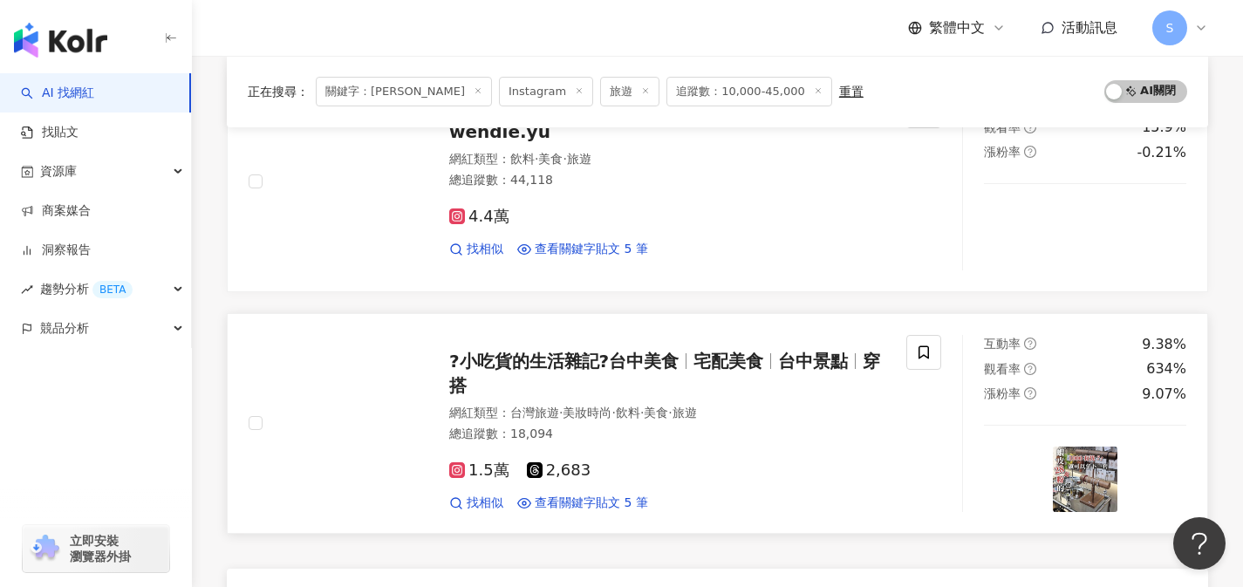
scroll to position [2754, 0]
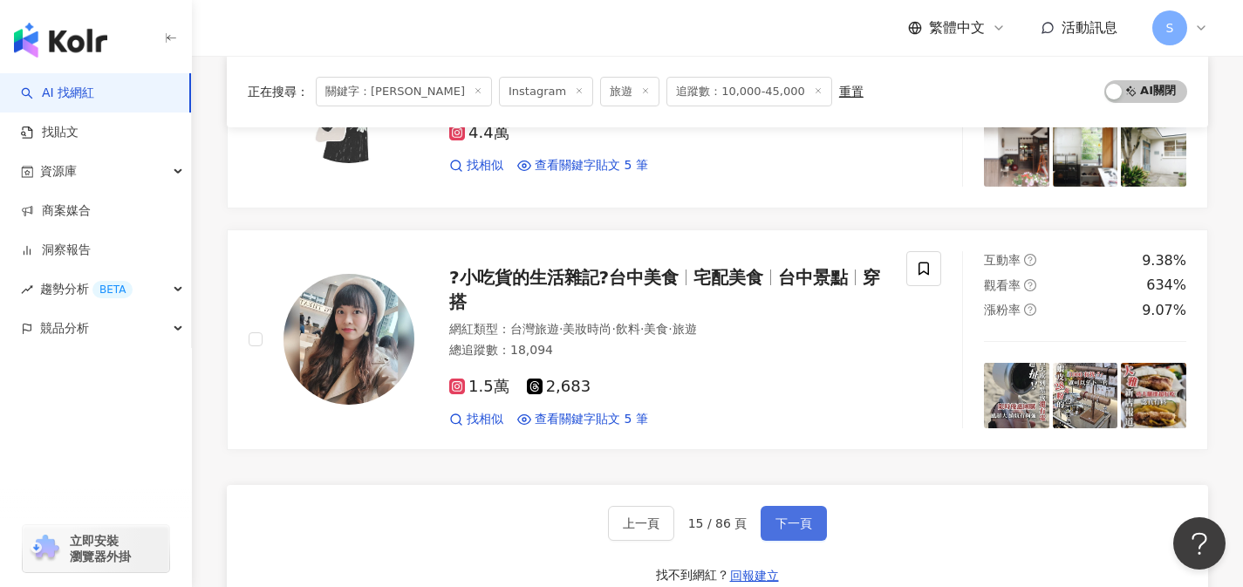
click at [802, 508] on button "下一頁" at bounding box center [793, 523] width 66 height 35
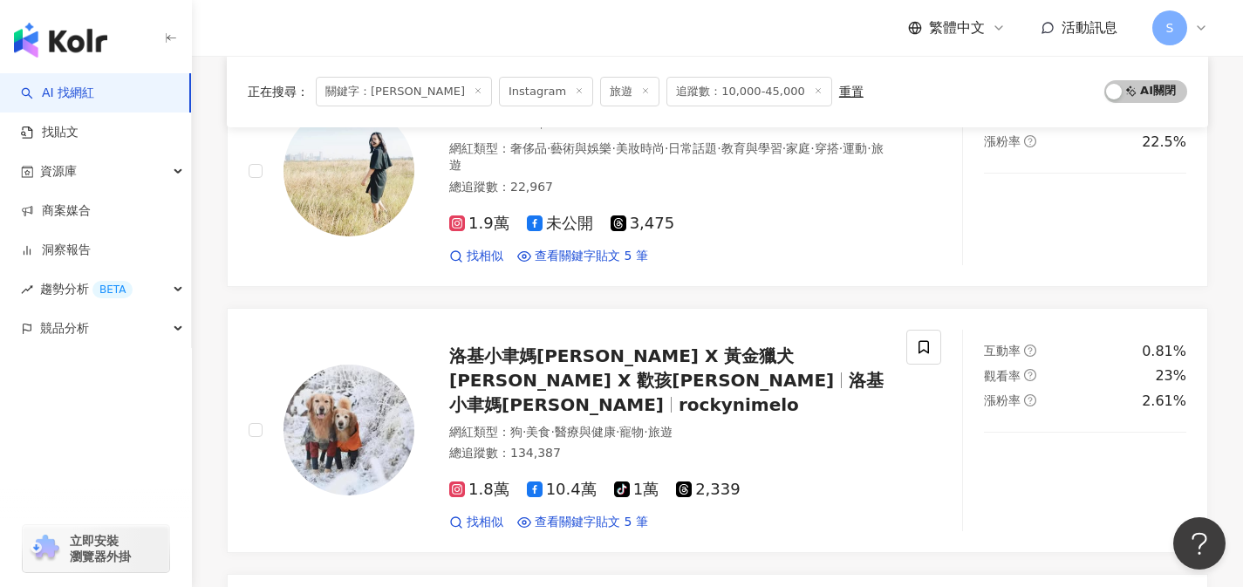
scroll to position [2343, 0]
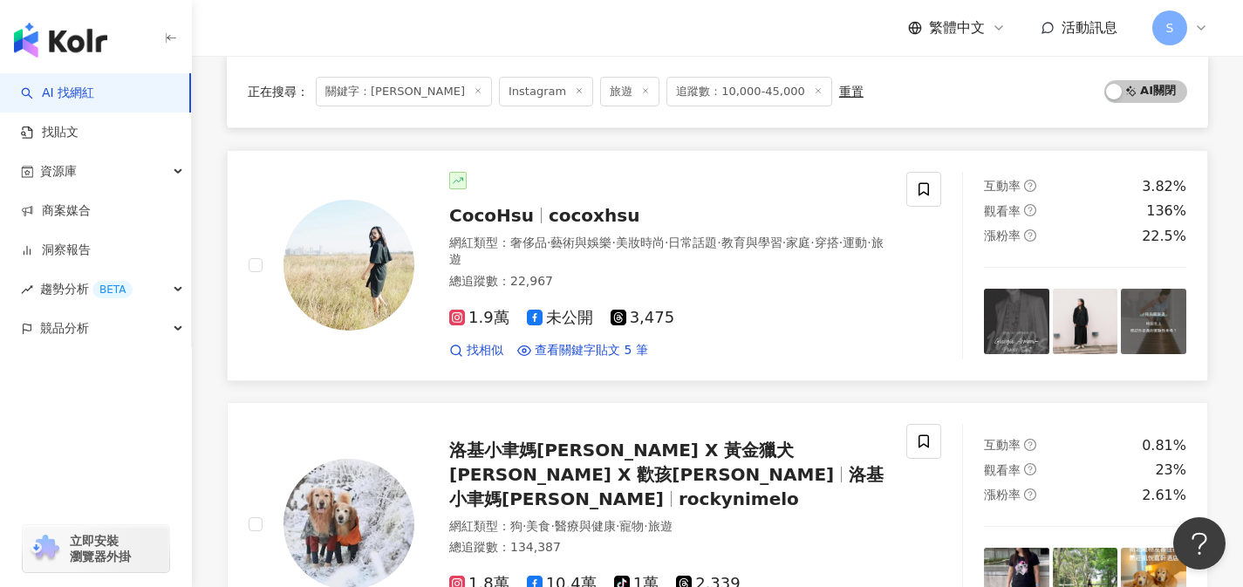
click at [694, 273] on div "總追蹤數 ： 22,967" at bounding box center [667, 281] width 436 height 17
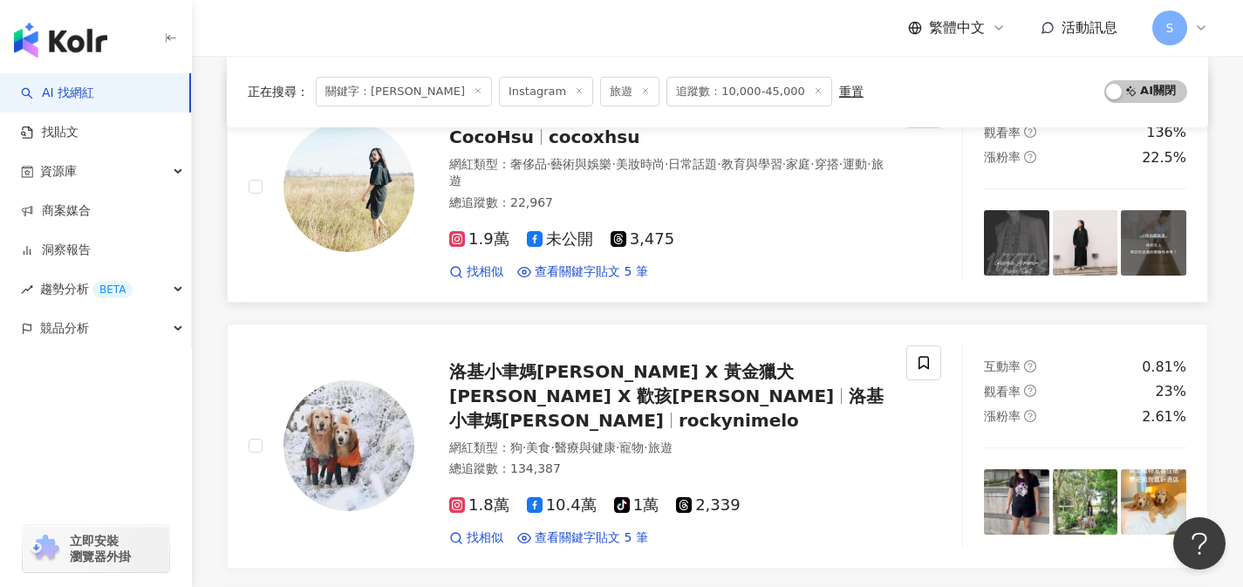
scroll to position [2761, 0]
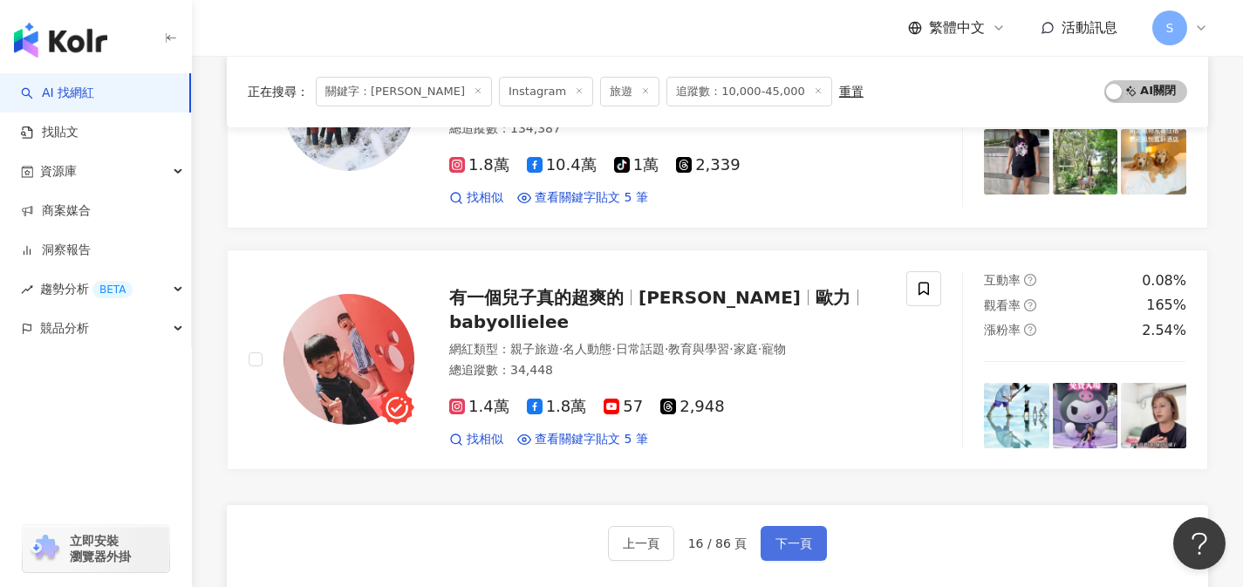
click at [776, 536] on span "下一頁" at bounding box center [793, 543] width 37 height 14
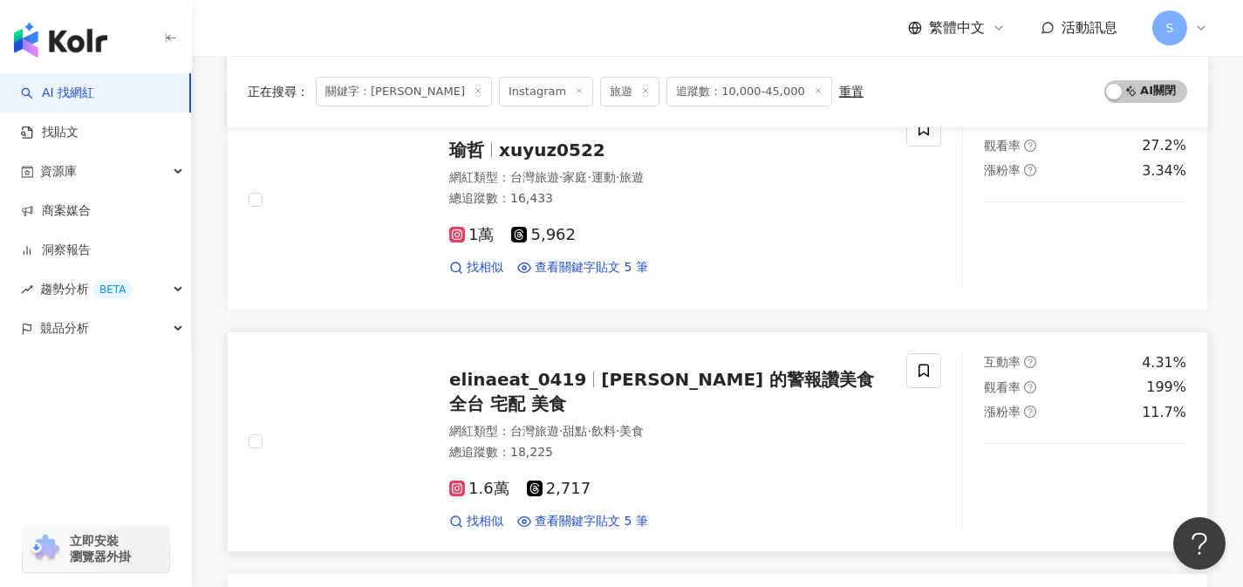
scroll to position [986, 0]
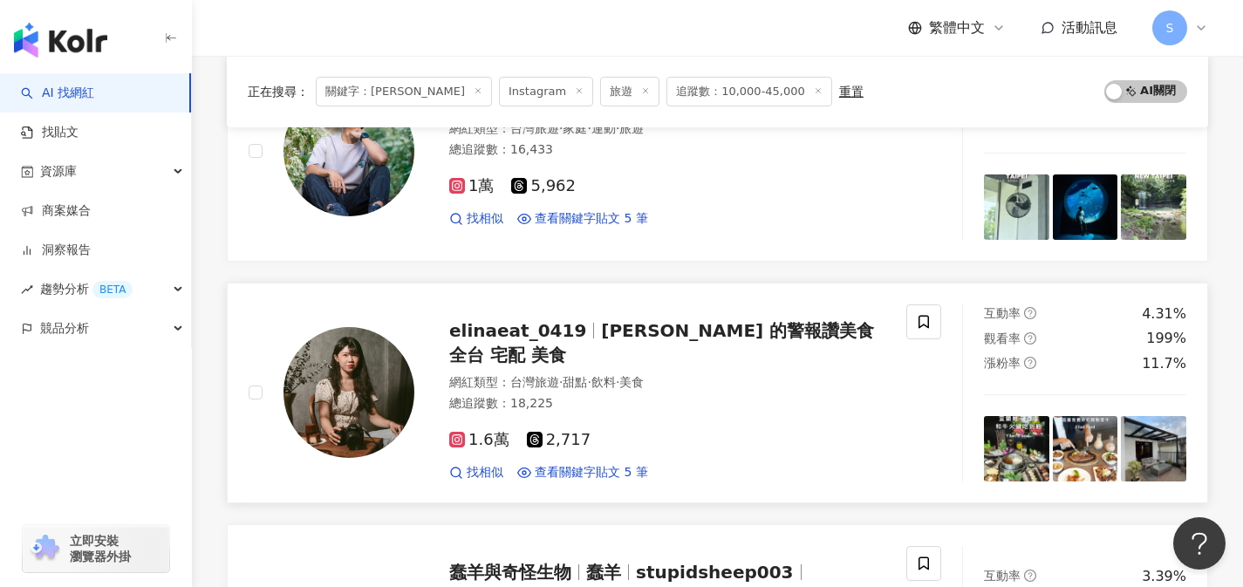
click at [724, 431] on div "1.6萬 2,717" at bounding box center [667, 440] width 436 height 19
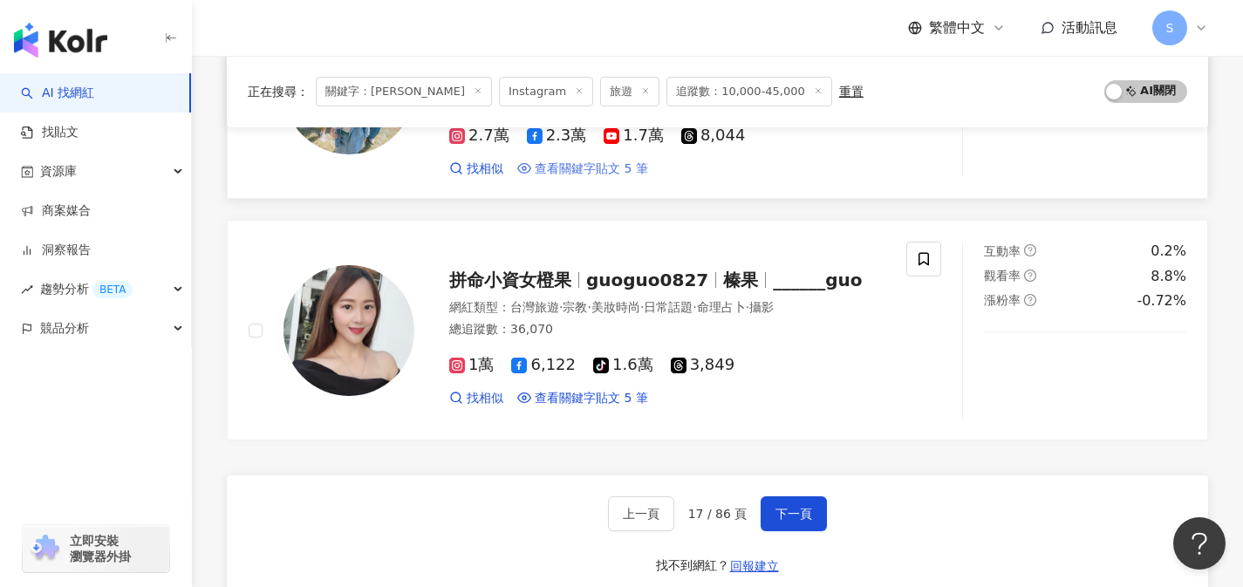
scroll to position [2944, 0]
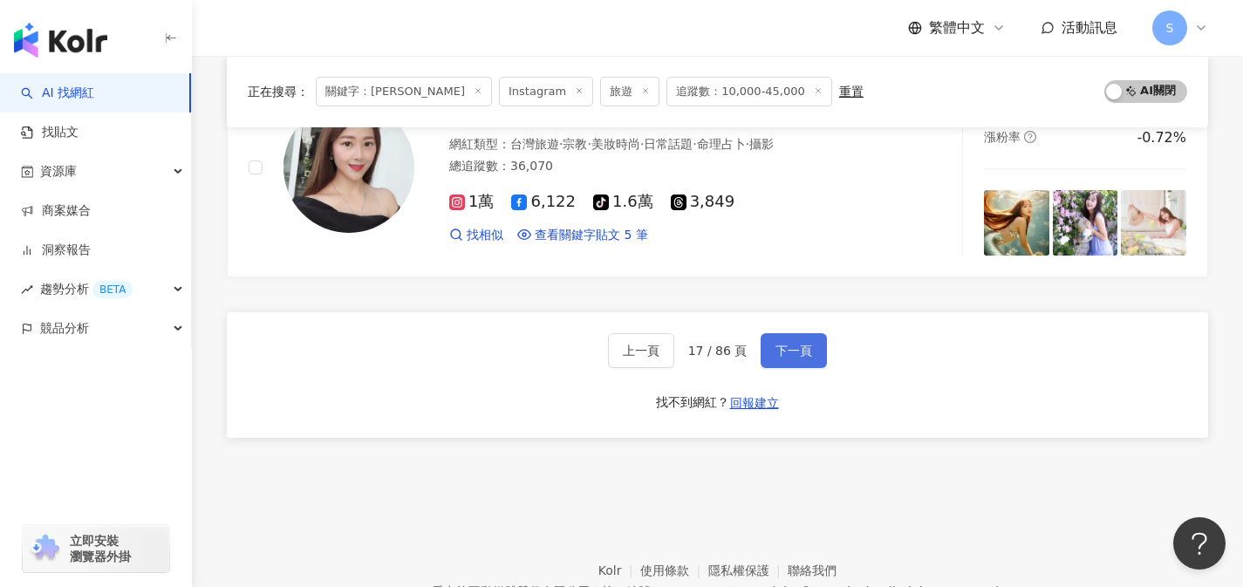
click at [787, 344] on span "下一頁" at bounding box center [793, 351] width 37 height 14
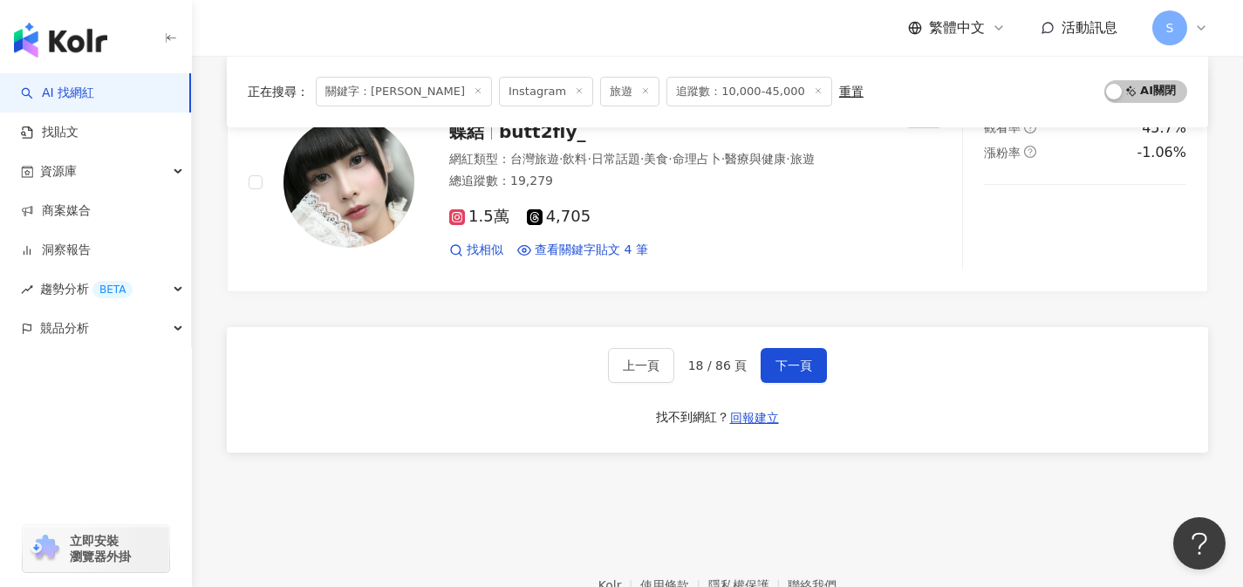
scroll to position [2890, 0]
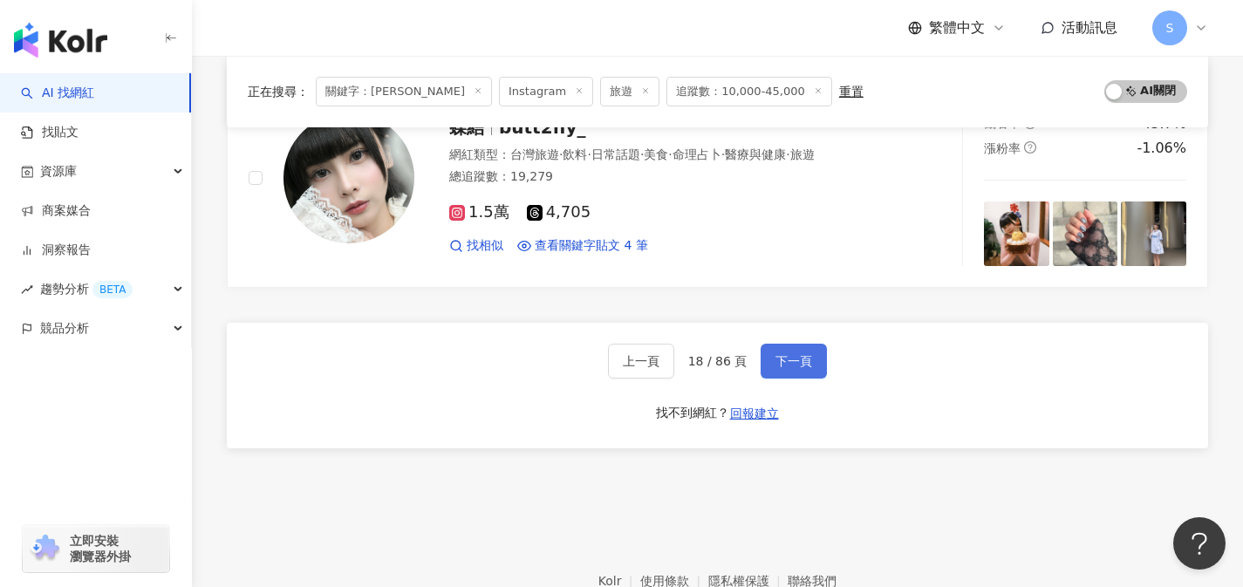
click at [776, 375] on button "下一頁" at bounding box center [793, 361] width 66 height 35
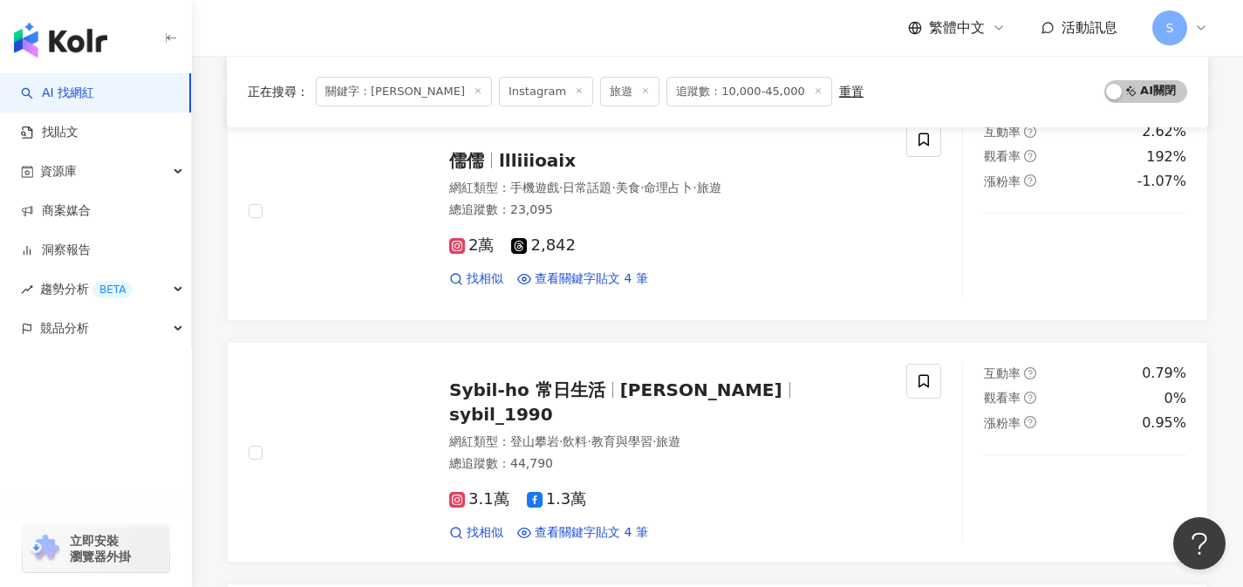
scroll to position [1650, 0]
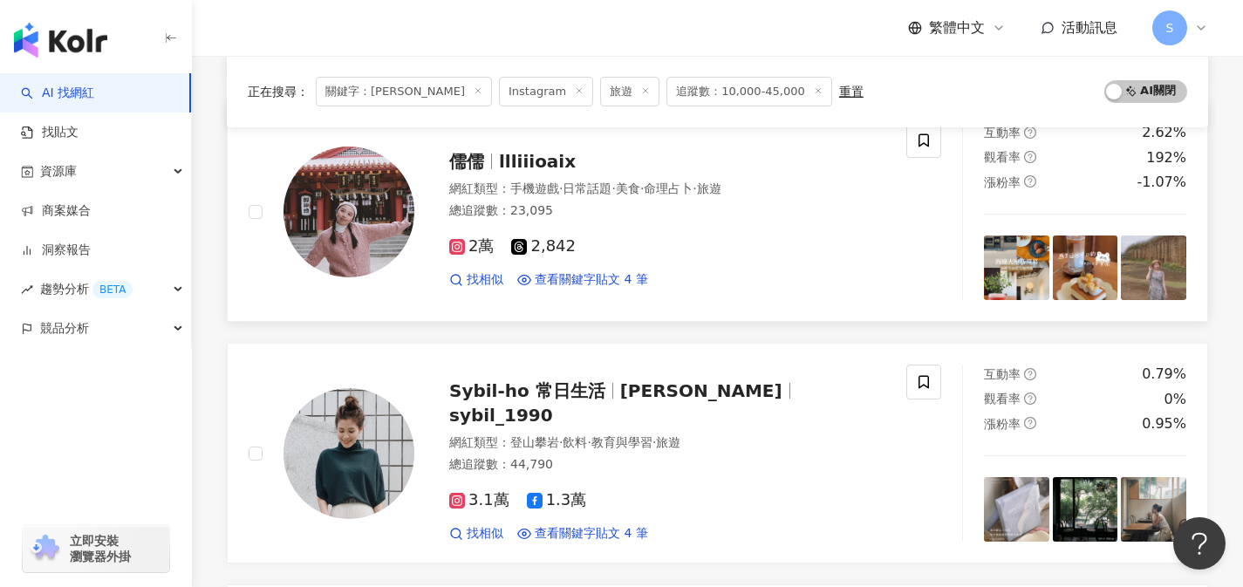
click at [647, 221] on div "網紅類型 ： 手機遊戲 · 日常話題 · 美食 · 命理占卜 · 旅遊 總追蹤數 ： 23,095" at bounding box center [667, 201] width 436 height 43
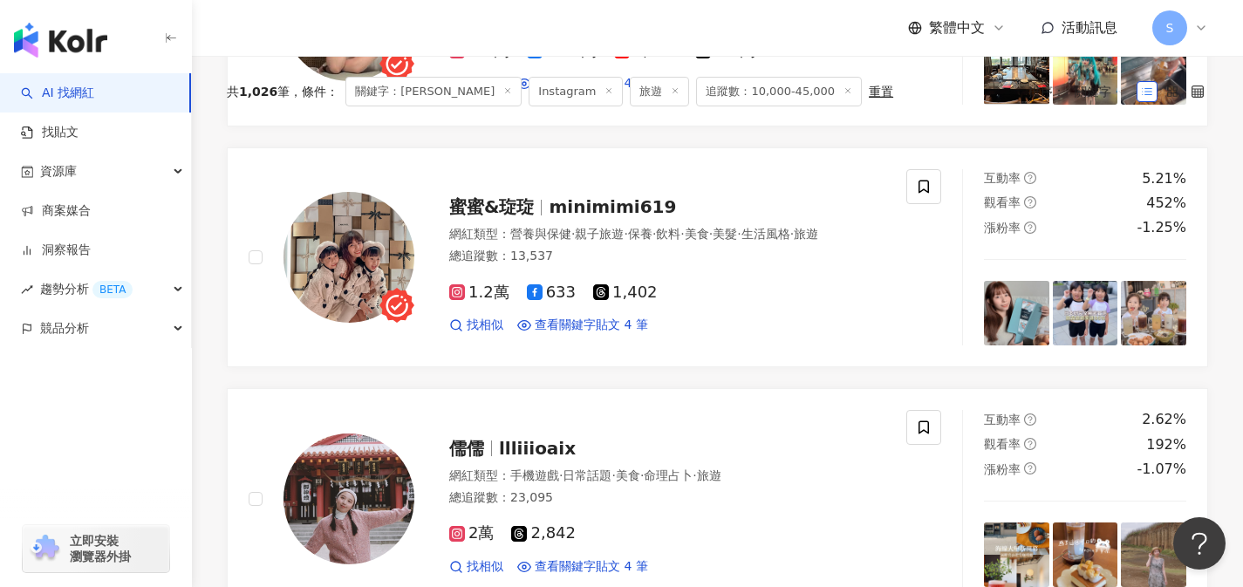
scroll to position [0, 0]
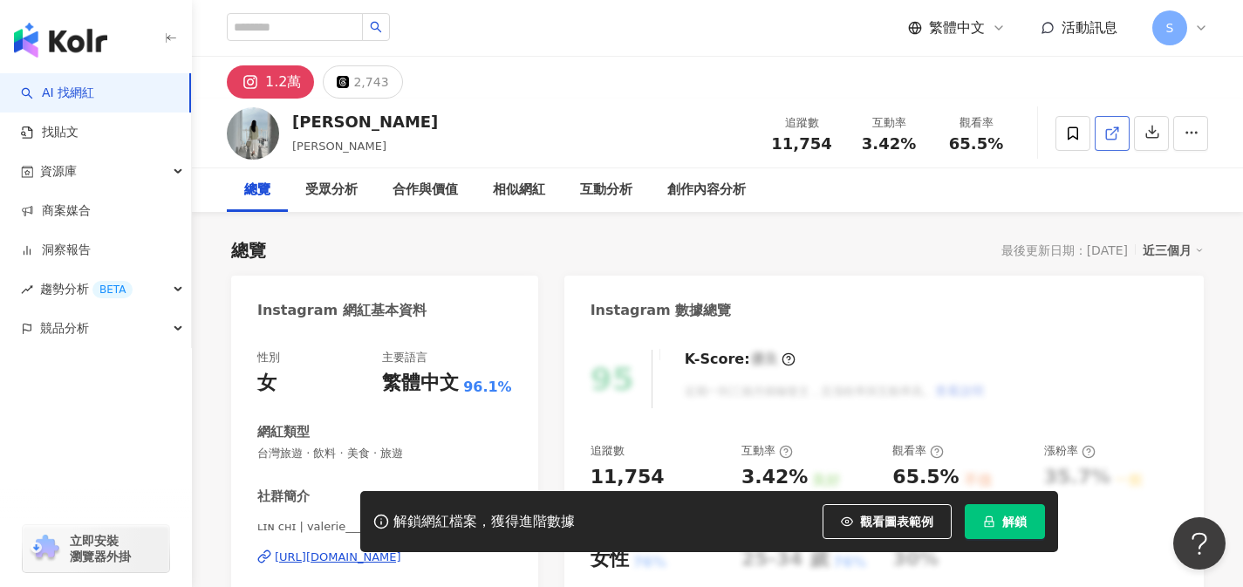
click at [1108, 146] on link at bounding box center [1111, 133] width 35 height 35
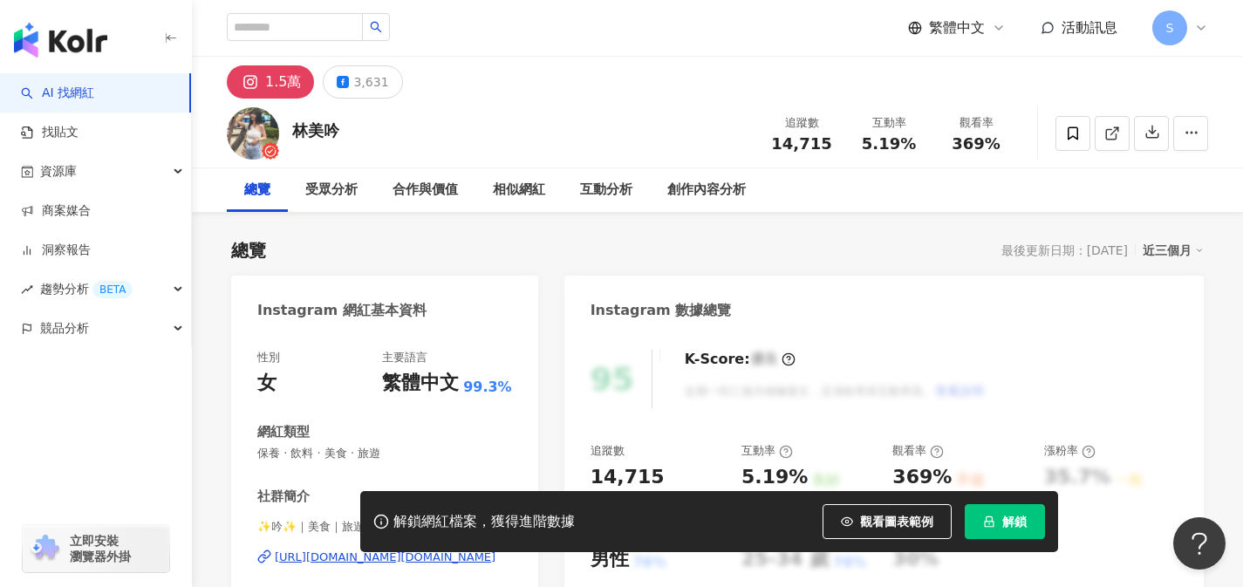
click at [1106, 136] on icon at bounding box center [1112, 134] width 16 height 16
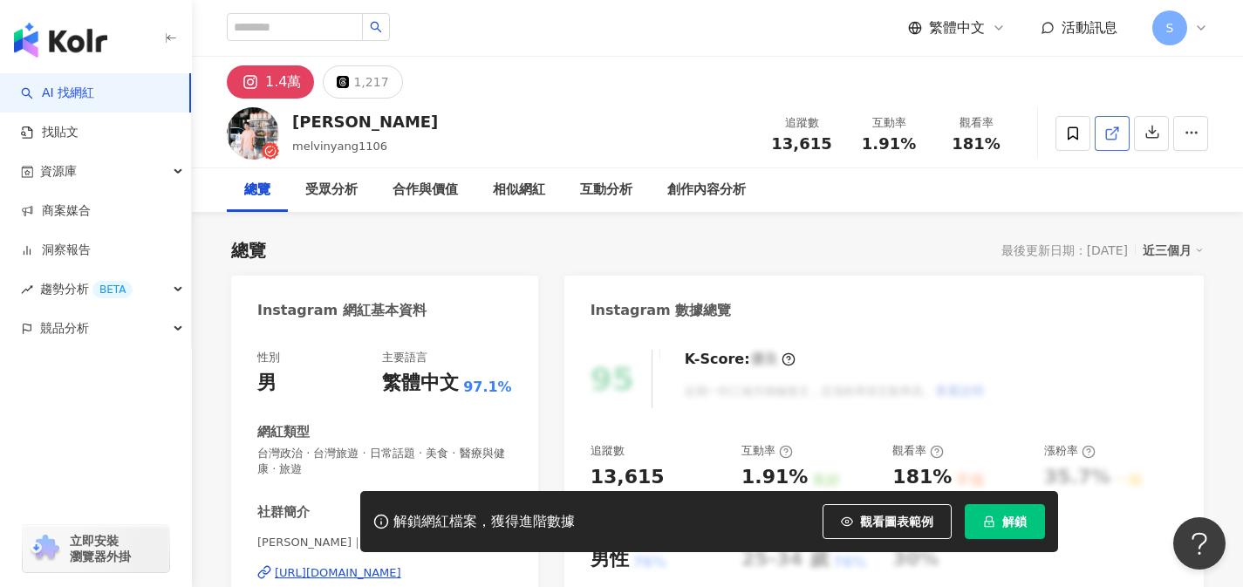
click at [1121, 140] on link at bounding box center [1111, 133] width 35 height 35
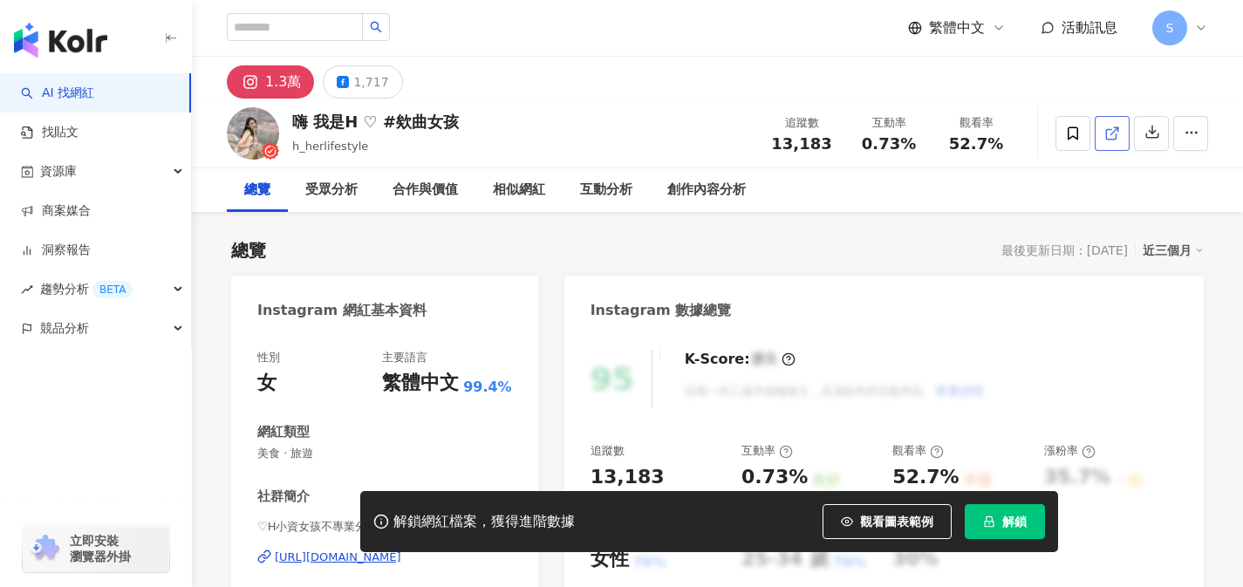
click at [1109, 143] on link at bounding box center [1111, 133] width 35 height 35
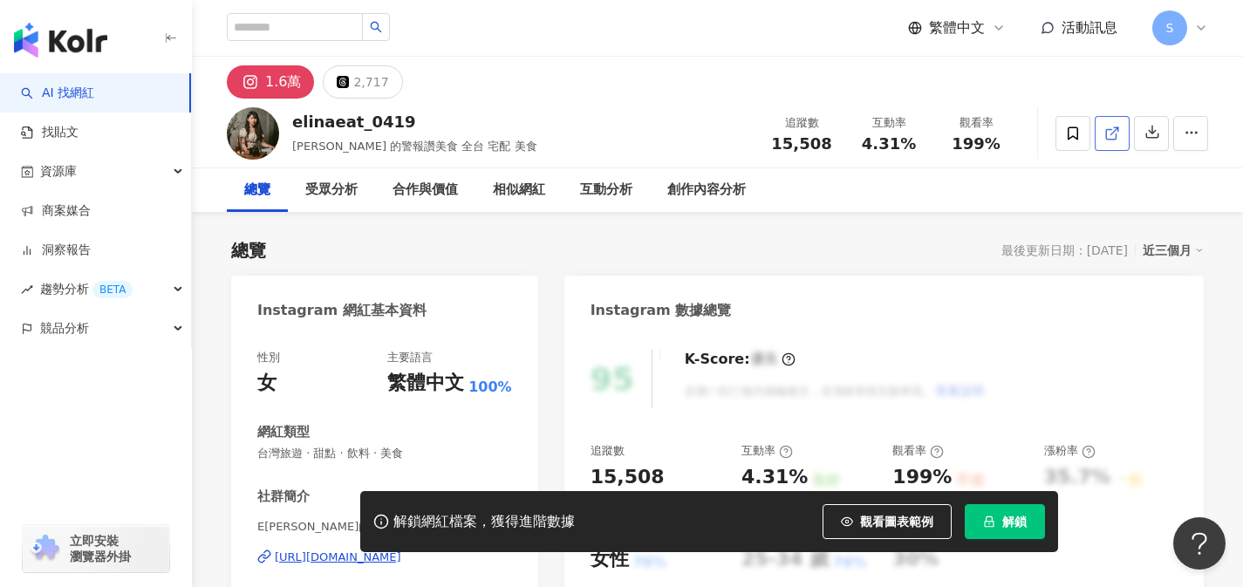
click at [1120, 144] on link at bounding box center [1111, 133] width 35 height 35
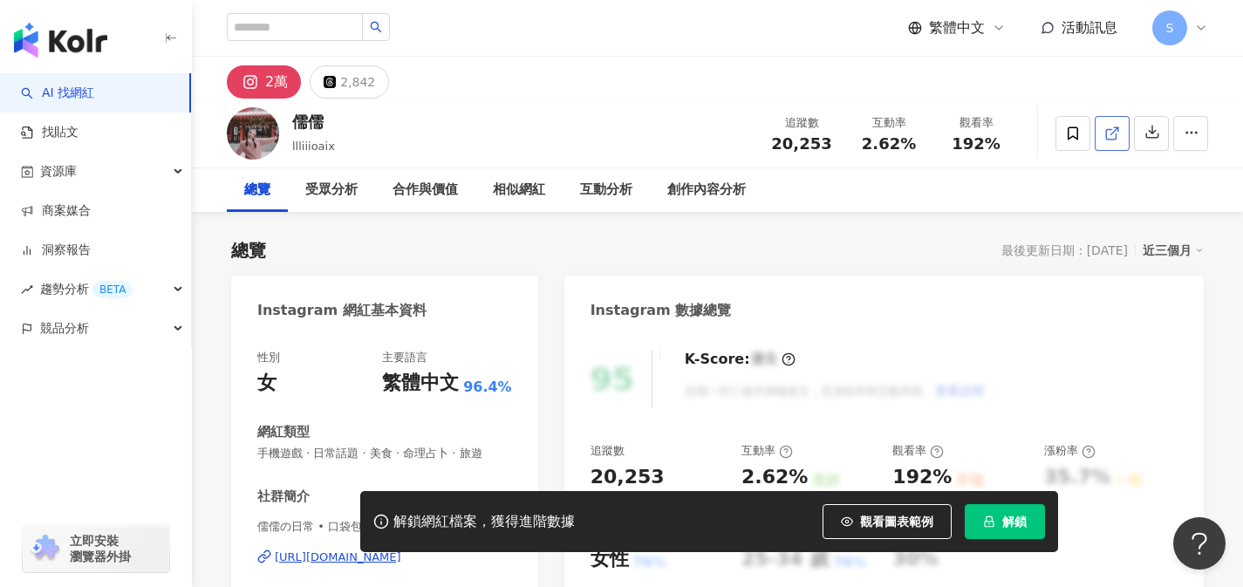
click at [1104, 134] on icon at bounding box center [1112, 134] width 16 height 16
